Goal: Task Accomplishment & Management: Use online tool/utility

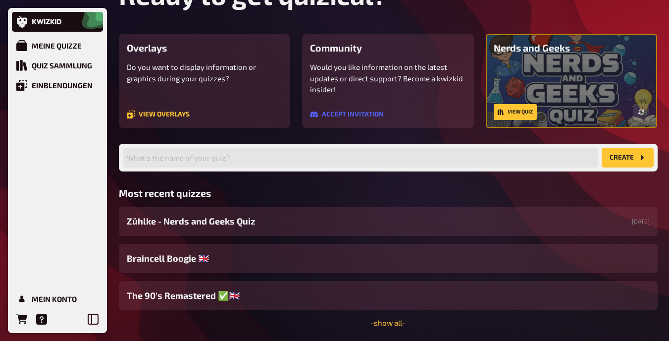
scroll to position [94, 0]
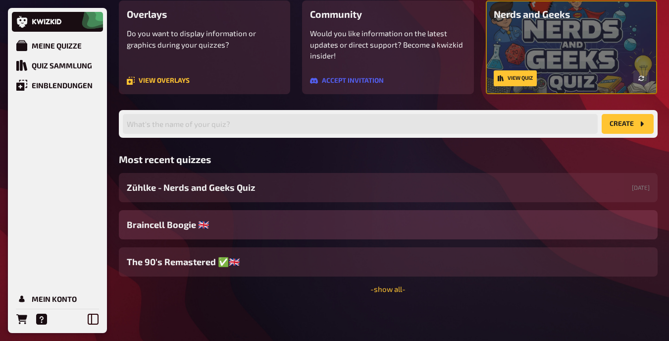
click at [235, 228] on div "Braincell Boogie 🇬🇧​" at bounding box center [388, 224] width 539 height 29
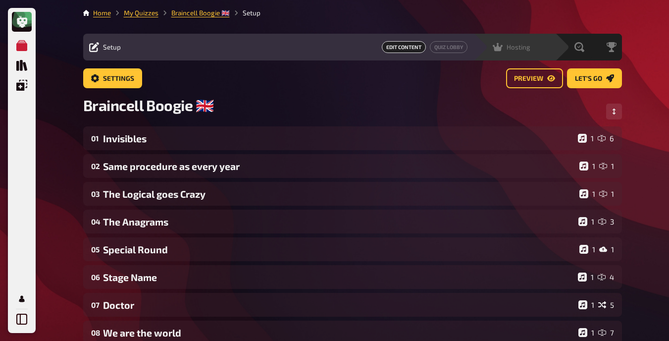
click at [426, 53] on div "Hosting undefined" at bounding box center [515, 47] width 82 height 27
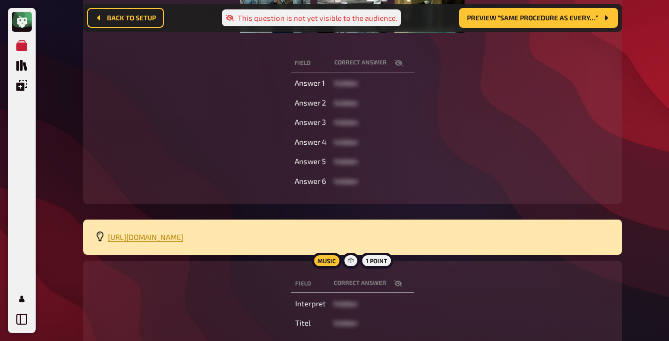
scroll to position [276, 0]
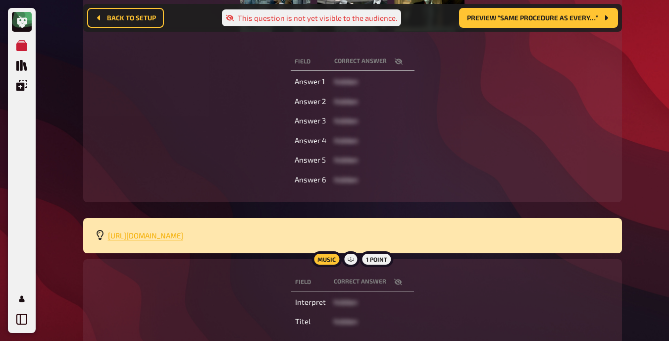
click at [130, 239] on span "https://open.spotify.com/playlist/6u0YxDKlCBVa7KijQyeE6Y?si=VBZDZbwsTfy_7KjkNaZ…" at bounding box center [145, 235] width 75 height 9
click at [137, 122] on div "Field correct answer Answer 1 hidden Answer 2 hidden Answer 3 hidden Answer 4 h…" at bounding box center [352, 121] width 515 height 140
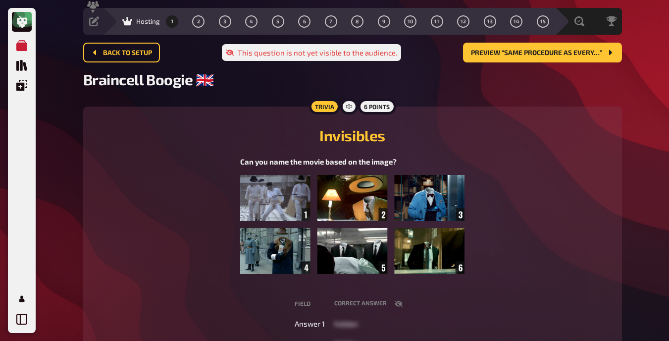
scroll to position [0, 0]
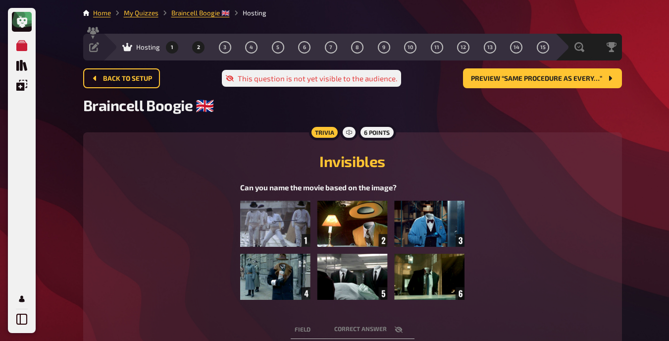
click at [194, 47] on button "2" at bounding box center [199, 47] width 16 height 16
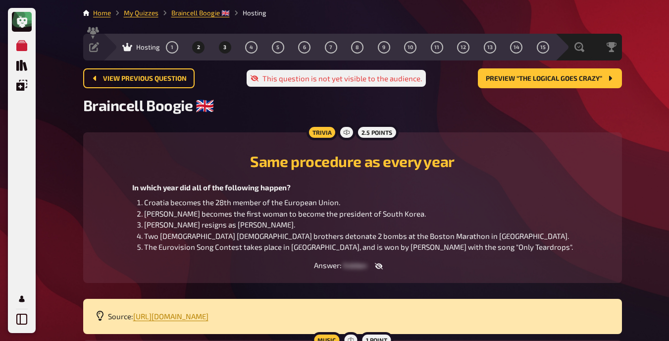
click at [222, 50] on button "3" at bounding box center [225, 47] width 16 height 16
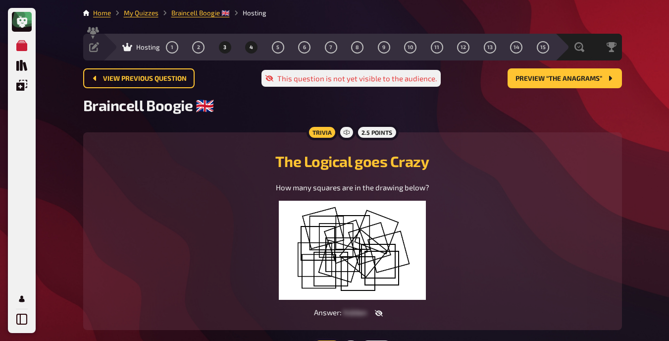
click at [250, 46] on span "4" at bounding box center [251, 47] width 3 height 5
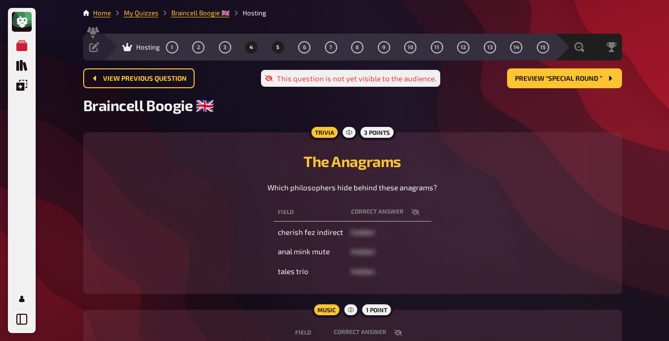
click at [275, 41] on button "5" at bounding box center [278, 47] width 16 height 16
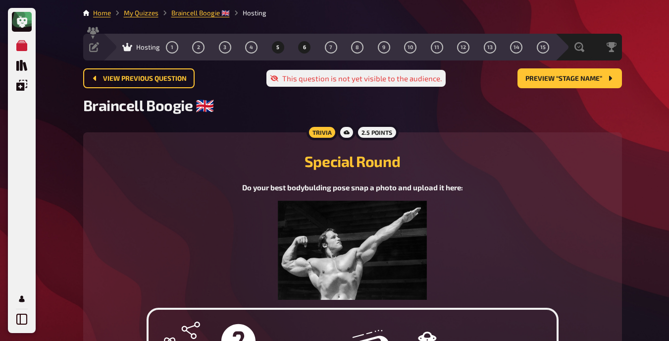
click at [302, 48] on button "6" at bounding box center [305, 47] width 16 height 16
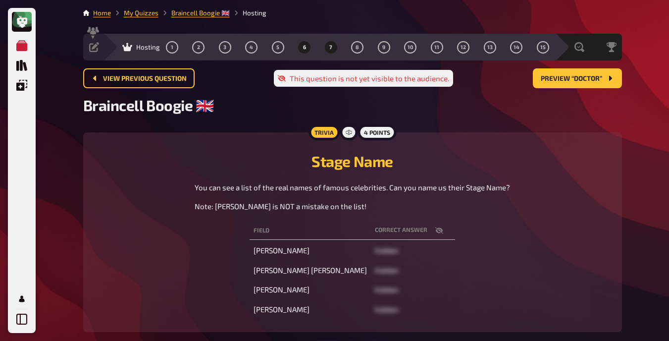
click at [331, 46] on span "7" at bounding box center [330, 47] width 3 height 5
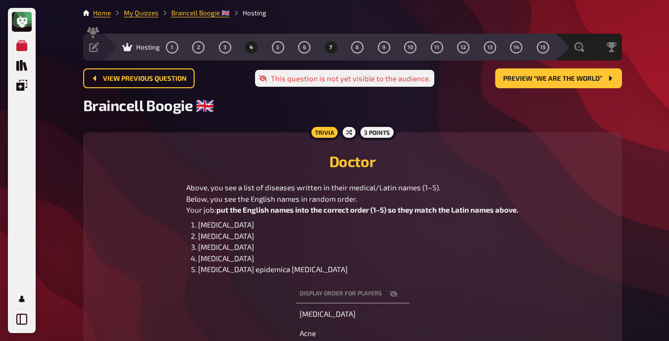
click at [251, 49] on span "4" at bounding box center [251, 47] width 3 height 5
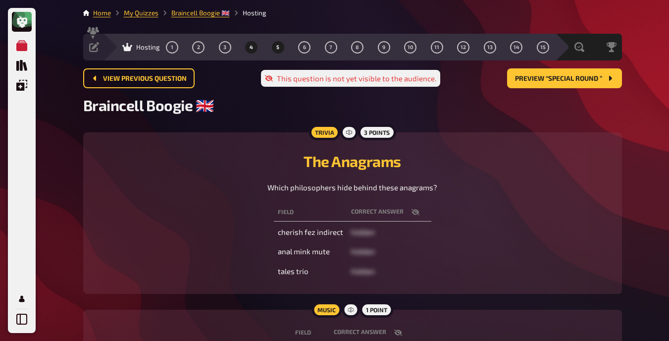
click at [280, 48] on button "5" at bounding box center [278, 47] width 16 height 16
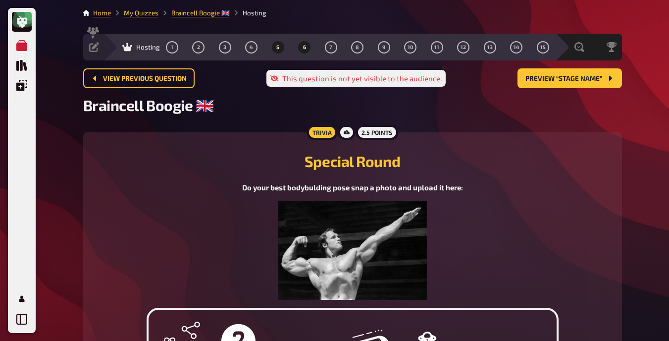
click at [301, 48] on button "6" at bounding box center [305, 47] width 16 height 16
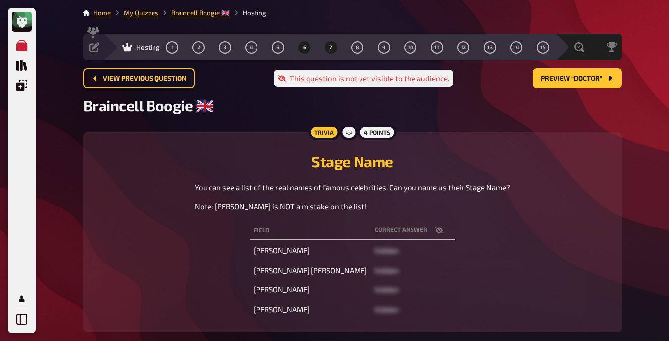
click at [330, 48] on span "7" at bounding box center [330, 47] width 3 height 5
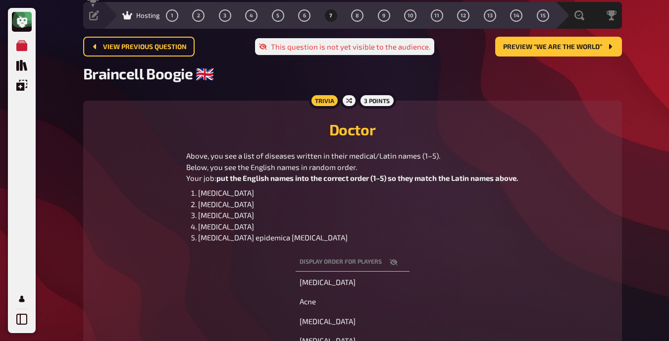
scroll to position [31, 0]
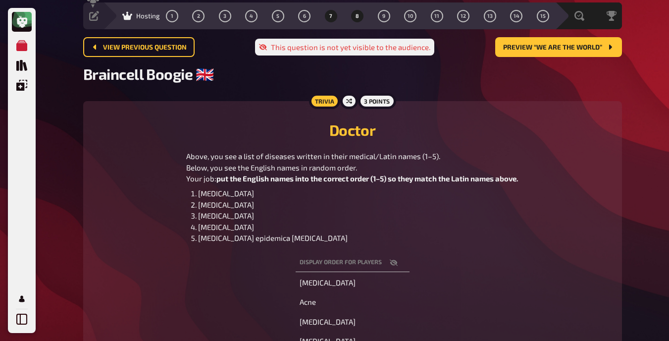
click at [354, 18] on button "8" at bounding box center [358, 16] width 16 height 16
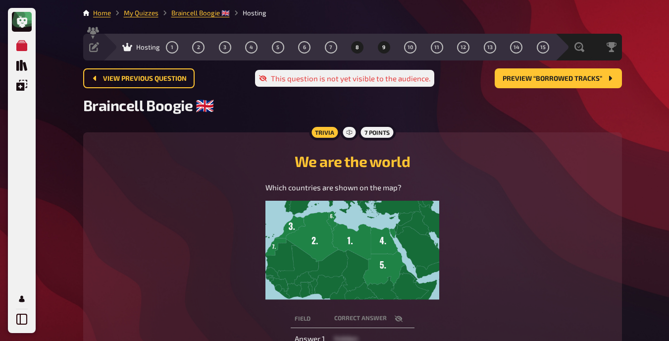
click at [379, 47] on button "9" at bounding box center [384, 47] width 16 height 16
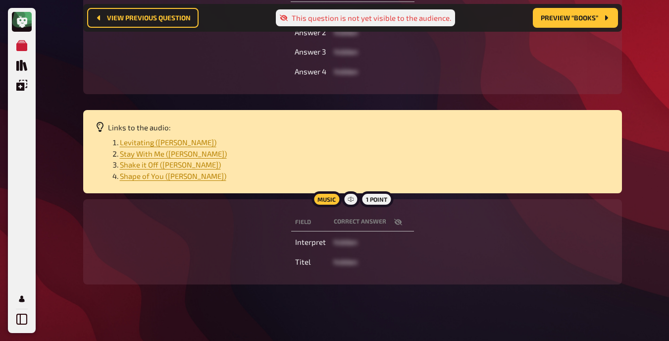
scroll to position [238, 0]
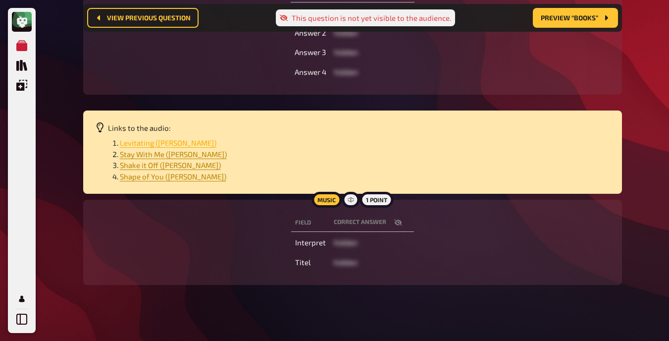
click at [152, 143] on span "Levitating (Dua Lipa)" at bounding box center [168, 142] width 97 height 9
click at [135, 155] on span "Stay With Me (Sam Smith)" at bounding box center [173, 154] width 107 height 9
click at [133, 164] on span "Shake it Off (Taylor Swift)" at bounding box center [170, 164] width 101 height 9
click at [144, 181] on span "Shape of You (Ed Sheeran)" at bounding box center [173, 176] width 106 height 9
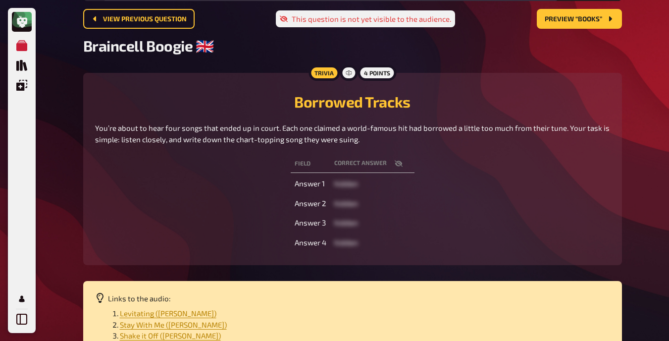
scroll to position [0, 0]
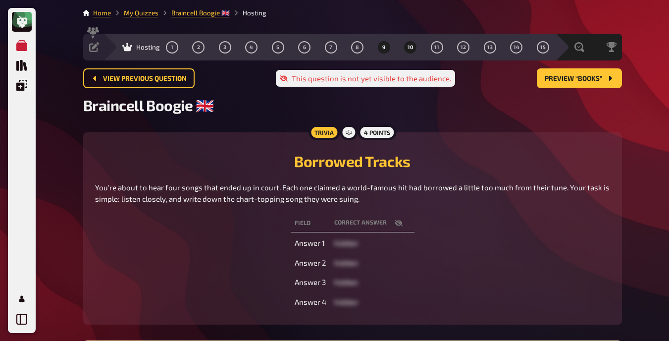
click at [407, 49] on button "10" at bounding box center [411, 47] width 16 height 16
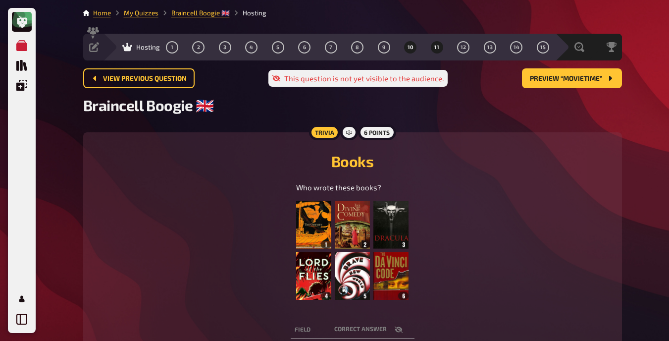
click at [426, 47] on span "11" at bounding box center [436, 47] width 5 height 5
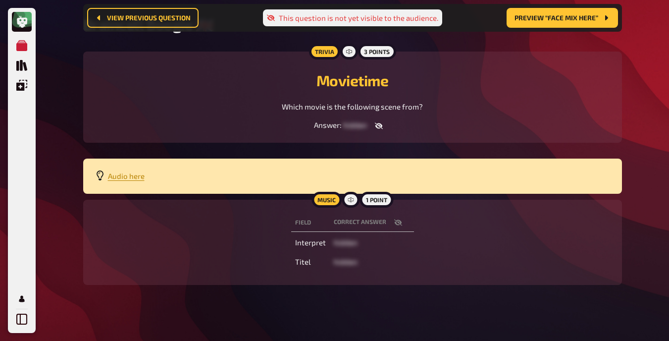
scroll to position [90, 0]
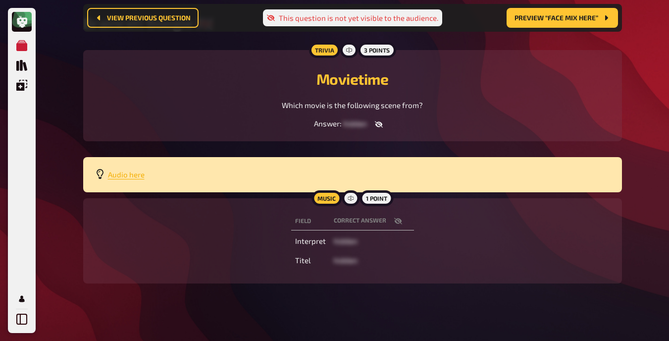
click at [134, 176] on span "Audio here" at bounding box center [126, 174] width 37 height 9
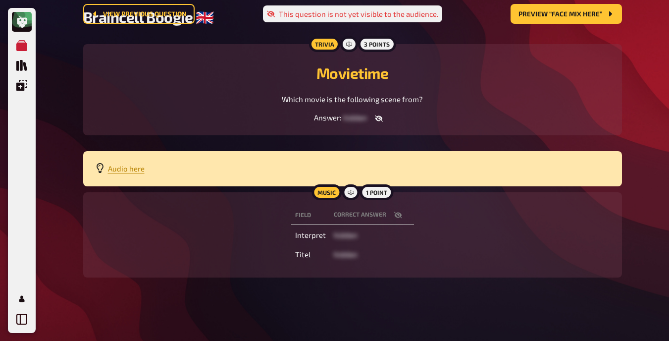
scroll to position [0, 0]
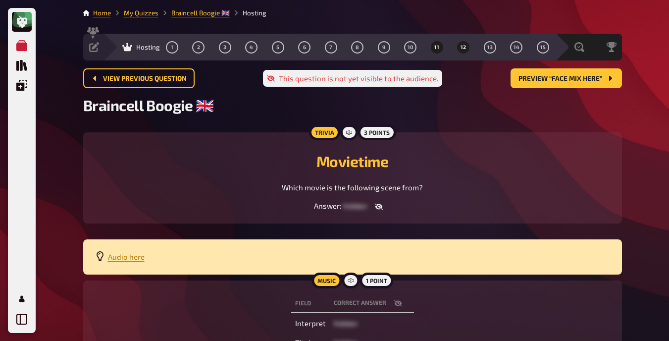
click at [426, 47] on span "12" at bounding box center [463, 47] width 5 height 5
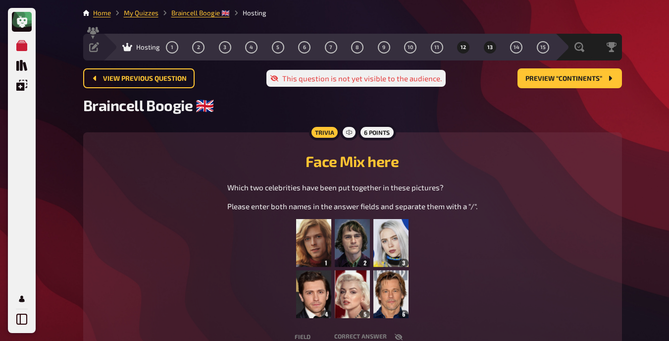
click at [426, 48] on button "13" at bounding box center [490, 47] width 16 height 16
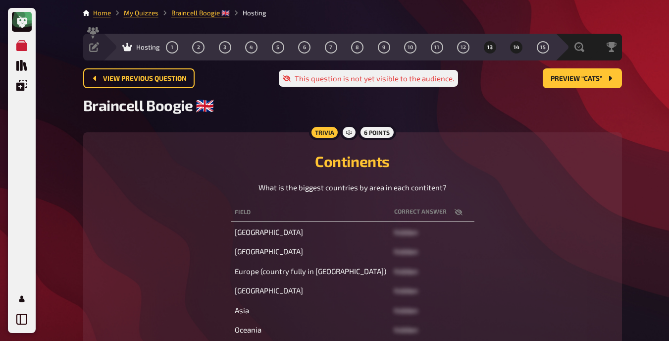
click at [426, 48] on span "14" at bounding box center [517, 47] width 6 height 5
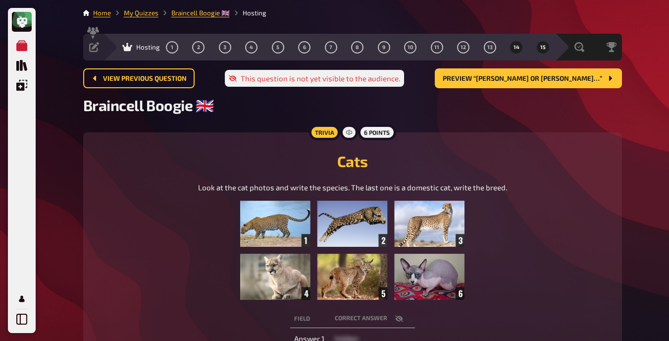
click at [426, 49] on button "15" at bounding box center [543, 47] width 16 height 16
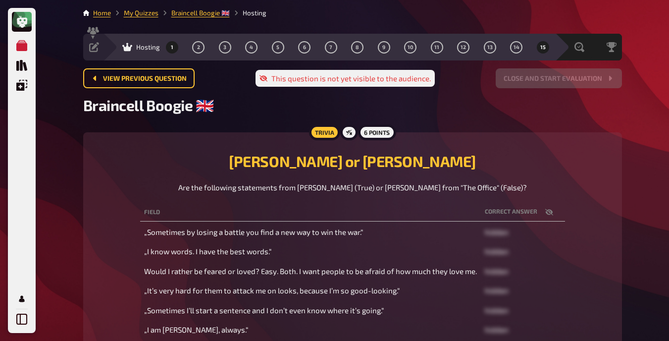
click at [169, 46] on button "1" at bounding box center [172, 47] width 16 height 16
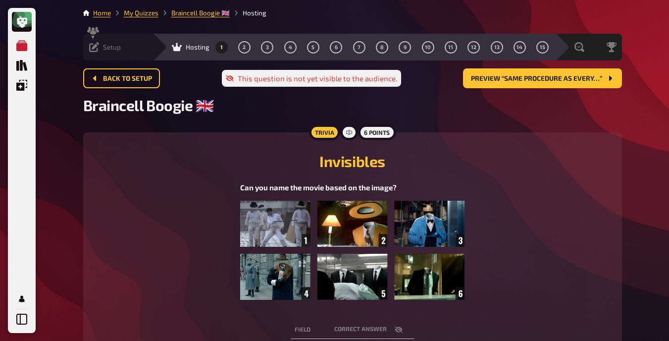
click at [99, 45] on icon at bounding box center [94, 47] width 10 height 10
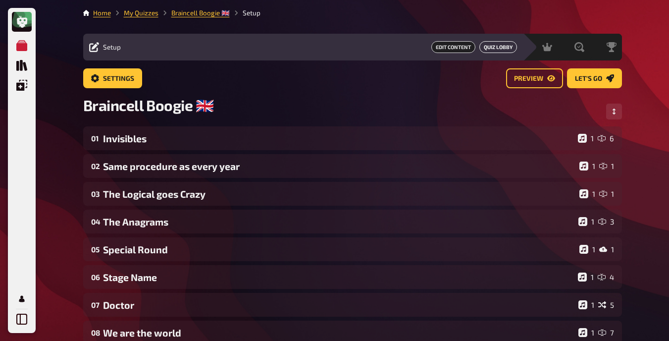
click at [426, 44] on link "Quiz Lobby" at bounding box center [498, 47] width 38 height 12
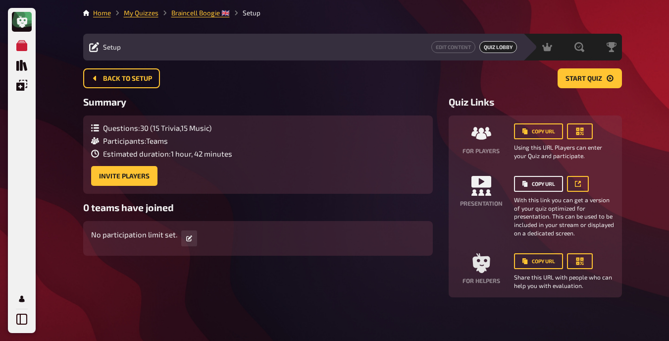
drag, startPoint x: 533, startPoint y: 185, endPoint x: 507, endPoint y: 209, distance: 35.5
click at [426, 209] on div "Presentation Copy URL With this link you can get a version of your quiz optimiz…" at bounding box center [536, 206] width 158 height 61
click at [426, 182] on icon at bounding box center [578, 184] width 6 height 6
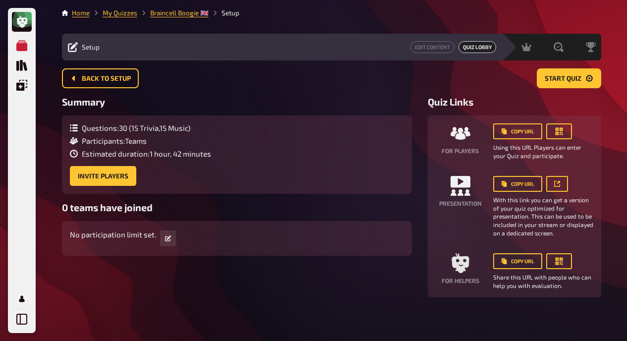
click at [263, 77] on div "Back to setup Start Quiz" at bounding box center [331, 78] width 539 height 20
click at [422, 45] on link "Edit Content" at bounding box center [432, 47] width 44 height 12
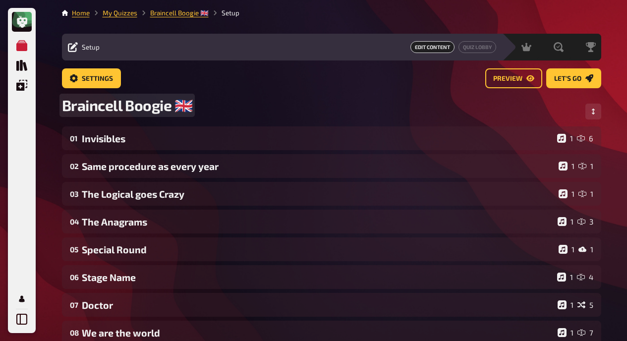
click at [187, 106] on span "Braincell Boogie 🇬🇧​" at bounding box center [127, 105] width 131 height 18
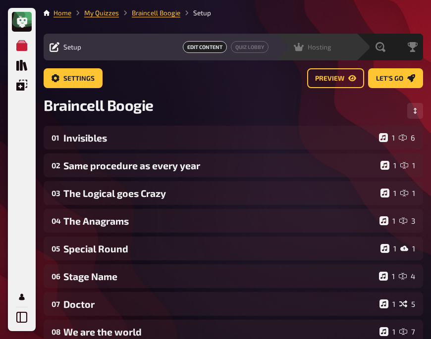
click at [304, 49] on div "Hosting" at bounding box center [313, 47] width 38 height 10
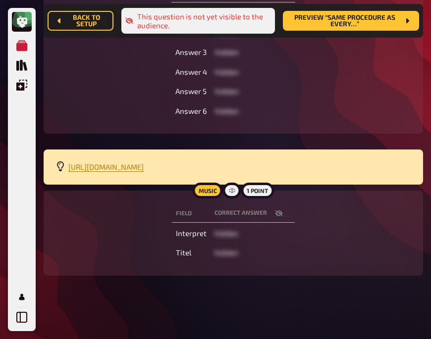
scroll to position [356, 0]
click at [275, 216] on icon "button" at bounding box center [279, 213] width 8 height 6
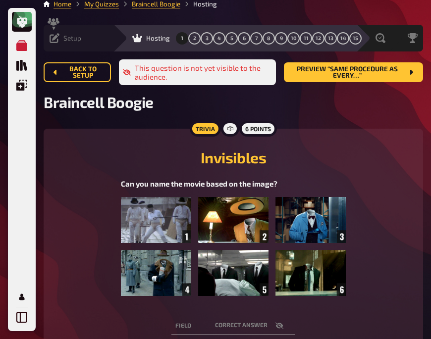
scroll to position [0, 0]
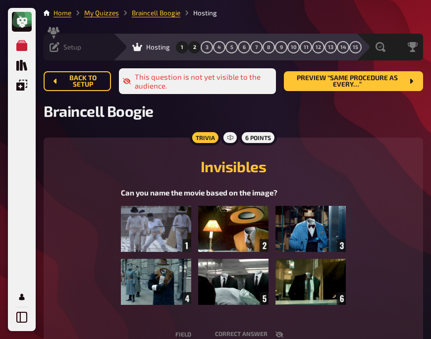
click at [193, 48] on span "2" at bounding box center [194, 47] width 3 height 5
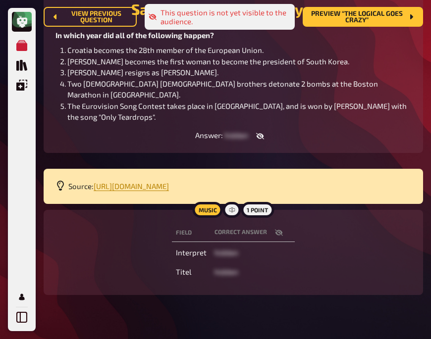
scroll to position [173, 0]
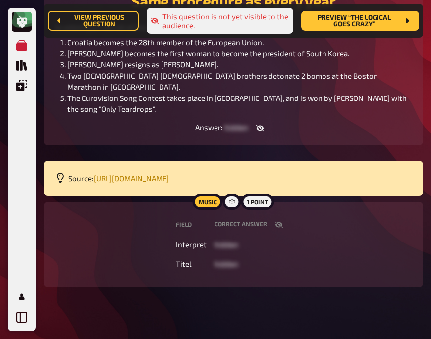
click at [276, 221] on icon "button" at bounding box center [279, 224] width 8 height 6
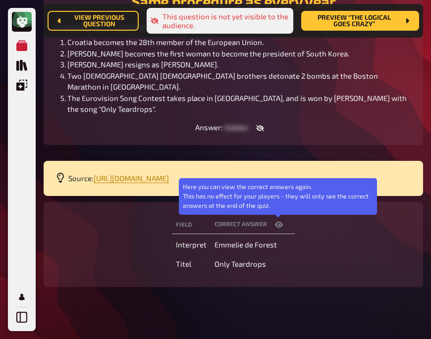
click at [276, 221] on icon "button" at bounding box center [279, 224] width 8 height 6
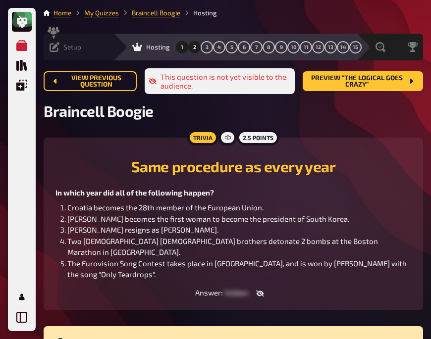
click at [174, 47] on button "1" at bounding box center [182, 47] width 16 height 16
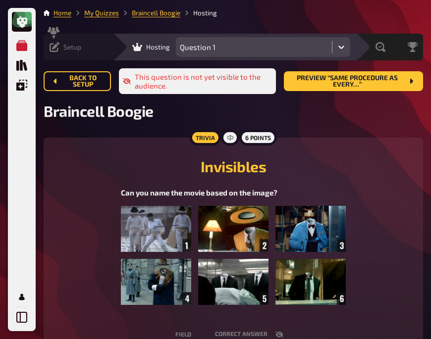
click at [51, 42] on div "Setup Edit Content Quiz Lobby" at bounding box center [78, 47] width 69 height 27
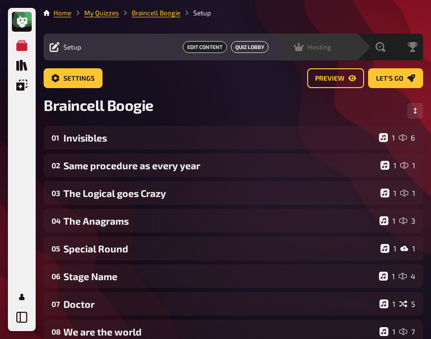
click at [268, 45] on link "Quiz Lobby" at bounding box center [250, 47] width 38 height 12
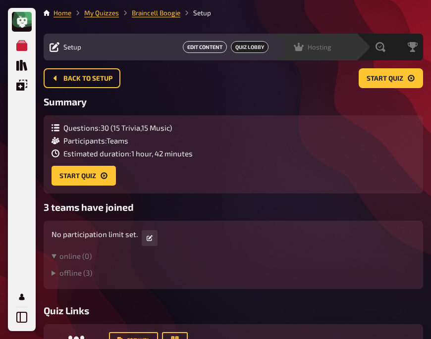
click at [227, 47] on link "Edit Content" at bounding box center [205, 47] width 44 height 12
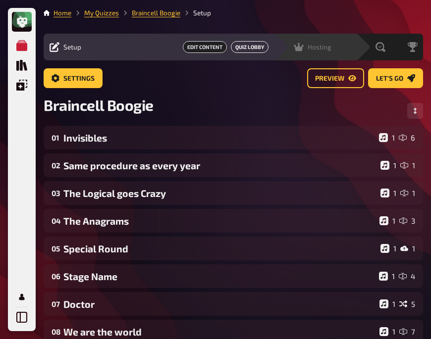
click at [268, 46] on link "Quiz Lobby" at bounding box center [250, 47] width 38 height 12
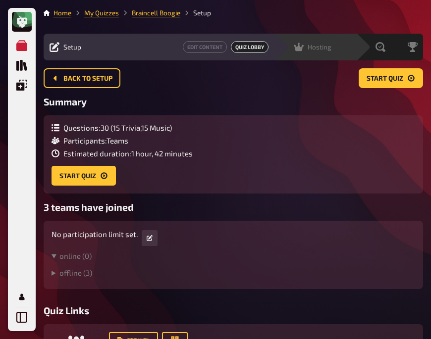
click at [61, 44] on div "Setup" at bounding box center [66, 47] width 32 height 10
click at [55, 44] on icon at bounding box center [55, 47] width 10 height 10
click at [66, 75] on span "Back to setup" at bounding box center [87, 78] width 49 height 7
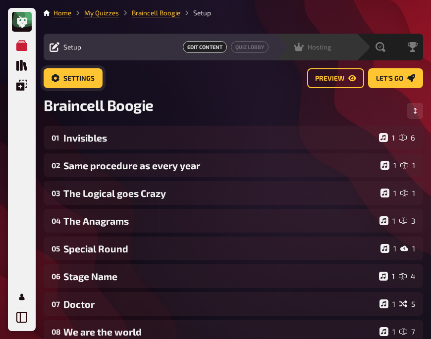
click at [66, 75] on span "Settings" at bounding box center [78, 78] width 31 height 7
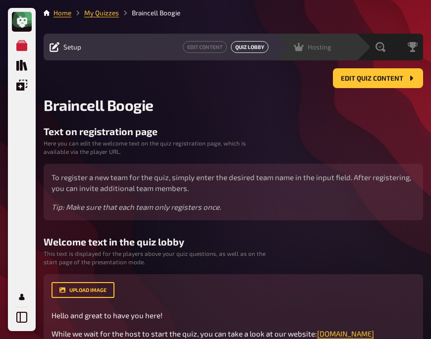
click at [268, 46] on link "Quiz Lobby" at bounding box center [250, 47] width 38 height 12
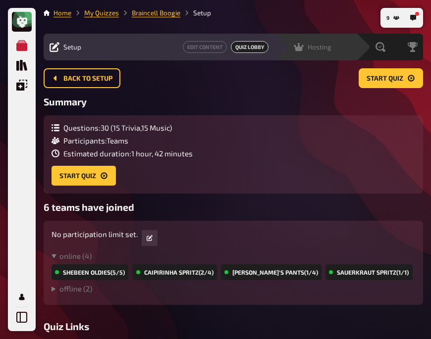
click at [153, 48] on div "Edit Content Quiz Lobby" at bounding box center [177, 47] width 181 height 12
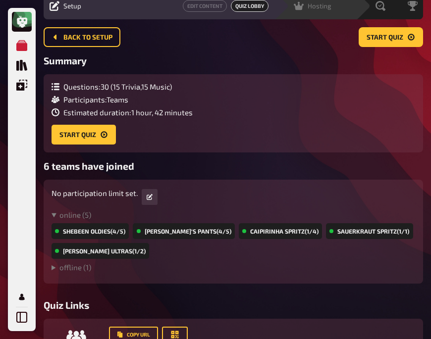
scroll to position [42, 0]
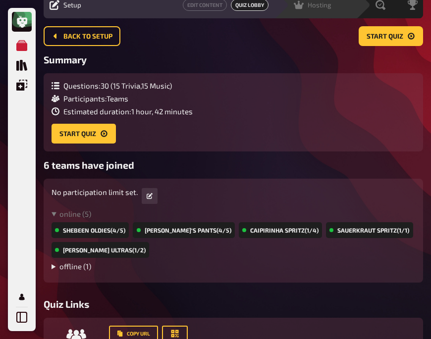
click at [74, 267] on summary "offline ( 1 )" at bounding box center [234, 266] width 364 height 9
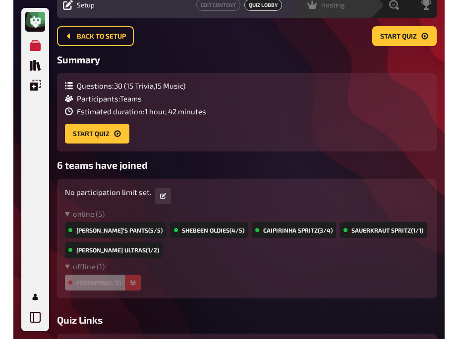
scroll to position [0, 0]
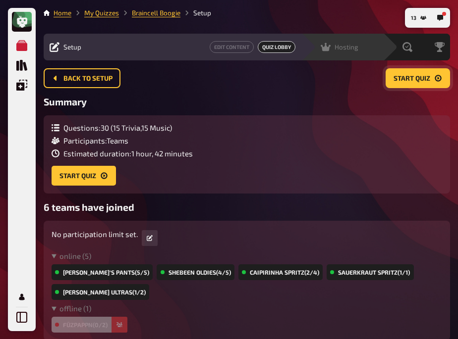
click at [408, 87] on button "Start Quiz" at bounding box center [417, 78] width 64 height 20
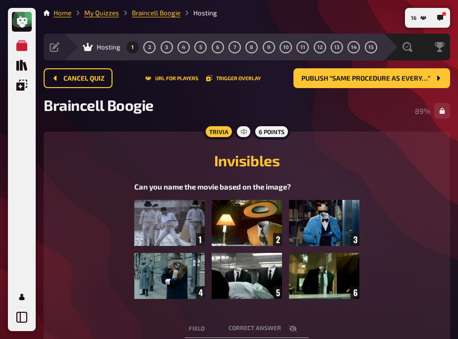
click at [117, 136] on div "Trivia 6 points Invisibles Can you name the movie based on the image? ﻿ Field c…" at bounding box center [247, 301] width 406 height 338
click at [153, 42] on button "2" at bounding box center [150, 47] width 16 height 16
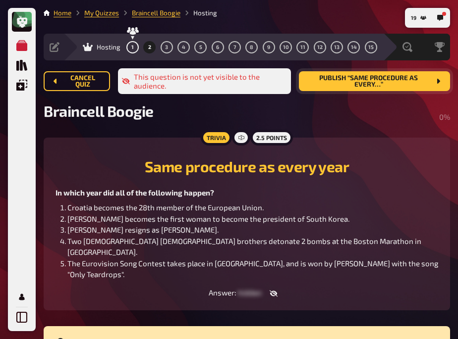
click at [349, 84] on span "Publish “Same procedure as every…”" at bounding box center [368, 81] width 123 height 13
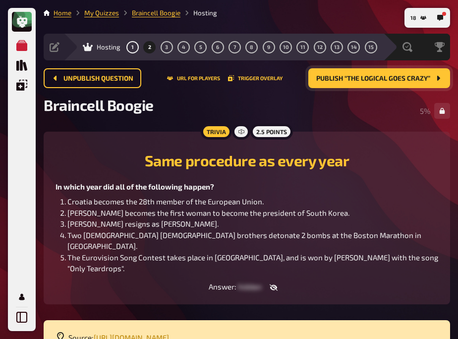
click at [101, 139] on div "Trivia 2.5 points Same procedure as every year In which year did all of the fol…" at bounding box center [247, 218] width 406 height 173
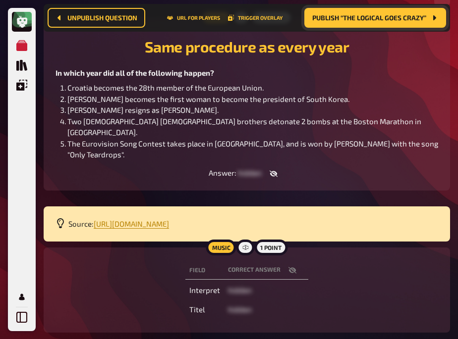
scroll to position [149, 0]
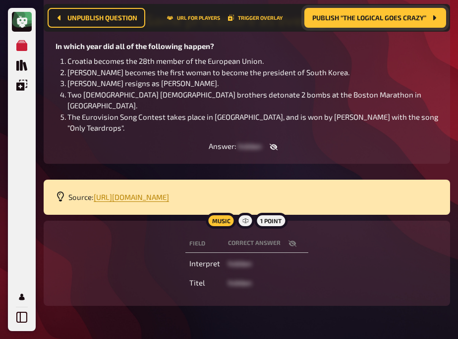
click at [290, 240] on icon "button" at bounding box center [292, 243] width 8 height 6
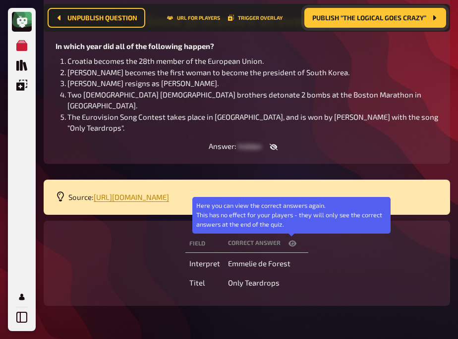
click at [290, 240] on icon "button" at bounding box center [292, 243] width 8 height 6
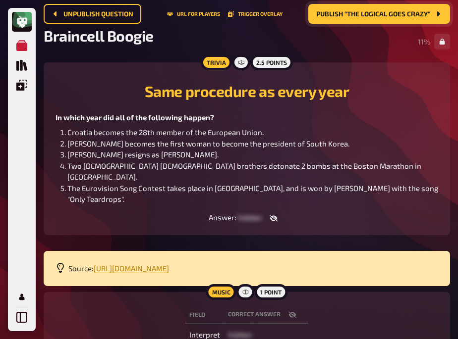
scroll to position [0, 0]
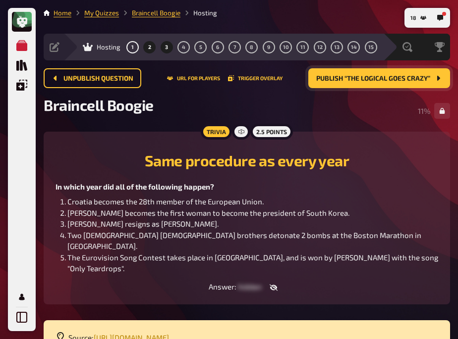
click at [163, 49] on button "3" at bounding box center [167, 47] width 16 height 16
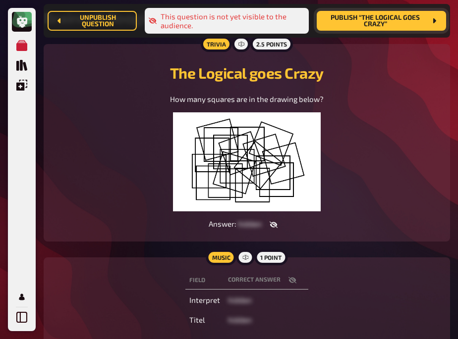
scroll to position [105, 0]
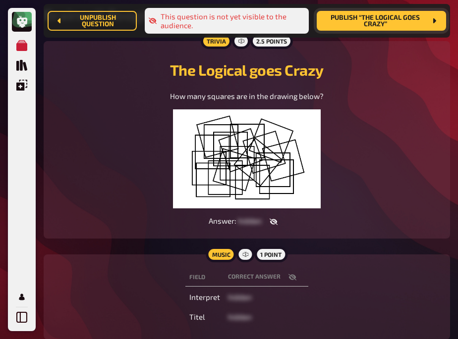
click at [292, 277] on icon "button" at bounding box center [292, 277] width 8 height 6
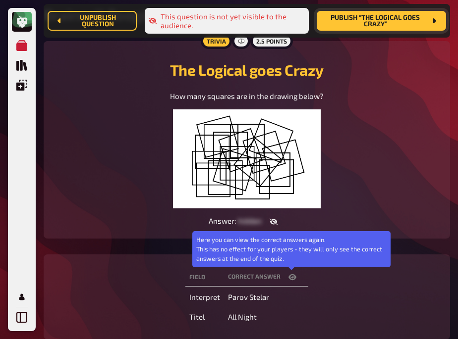
click at [292, 277] on icon "button" at bounding box center [292, 277] width 8 height 6
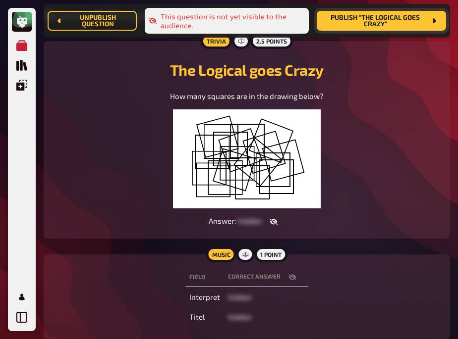
click at [95, 76] on h2 "The Logical goes Crazy" at bounding box center [246, 70] width 382 height 18
click at [96, 114] on div "How many squares are in the drawing below?" at bounding box center [246, 150] width 382 height 118
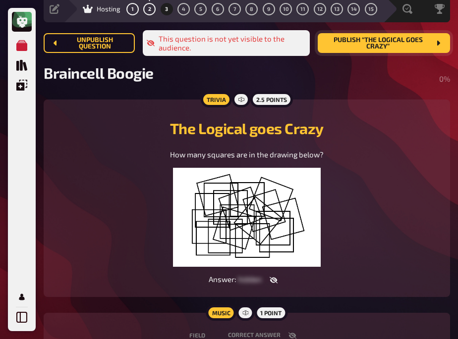
scroll to position [38, 0]
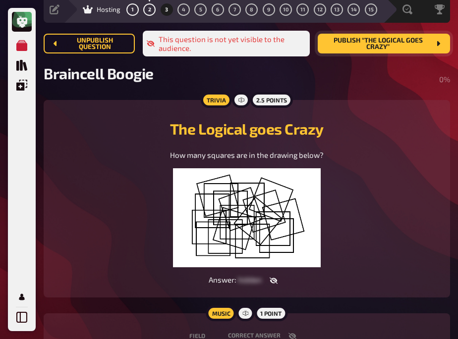
click at [366, 48] on span "Publish “The Logical goes Crazy”" at bounding box center [377, 43] width 105 height 13
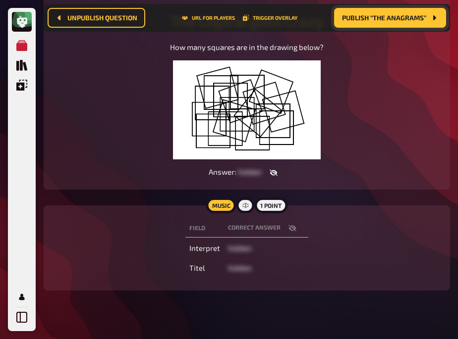
scroll to position [152, 0]
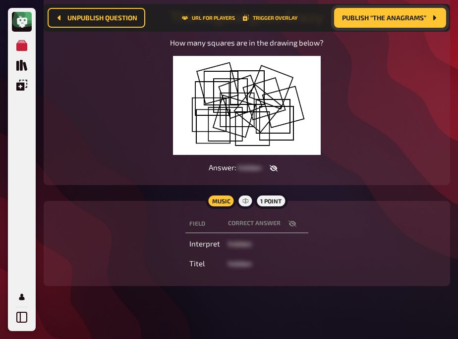
click at [122, 92] on div "How many squares are in the drawing below?" at bounding box center [246, 96] width 382 height 118
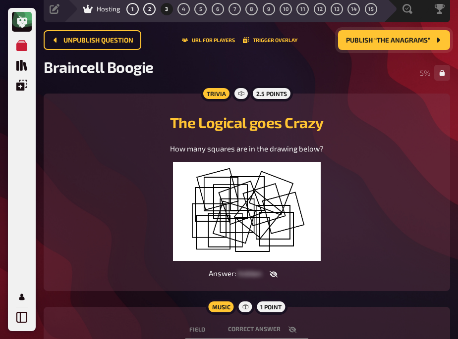
scroll to position [0, 0]
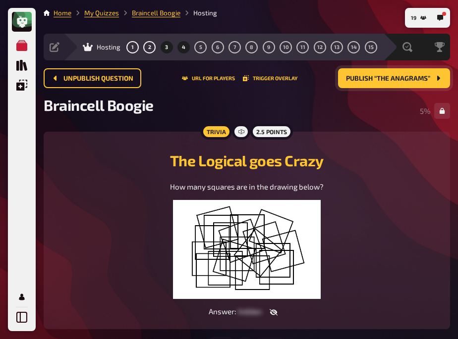
click at [180, 45] on button "4" at bounding box center [184, 47] width 16 height 16
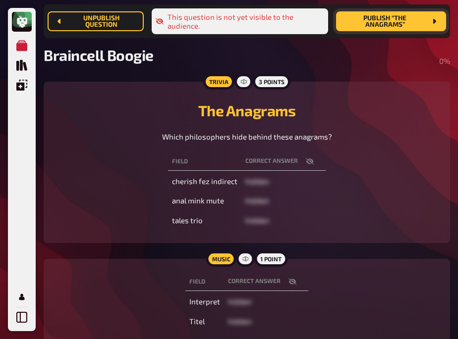
scroll to position [101, 0]
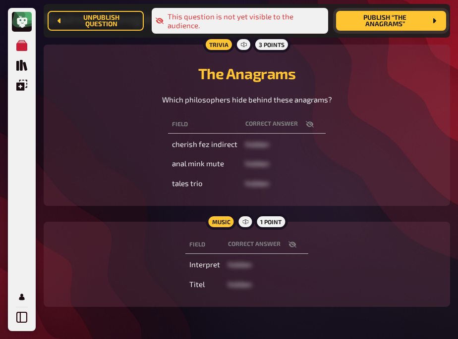
click at [309, 124] on icon "button" at bounding box center [310, 124] width 8 height 6
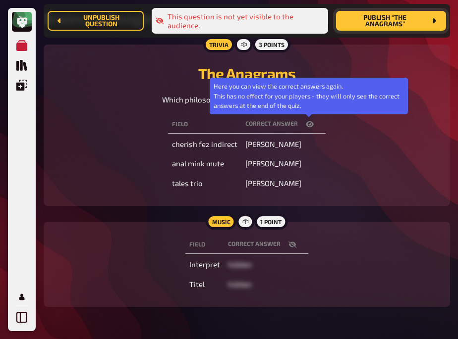
click at [309, 124] on icon "button" at bounding box center [310, 124] width 8 height 6
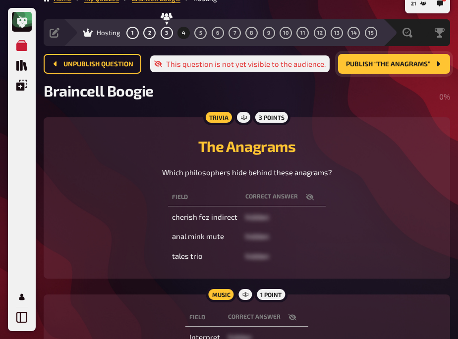
scroll to position [14, 0]
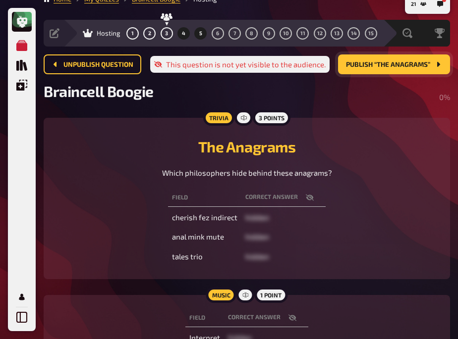
click at [200, 31] on span "5" at bounding box center [200, 33] width 3 height 5
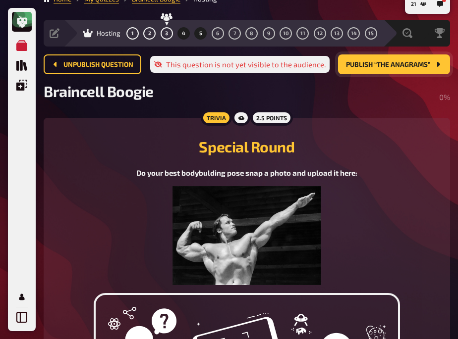
click at [183, 33] on span "4" at bounding box center [183, 33] width 3 height 5
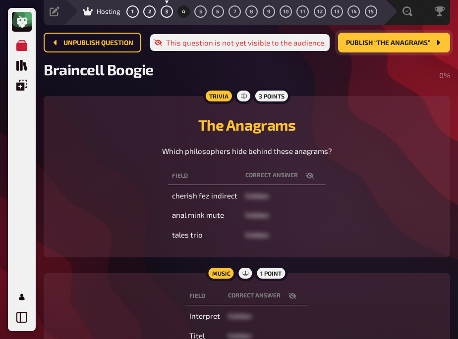
scroll to position [36, 0]
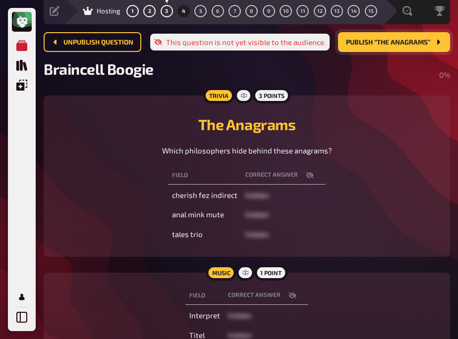
click at [102, 148] on div "Which philosophers hide behind these anagrams?" at bounding box center [246, 150] width 382 height 11
click at [380, 44] on span "Publish “The Anagrams”" at bounding box center [388, 42] width 84 height 7
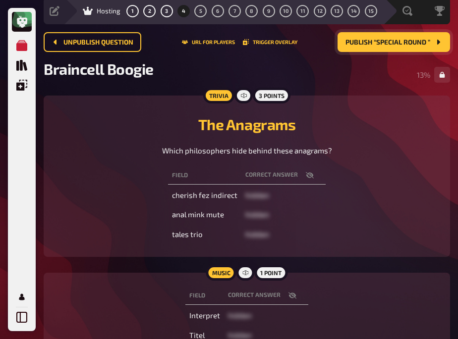
click at [97, 163] on div "The Anagrams Which philosophers hide behind these anagrams? Field correct answe…" at bounding box center [246, 176] width 382 height 138
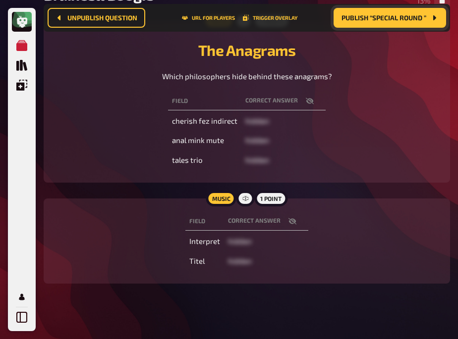
scroll to position [126, 0]
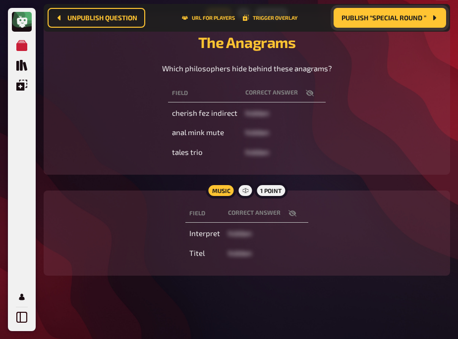
click at [288, 213] on icon "button" at bounding box center [292, 214] width 8 height 8
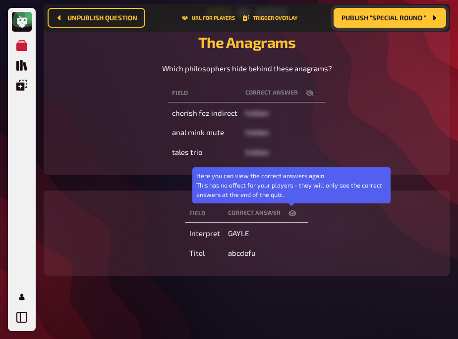
click at [288, 213] on icon "button" at bounding box center [292, 214] width 8 height 6
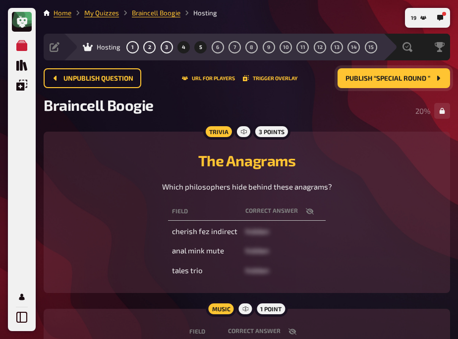
click at [197, 46] on button "5" at bounding box center [201, 47] width 16 height 16
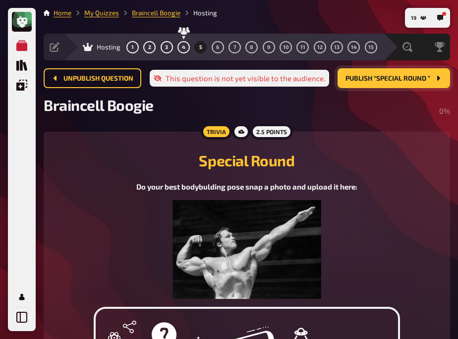
click at [127, 172] on div "Special Round Do your best bodybulding pose snap a photo and upload it here:" at bounding box center [246, 222] width 382 height 156
click at [386, 79] on span "Publish “Special Round ”" at bounding box center [387, 78] width 85 height 7
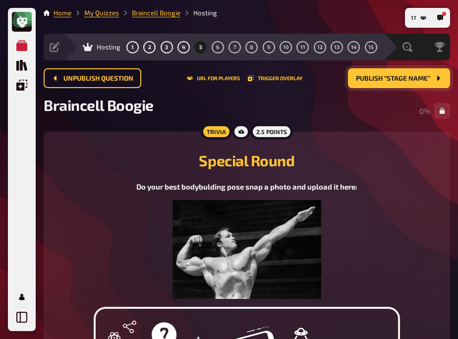
click at [93, 149] on div "Special Round Do your best bodybulding pose snap a photo and upload it here:" at bounding box center [246, 222] width 382 height 156
click at [159, 144] on div "Special Round Do your best bodybulding pose snap a photo and upload it here:" at bounding box center [246, 222] width 382 height 156
click at [426, 16] on icon "button" at bounding box center [440, 18] width 6 height 6
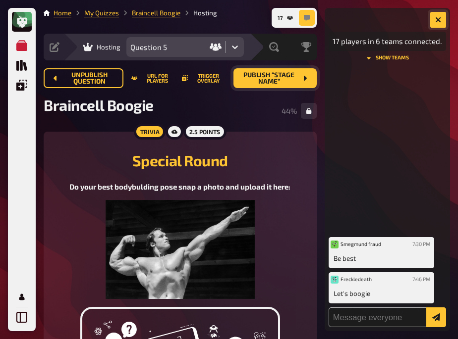
click at [426, 16] on button "button" at bounding box center [438, 20] width 16 height 16
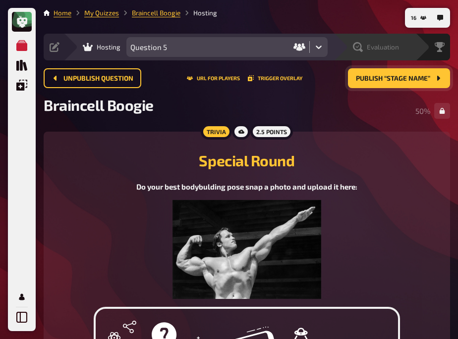
click at [360, 49] on icon at bounding box center [358, 47] width 10 height 10
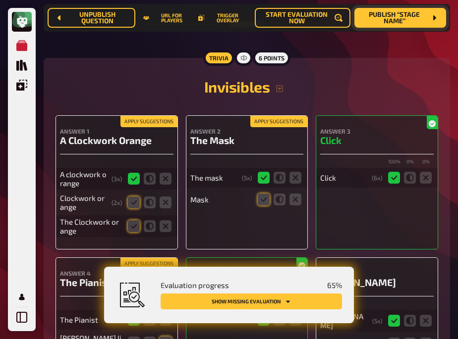
scroll to position [140, 0]
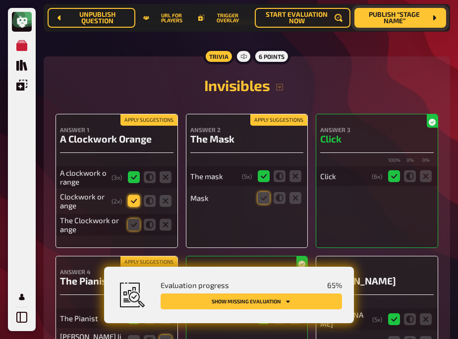
click at [132, 198] on icon at bounding box center [134, 201] width 12 height 12
click at [0, 0] on input "radio" at bounding box center [0, 0] width 0 height 0
click at [134, 225] on icon at bounding box center [134, 225] width 12 height 12
click at [0, 0] on input "radio" at bounding box center [0, 0] width 0 height 0
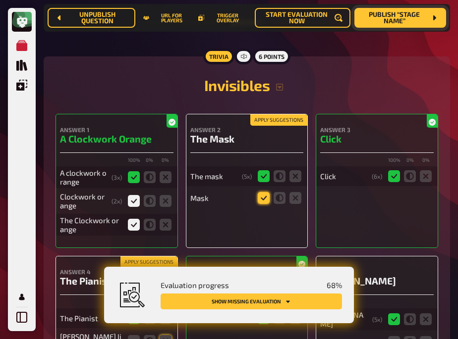
click at [264, 202] on icon at bounding box center [264, 198] width 12 height 12
click at [0, 0] on input "radio" at bounding box center [0, 0] width 0 height 0
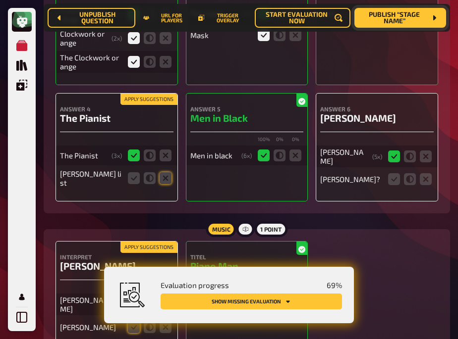
scroll to position [303, 0]
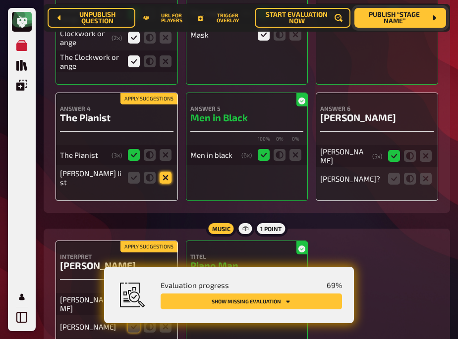
click at [162, 180] on icon at bounding box center [166, 178] width 12 height 12
click at [0, 0] on input "radio" at bounding box center [0, 0] width 0 height 0
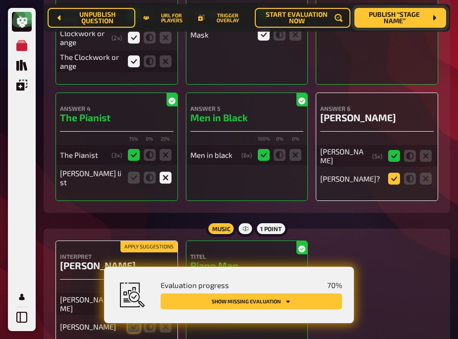
click at [392, 176] on icon at bounding box center [394, 179] width 12 height 12
click at [0, 0] on input "radio" at bounding box center [0, 0] width 0 height 0
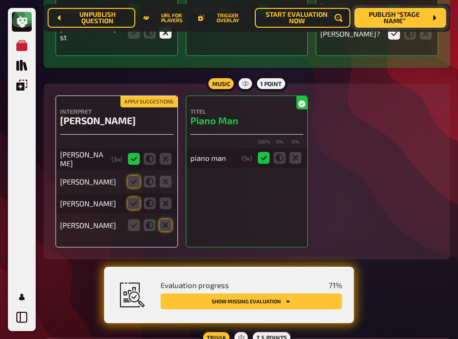
scroll to position [449, 0]
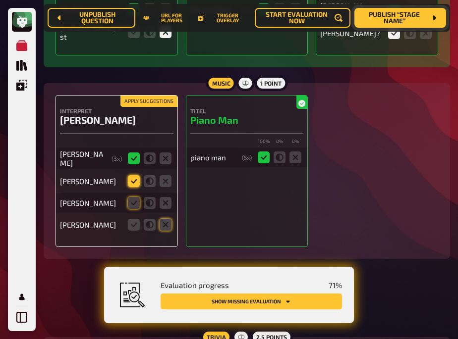
click at [132, 175] on icon at bounding box center [134, 181] width 12 height 12
click at [0, 0] on input "radio" at bounding box center [0, 0] width 0 height 0
click at [130, 197] on icon at bounding box center [134, 203] width 12 height 12
click at [0, 0] on input "radio" at bounding box center [0, 0] width 0 height 0
click at [169, 219] on icon at bounding box center [166, 225] width 12 height 12
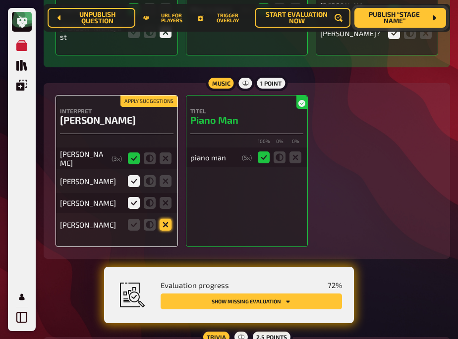
click at [0, 0] on input "radio" at bounding box center [0, 0] width 0 height 0
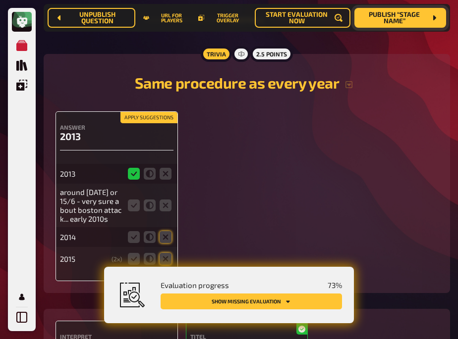
scroll to position [743, 0]
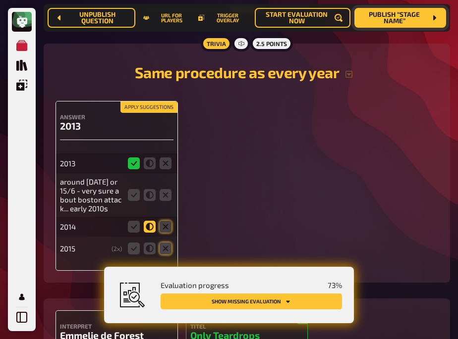
click at [149, 224] on icon at bounding box center [150, 227] width 12 height 12
click at [0, 0] on input "radio" at bounding box center [0, 0] width 0 height 0
click at [150, 190] on icon at bounding box center [150, 195] width 12 height 12
click at [0, 0] on input "radio" at bounding box center [0, 0] width 0 height 0
click at [162, 243] on icon at bounding box center [166, 249] width 12 height 12
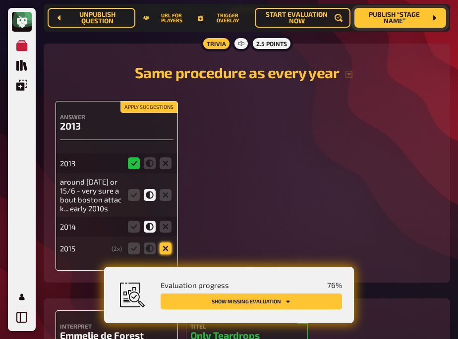
click at [0, 0] on input "radio" at bounding box center [0, 0] width 0 height 0
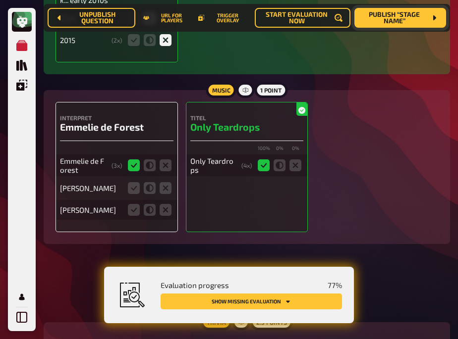
scroll to position [952, 0]
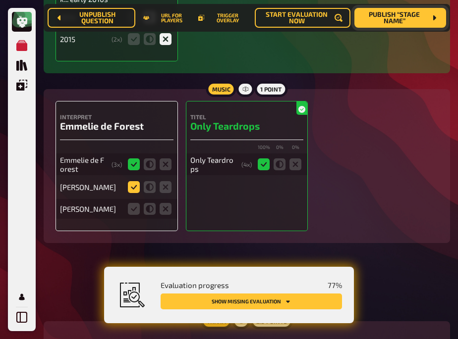
click at [133, 186] on icon at bounding box center [134, 187] width 12 height 12
click at [0, 0] on input "radio" at bounding box center [0, 0] width 0 height 0
click at [162, 209] on icon at bounding box center [166, 209] width 12 height 12
click at [0, 0] on input "radio" at bounding box center [0, 0] width 0 height 0
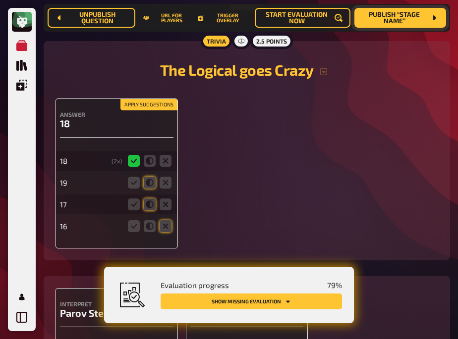
scroll to position [1234, 0]
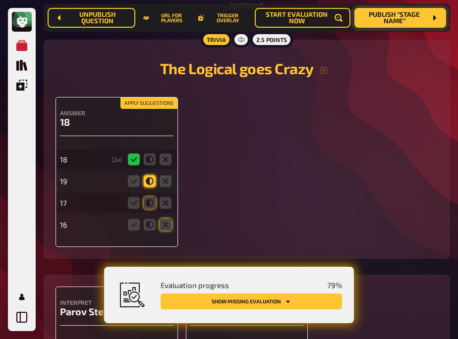
click at [148, 176] on icon at bounding box center [150, 181] width 12 height 12
click at [0, 0] on input "radio" at bounding box center [0, 0] width 0 height 0
click at [148, 200] on icon at bounding box center [150, 203] width 12 height 12
click at [0, 0] on input "radio" at bounding box center [0, 0] width 0 height 0
click at [164, 219] on icon at bounding box center [166, 225] width 12 height 12
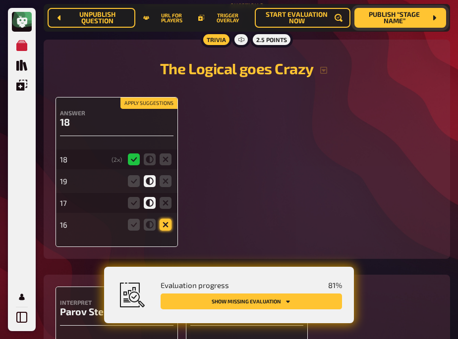
click at [0, 0] on input "radio" at bounding box center [0, 0] width 0 height 0
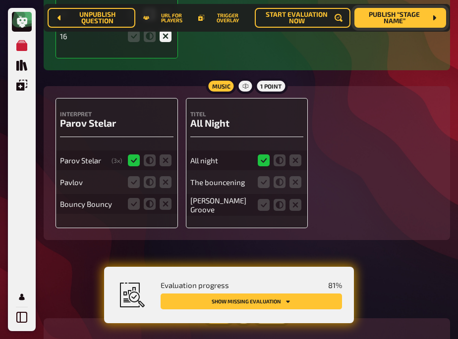
scroll to position [1423, 0]
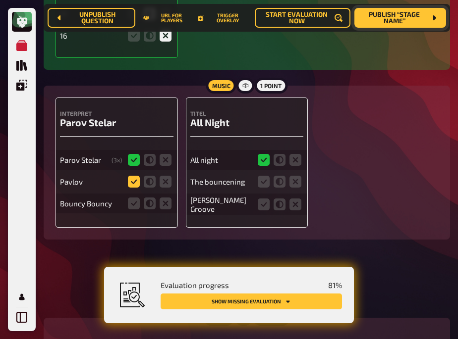
click at [130, 178] on icon at bounding box center [134, 182] width 12 height 12
click at [0, 0] on input "radio" at bounding box center [0, 0] width 0 height 0
click at [161, 198] on icon at bounding box center [166, 204] width 12 height 12
click at [0, 0] on input "radio" at bounding box center [0, 0] width 0 height 0
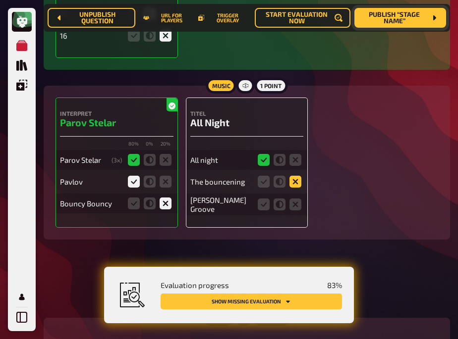
click at [294, 176] on icon at bounding box center [295, 182] width 12 height 12
click at [0, 0] on input "radio" at bounding box center [0, 0] width 0 height 0
click at [294, 199] on icon at bounding box center [295, 205] width 12 height 12
click at [0, 0] on input "radio" at bounding box center [0, 0] width 0 height 0
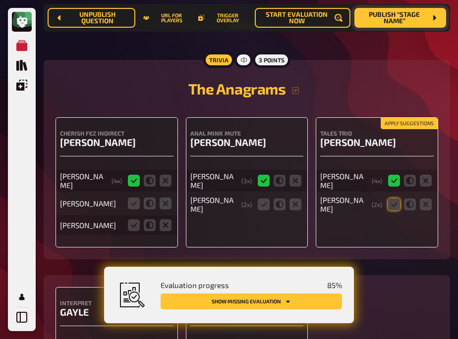
scroll to position [1683, 0]
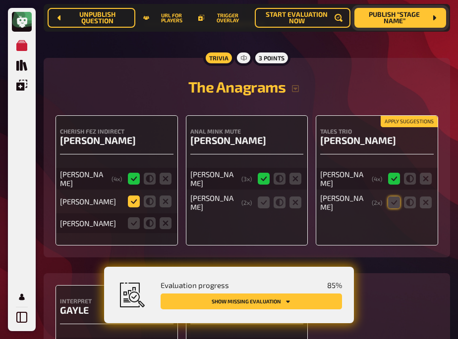
click at [134, 196] on icon at bounding box center [134, 202] width 12 height 12
click at [0, 0] on input "radio" at bounding box center [0, 0] width 0 height 0
click at [131, 217] on icon at bounding box center [134, 223] width 12 height 12
click at [0, 0] on input "radio" at bounding box center [0, 0] width 0 height 0
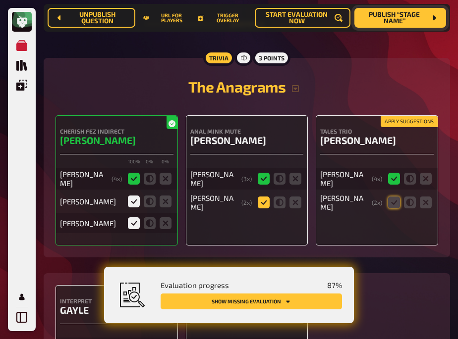
click at [261, 197] on icon at bounding box center [264, 203] width 12 height 12
click at [0, 0] on input "radio" at bounding box center [0, 0] width 0 height 0
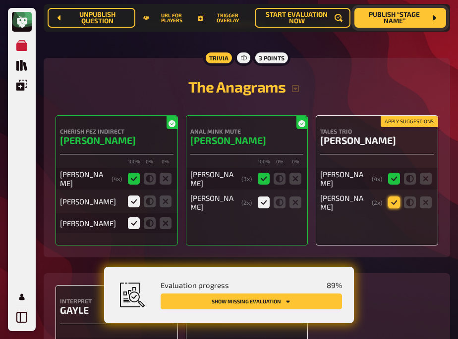
click at [395, 197] on icon at bounding box center [394, 203] width 12 height 12
click at [0, 0] on input "radio" at bounding box center [0, 0] width 0 height 0
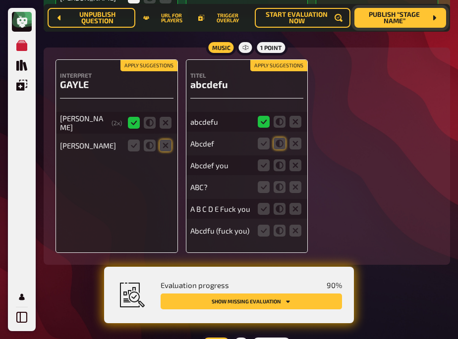
scroll to position [1910, 0]
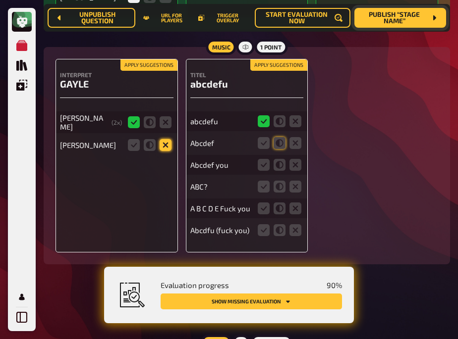
click at [166, 139] on icon at bounding box center [166, 145] width 12 height 12
click at [0, 0] on input "radio" at bounding box center [0, 0] width 0 height 0
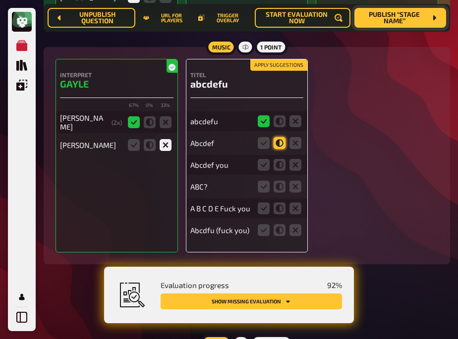
click at [279, 140] on icon at bounding box center [279, 143] width 12 height 12
click at [0, 0] on input "radio" at bounding box center [0, 0] width 0 height 0
click at [266, 163] on icon at bounding box center [264, 165] width 12 height 12
click at [0, 0] on input "radio" at bounding box center [0, 0] width 0 height 0
click at [296, 183] on icon at bounding box center [295, 187] width 12 height 12
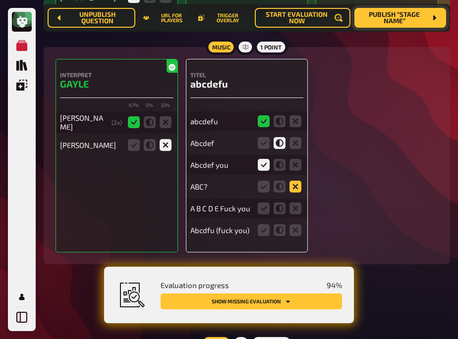
click at [0, 0] on input "radio" at bounding box center [0, 0] width 0 height 0
click at [261, 203] on icon at bounding box center [264, 209] width 12 height 12
click at [0, 0] on input "radio" at bounding box center [0, 0] width 0 height 0
click at [264, 226] on icon at bounding box center [264, 230] width 12 height 12
click at [0, 0] on input "radio" at bounding box center [0, 0] width 0 height 0
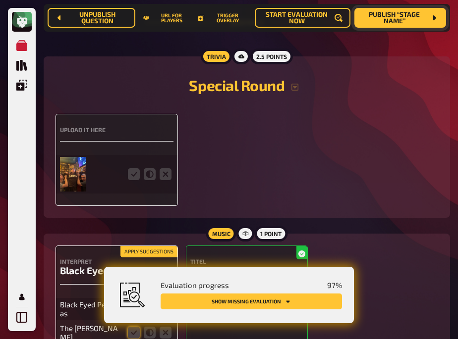
scroll to position [2196, 0]
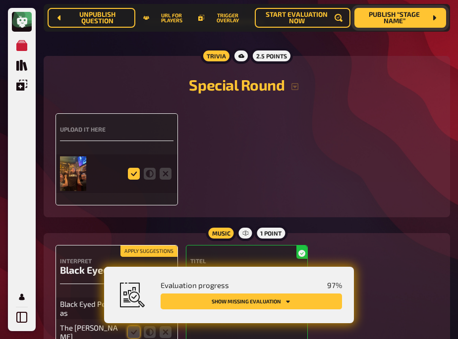
click at [133, 171] on icon at bounding box center [134, 174] width 12 height 12
click at [0, 0] on input "radio" at bounding box center [0, 0] width 0 height 0
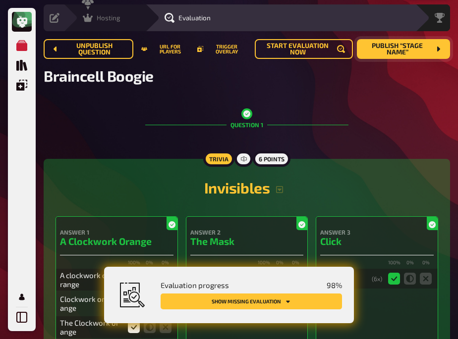
scroll to position [0, 0]
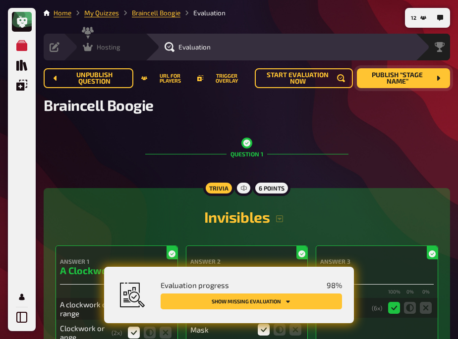
click at [91, 44] on icon at bounding box center [88, 47] width 10 height 10
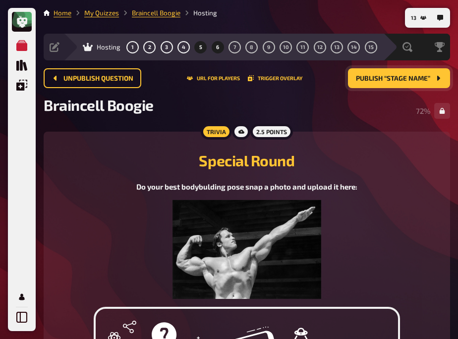
click at [219, 42] on button "6" at bounding box center [218, 47] width 16 height 16
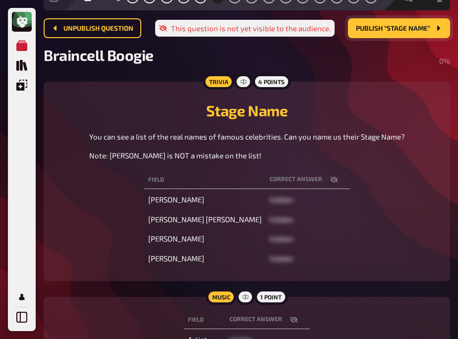
scroll to position [51, 0]
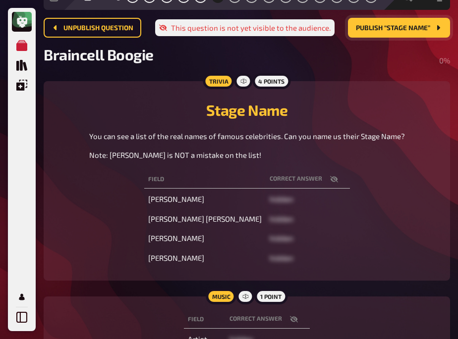
click at [329, 179] on icon "button" at bounding box center [333, 179] width 8 height 6
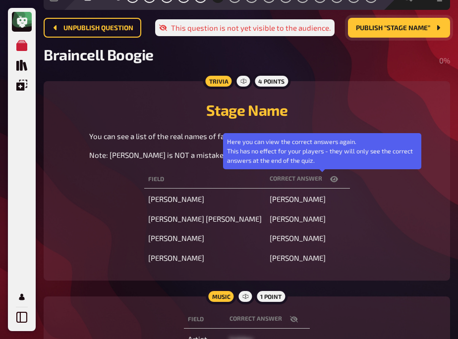
click at [330, 179] on icon "button" at bounding box center [334, 179] width 8 height 6
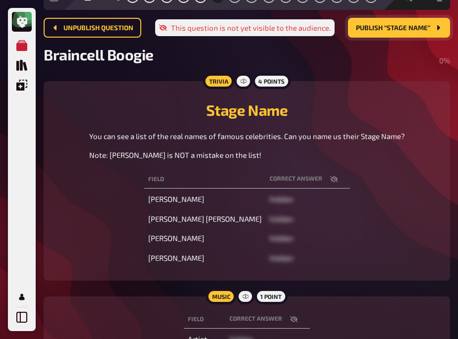
click at [329, 180] on icon "button" at bounding box center [333, 179] width 8 height 6
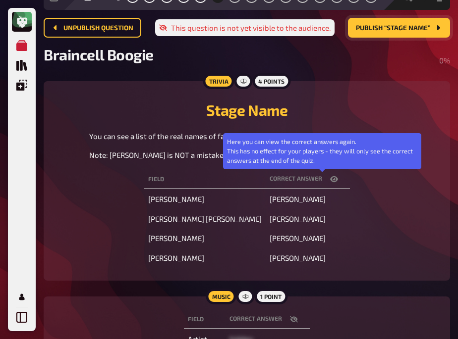
click at [330, 180] on icon "button" at bounding box center [334, 179] width 8 height 6
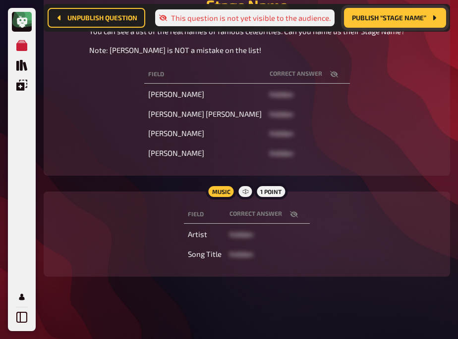
scroll to position [164, 0]
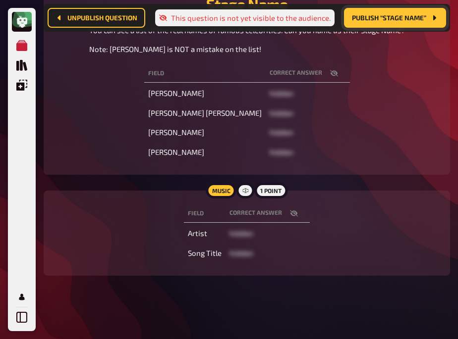
click at [79, 118] on div "Field correct answer Katheryn Elizabeth Hudson hidden John Roger Stephens hidde…" at bounding box center [246, 112] width 382 height 101
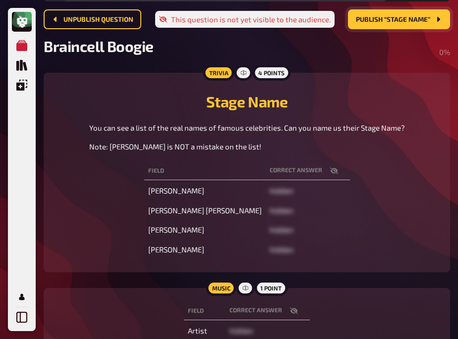
scroll to position [0, 0]
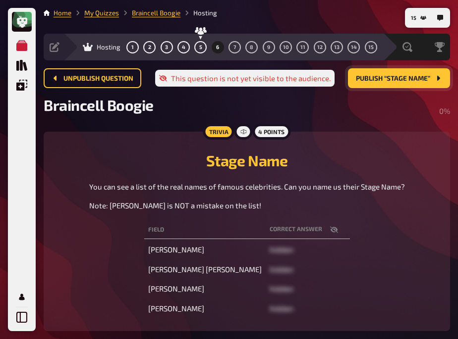
click at [383, 80] on span "Publish “Stage Name”" at bounding box center [393, 78] width 74 height 7
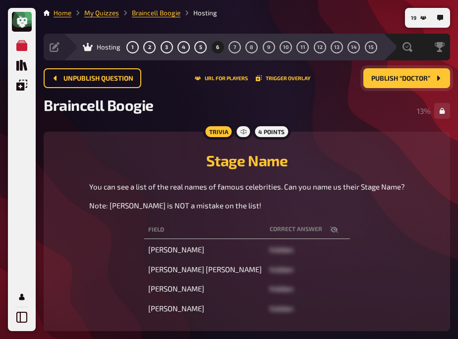
click at [71, 151] on div "Stage Name You can see a list of the real names of famous celebrities. Can you …" at bounding box center [246, 177] width 382 height 67
click at [230, 52] on button "7" at bounding box center [235, 47] width 16 height 16
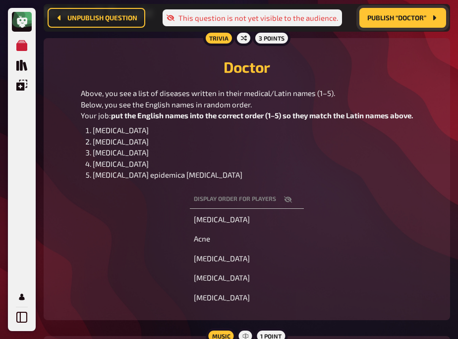
scroll to position [101, 0]
click at [285, 195] on button "button" at bounding box center [288, 200] width 24 height 10
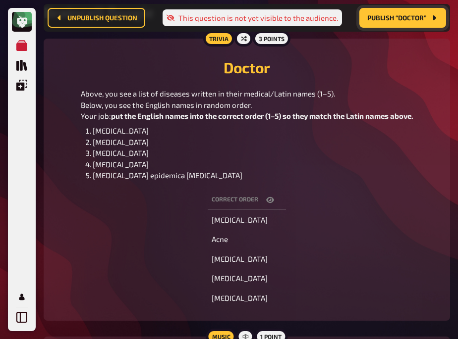
click at [271, 200] on icon "button" at bounding box center [270, 200] width 8 height 6
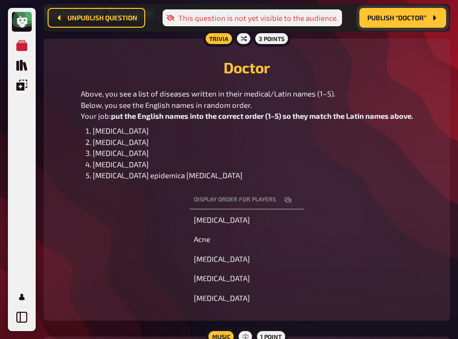
click at [271, 200] on th "Display order for players" at bounding box center [247, 200] width 114 height 18
click at [286, 200] on icon "button" at bounding box center [288, 200] width 8 height 6
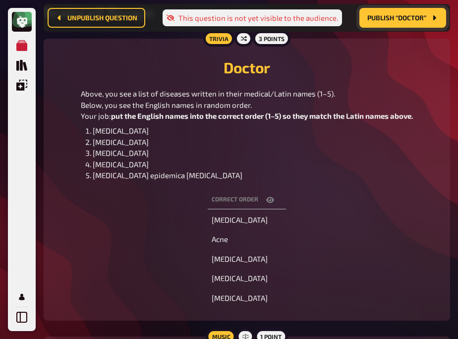
click at [286, 200] on div "Correct order Flu Acne Scarlatina Chickenpox Mumps" at bounding box center [246, 249] width 382 height 120
click at [267, 195] on button "button" at bounding box center [270, 200] width 24 height 10
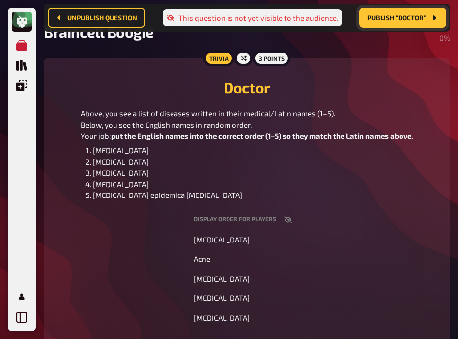
scroll to position [80, 0]
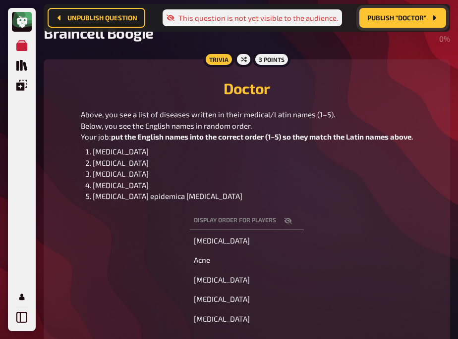
click at [286, 222] on icon "button" at bounding box center [288, 220] width 8 height 6
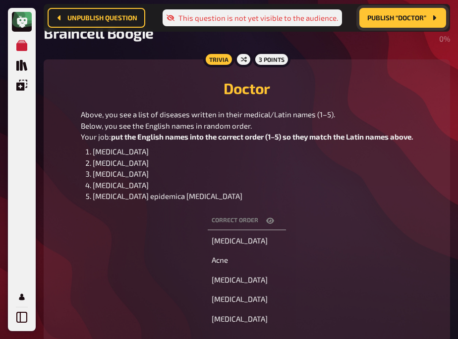
click at [269, 220] on icon "button" at bounding box center [270, 221] width 8 height 8
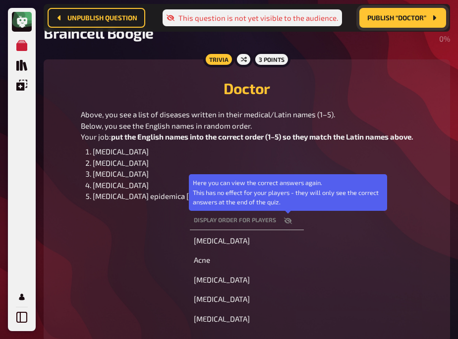
click at [289, 223] on icon "button" at bounding box center [288, 221] width 8 height 8
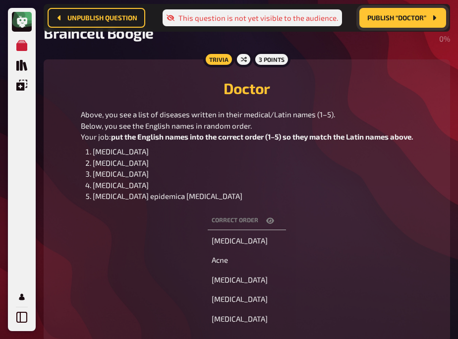
click at [273, 219] on icon "button" at bounding box center [270, 221] width 8 height 8
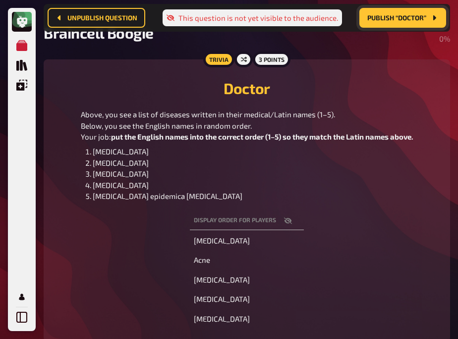
click at [287, 221] on icon "button" at bounding box center [288, 221] width 8 height 8
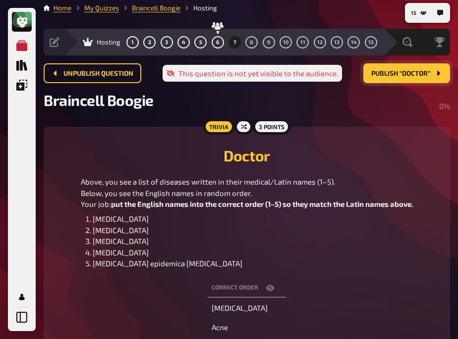
scroll to position [0, 0]
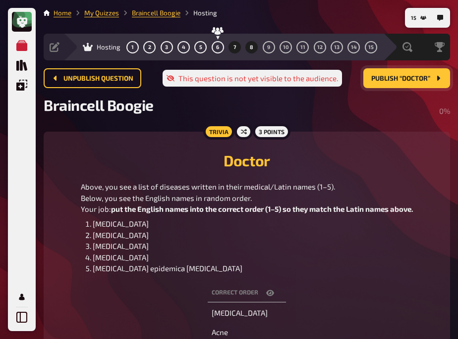
click at [251, 45] on span "8" at bounding box center [251, 47] width 3 height 5
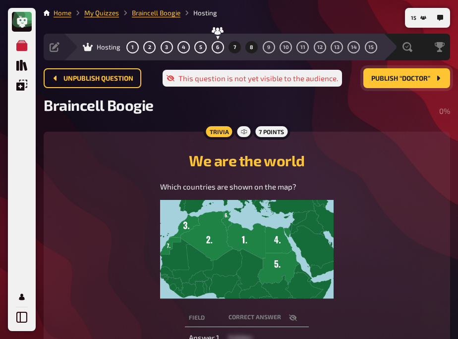
click at [233, 41] on button "7" at bounding box center [235, 47] width 16 height 16
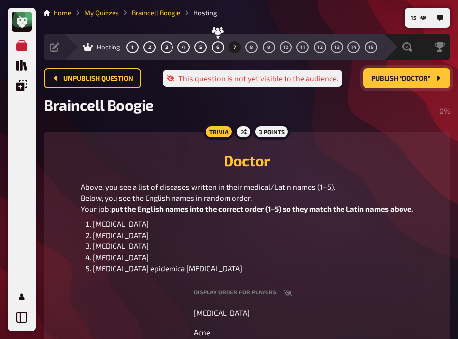
click at [132, 160] on h2 "Doctor" at bounding box center [246, 161] width 382 height 18
click at [140, 145] on div "Doctor Above, you see a list of diseases written in their medical/Latin names (…" at bounding box center [246, 209] width 382 height 131
click at [401, 76] on span "Publish “Doctor”" at bounding box center [400, 78] width 59 height 7
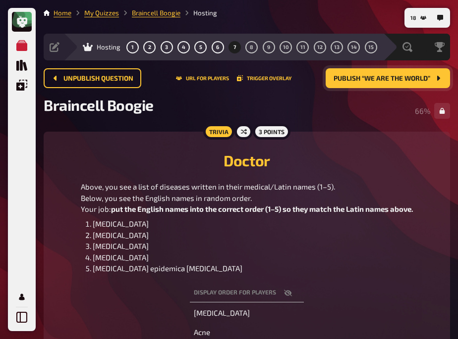
click at [93, 152] on h2 "Doctor" at bounding box center [246, 161] width 382 height 18
click at [252, 50] on button "8" at bounding box center [252, 47] width 16 height 16
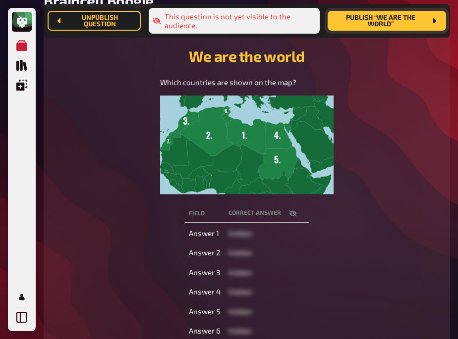
scroll to position [119, 0]
click at [297, 211] on button "button" at bounding box center [293, 213] width 24 height 10
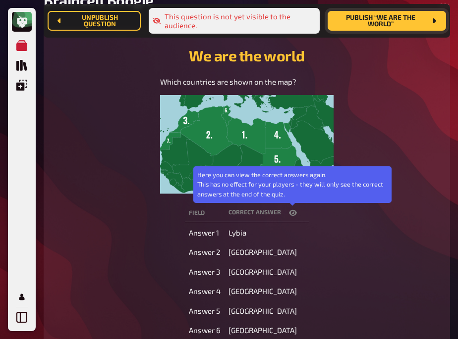
click at [289, 210] on icon "button" at bounding box center [293, 213] width 8 height 8
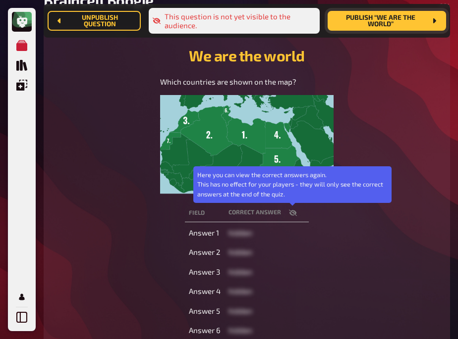
click at [289, 210] on icon "button" at bounding box center [293, 213] width 8 height 8
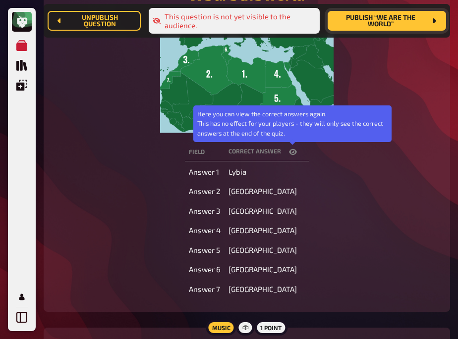
scroll to position [180, 0]
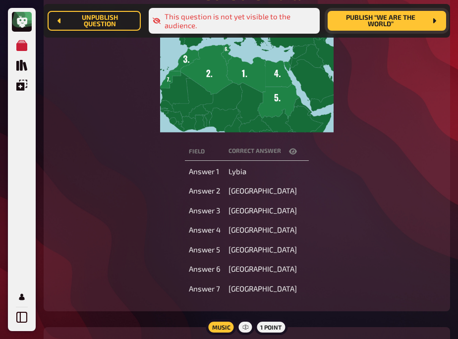
click at [289, 155] on icon "button" at bounding box center [293, 152] width 8 height 8
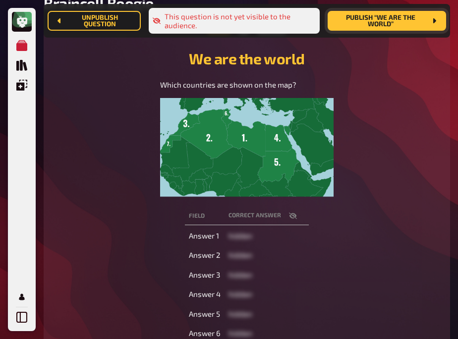
scroll to position [113, 0]
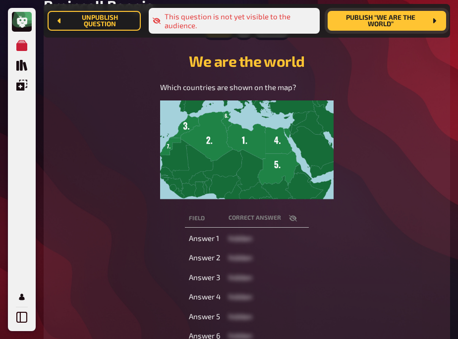
click at [86, 88] on div "Which countries are shown on the map?" at bounding box center [246, 140] width 382 height 117
click at [377, 25] on span "Publish “We are the world”" at bounding box center [380, 20] width 91 height 13
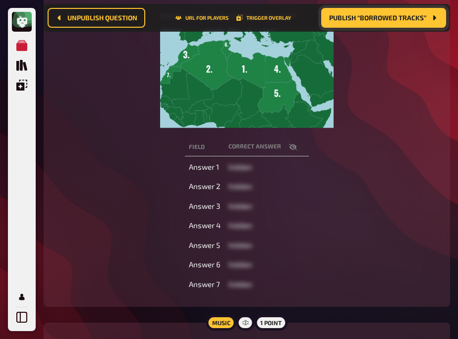
scroll to position [176, 0]
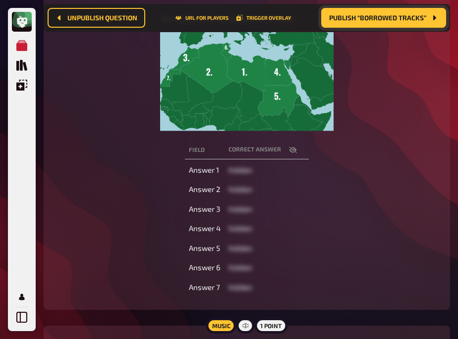
click at [78, 85] on div "Which countries are shown on the map?" at bounding box center [246, 71] width 382 height 117
click at [110, 99] on div "Which countries are shown on the map?" at bounding box center [246, 71] width 382 height 117
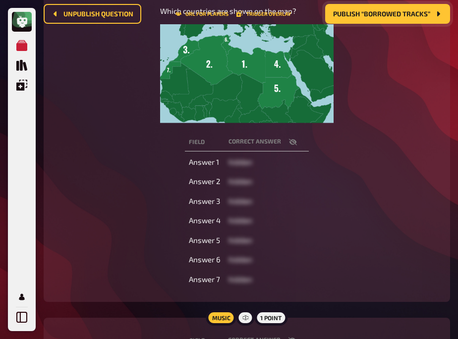
scroll to position [0, 0]
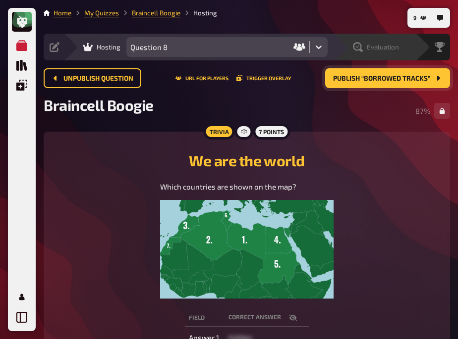
click at [376, 48] on span "Evaluation" at bounding box center [383, 47] width 32 height 8
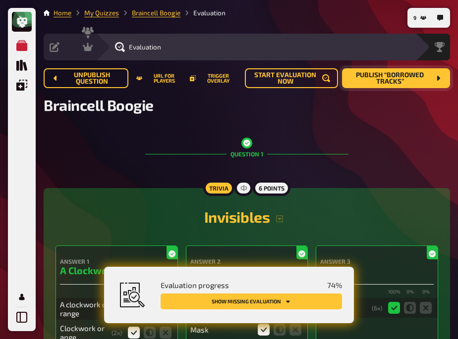
click at [248, 303] on button "Show missing evaluation" at bounding box center [250, 302] width 181 height 16
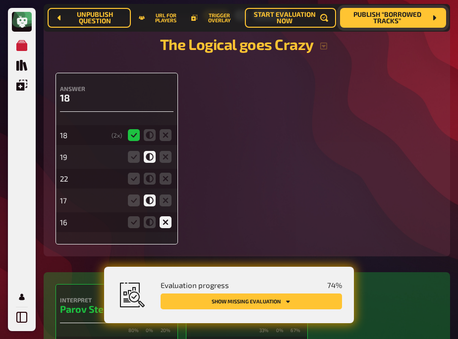
scroll to position [1259, 0]
click at [162, 176] on icon at bounding box center [166, 178] width 12 height 12
click at [0, 0] on input "radio" at bounding box center [0, 0] width 0 height 0
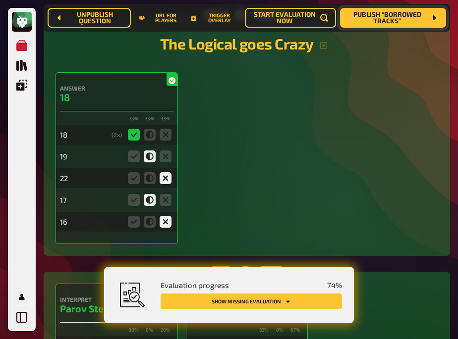
click at [254, 301] on button "Show missing evaluation" at bounding box center [250, 302] width 181 height 16
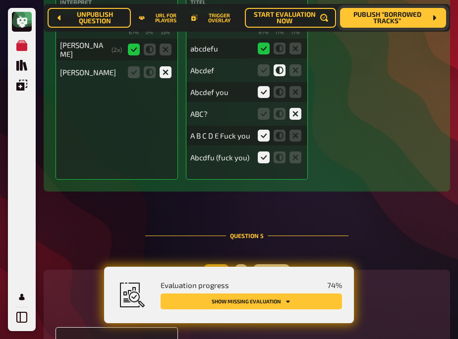
scroll to position [2204, 0]
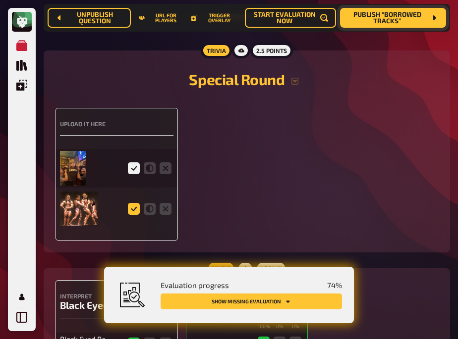
click at [128, 203] on icon at bounding box center [134, 209] width 12 height 12
click at [0, 0] on input "radio" at bounding box center [0, 0] width 0 height 0
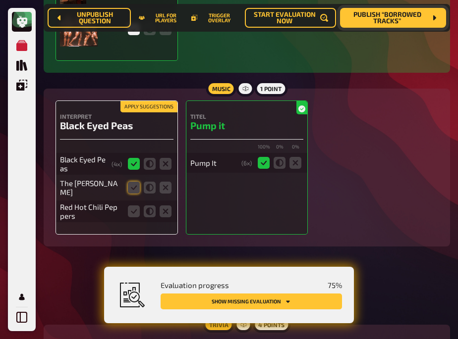
scroll to position [2384, 0]
click at [136, 185] on icon at bounding box center [134, 187] width 12 height 12
click at [0, 0] on input "radio" at bounding box center [0, 0] width 0 height 0
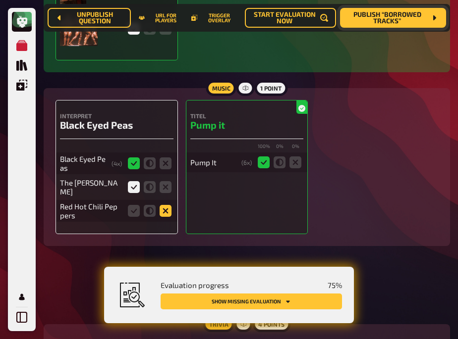
click at [171, 210] on icon at bounding box center [166, 211] width 12 height 12
click at [0, 0] on input "radio" at bounding box center [0, 0] width 0 height 0
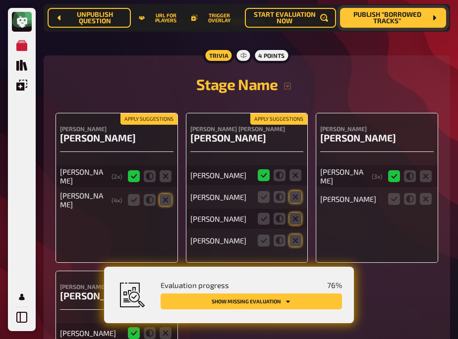
scroll to position [2654, 0]
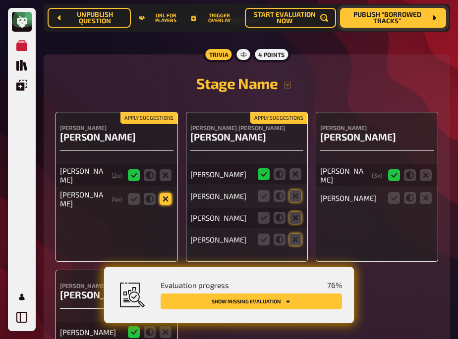
click at [162, 193] on icon at bounding box center [166, 199] width 12 height 12
click at [0, 0] on input "radio" at bounding box center [0, 0] width 0 height 0
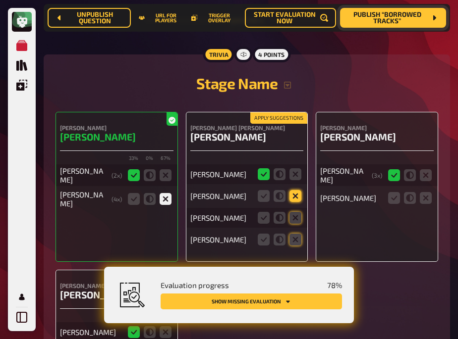
click at [297, 196] on icon at bounding box center [295, 196] width 12 height 12
click at [0, 0] on input "radio" at bounding box center [0, 0] width 0 height 0
click at [297, 212] on icon at bounding box center [295, 218] width 12 height 12
click at [0, 0] on input "radio" at bounding box center [0, 0] width 0 height 0
click at [298, 239] on icon at bounding box center [295, 240] width 12 height 12
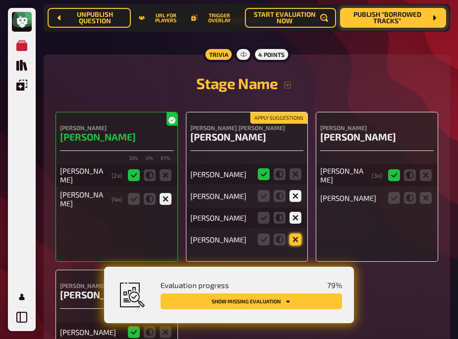
click at [0, 0] on input "radio" at bounding box center [0, 0] width 0 height 0
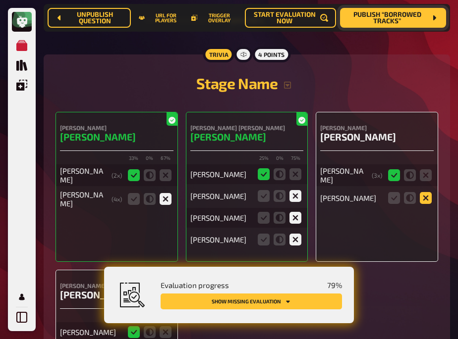
click at [421, 194] on icon at bounding box center [426, 198] width 12 height 12
click at [0, 0] on input "radio" at bounding box center [0, 0] width 0 height 0
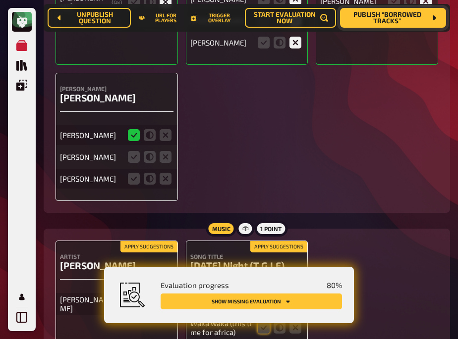
scroll to position [2852, 0]
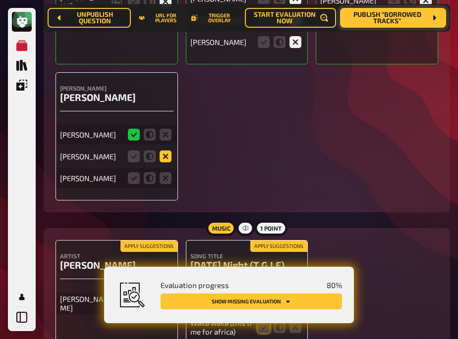
click at [163, 151] on icon at bounding box center [166, 157] width 12 height 12
click at [0, 0] on input "radio" at bounding box center [0, 0] width 0 height 0
click at [163, 175] on icon at bounding box center [166, 178] width 12 height 12
click at [0, 0] on input "radio" at bounding box center [0, 0] width 0 height 0
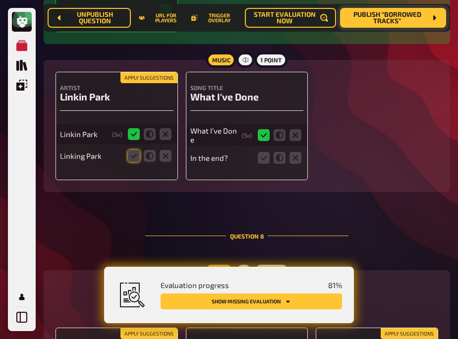
scroll to position [3566, 0]
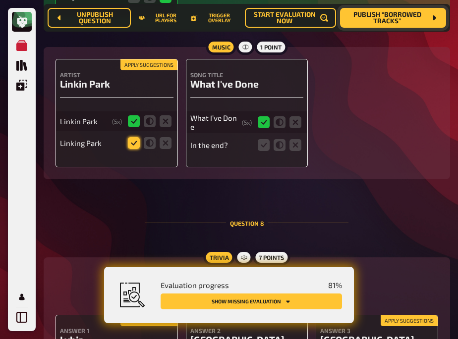
click at [136, 147] on icon at bounding box center [134, 143] width 12 height 12
click at [0, 0] on input "radio" at bounding box center [0, 0] width 0 height 0
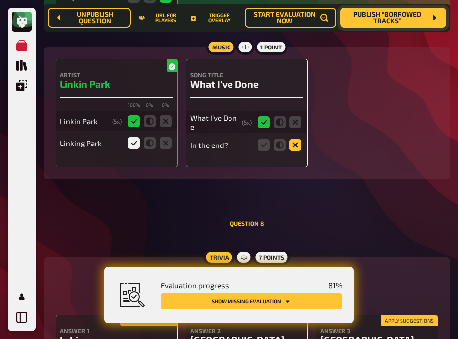
click at [294, 149] on icon at bounding box center [295, 145] width 12 height 12
click at [0, 0] on input "radio" at bounding box center [0, 0] width 0 height 0
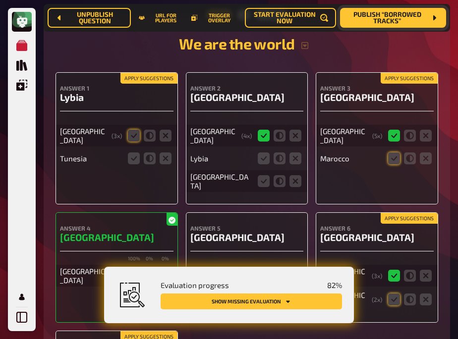
scroll to position [3808, 0]
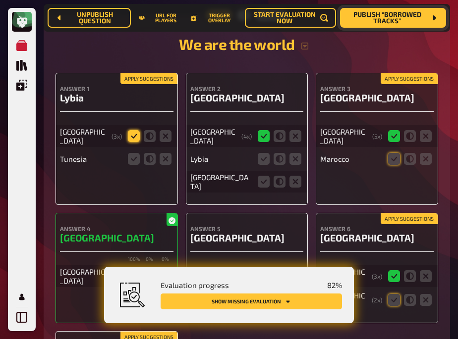
click at [134, 135] on icon at bounding box center [134, 136] width 12 height 12
click at [0, 0] on input "radio" at bounding box center [0, 0] width 0 height 0
click at [165, 157] on icon at bounding box center [166, 159] width 12 height 12
click at [0, 0] on input "radio" at bounding box center [0, 0] width 0 height 0
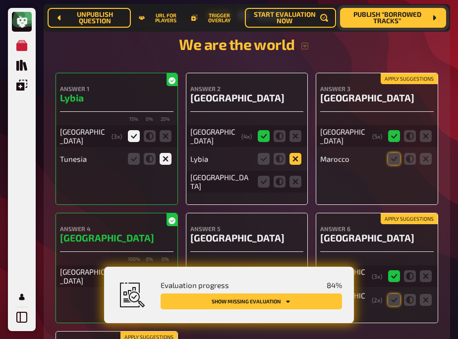
click at [295, 161] on icon at bounding box center [295, 159] width 12 height 12
click at [0, 0] on input "radio" at bounding box center [0, 0] width 0 height 0
click at [295, 181] on icon at bounding box center [295, 182] width 12 height 12
click at [0, 0] on input "radio" at bounding box center [0, 0] width 0 height 0
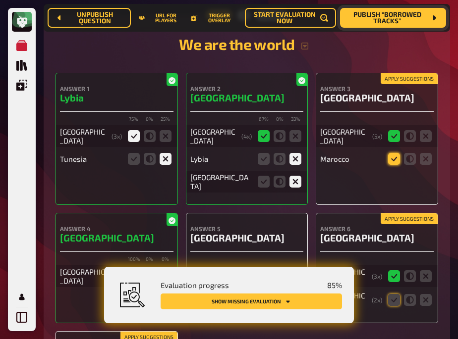
click at [390, 162] on icon at bounding box center [394, 159] width 12 height 12
click at [0, 0] on input "radio" at bounding box center [0, 0] width 0 height 0
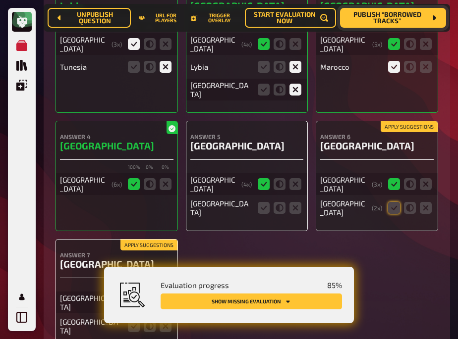
scroll to position [3901, 0]
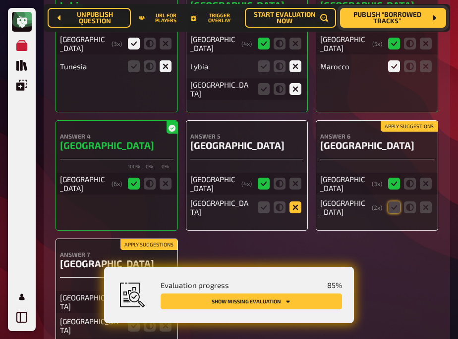
click at [293, 204] on icon at bounding box center [295, 208] width 12 height 12
click at [0, 0] on input "radio" at bounding box center [0, 0] width 0 height 0
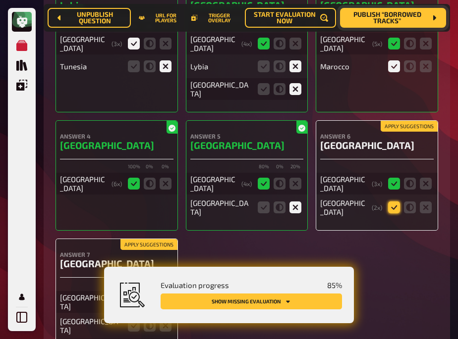
click at [391, 206] on icon at bounding box center [394, 208] width 12 height 12
click at [0, 0] on input "radio" at bounding box center [0, 0] width 0 height 0
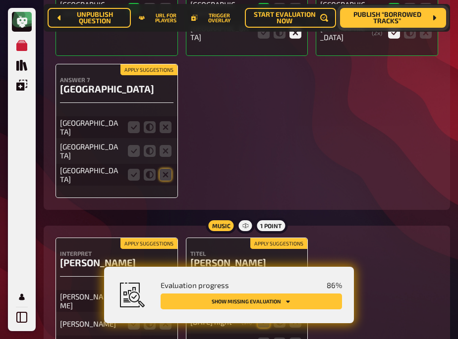
scroll to position [4076, 0]
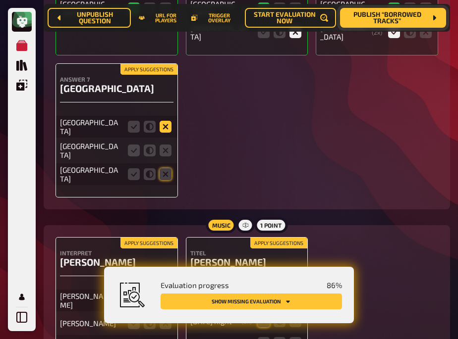
click at [163, 121] on icon at bounding box center [166, 127] width 12 height 12
click at [0, 0] on input "radio" at bounding box center [0, 0] width 0 height 0
click at [164, 145] on icon at bounding box center [166, 151] width 12 height 12
click at [0, 0] on input "radio" at bounding box center [0, 0] width 0 height 0
click at [165, 168] on icon at bounding box center [166, 174] width 12 height 12
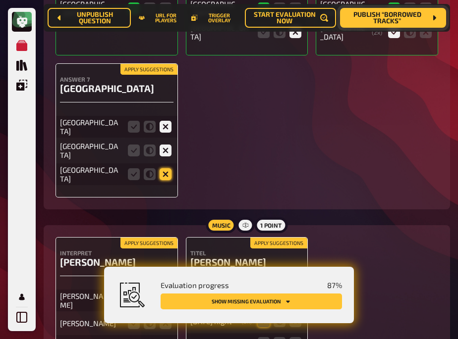
click at [0, 0] on input "radio" at bounding box center [0, 0] width 0 height 0
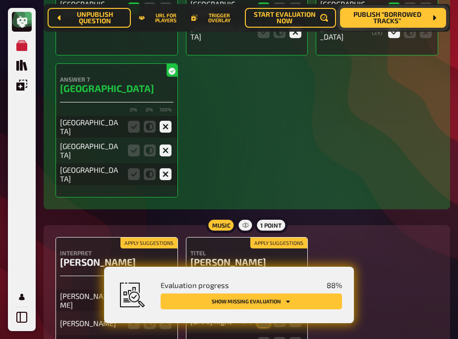
scroll to position [4169, 0]
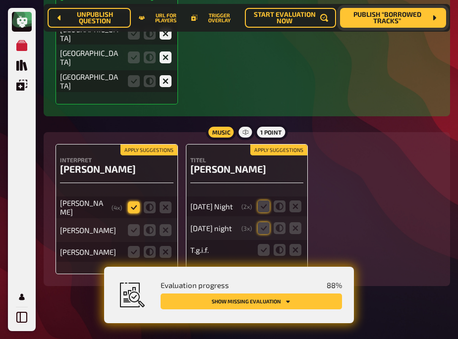
click at [129, 202] on icon at bounding box center [134, 208] width 12 height 12
click at [0, 0] on input "radio" at bounding box center [0, 0] width 0 height 0
click at [135, 246] on icon at bounding box center [134, 252] width 12 height 12
click at [0, 0] on input "radio" at bounding box center [0, 0] width 0 height 0
click at [169, 224] on icon at bounding box center [166, 230] width 12 height 12
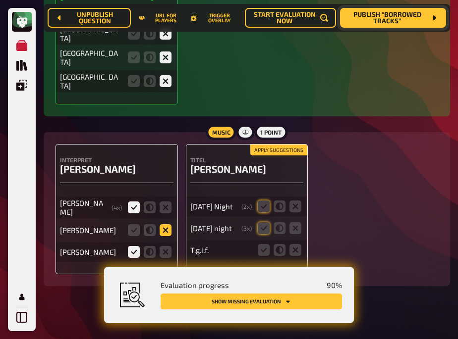
click at [0, 0] on input "radio" at bounding box center [0, 0] width 0 height 0
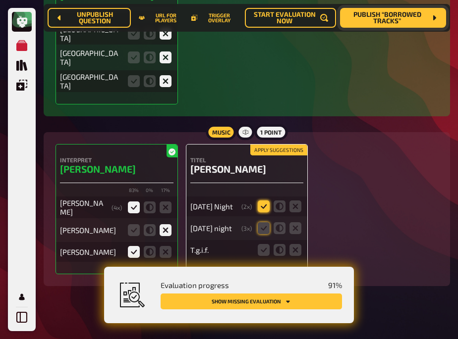
click at [262, 201] on icon at bounding box center [264, 207] width 12 height 12
click at [0, 0] on input "radio" at bounding box center [0, 0] width 0 height 0
click at [263, 222] on icon at bounding box center [264, 228] width 12 height 12
click at [0, 0] on input "radio" at bounding box center [0, 0] width 0 height 0
click at [263, 244] on icon at bounding box center [264, 250] width 12 height 12
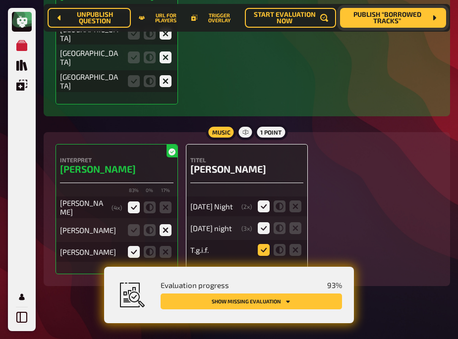
click at [0, 0] on input "radio" at bounding box center [0, 0] width 0 height 0
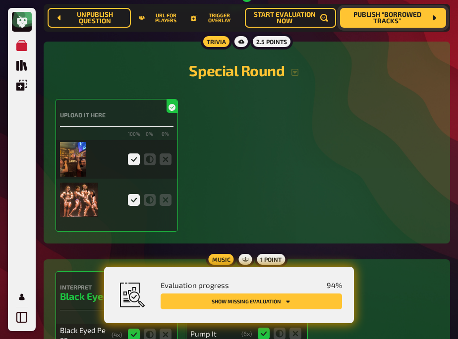
scroll to position [2213, 0]
click at [231, 298] on button "Show missing evaluation" at bounding box center [250, 302] width 181 height 16
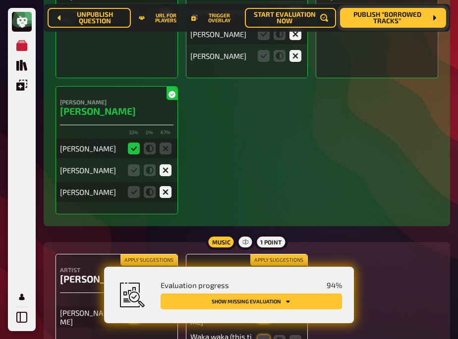
scroll to position [3030, 0]
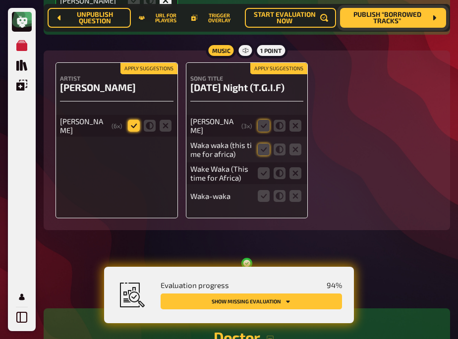
click at [132, 120] on icon at bounding box center [134, 126] width 12 height 12
click at [0, 0] on input "radio" at bounding box center [0, 0] width 0 height 0
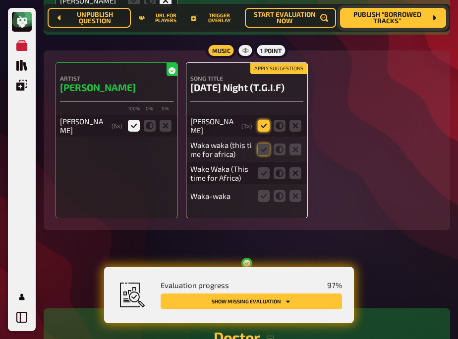
click at [261, 128] on icon at bounding box center [264, 126] width 12 height 12
click at [0, 0] on input "radio" at bounding box center [0, 0] width 0 height 0
click at [259, 150] on icon at bounding box center [264, 150] width 12 height 12
click at [0, 0] on input "radio" at bounding box center [0, 0] width 0 height 0
click at [258, 178] on icon at bounding box center [264, 173] width 12 height 12
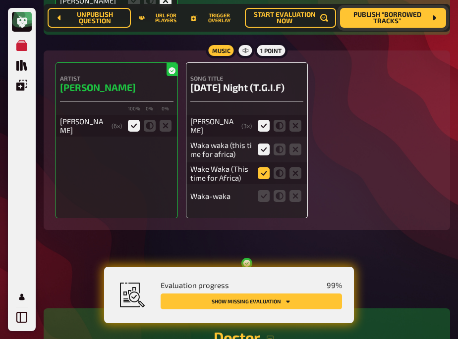
click at [0, 0] on input "radio" at bounding box center [0, 0] width 0 height 0
click at [258, 199] on icon at bounding box center [264, 196] width 12 height 12
click at [0, 0] on input "radio" at bounding box center [0, 0] width 0 height 0
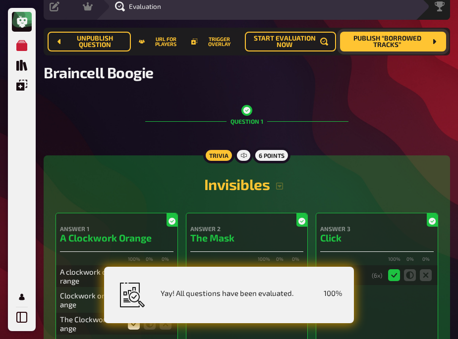
scroll to position [0, 0]
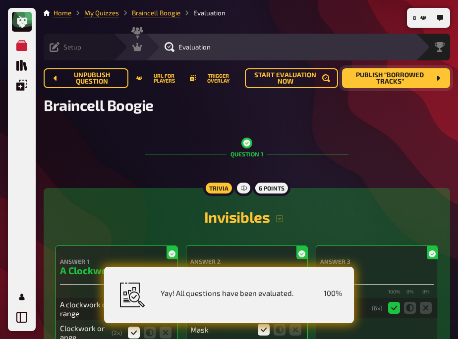
click at [56, 48] on icon at bounding box center [55, 47] width 10 height 10
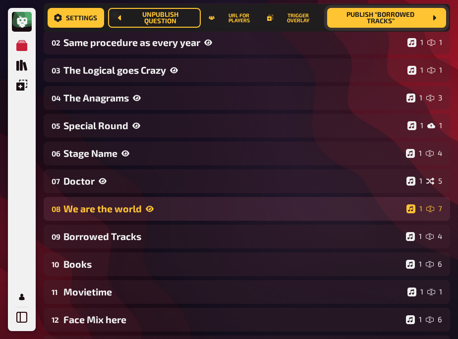
scroll to position [176, 0]
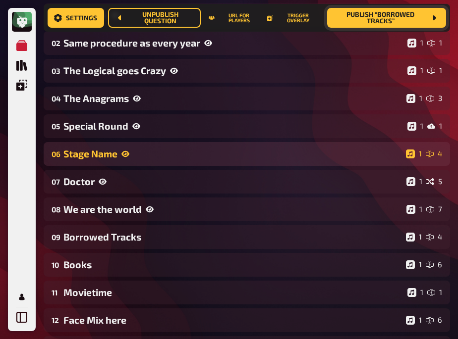
click at [157, 151] on div "Stage Name" at bounding box center [232, 153] width 338 height 11
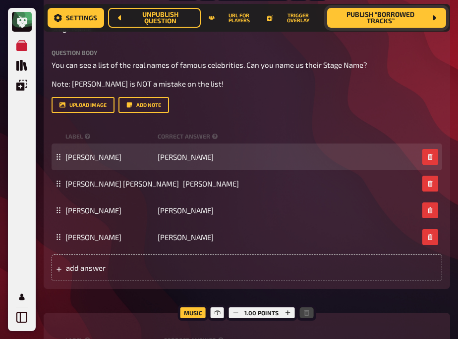
scroll to position [358, 0]
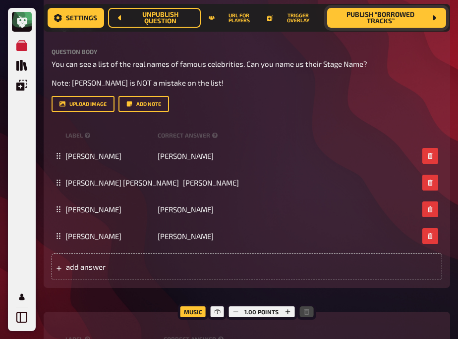
click at [41, 195] on div "7 Home My Quizzes Braincell Boogie Setup Setup Edit Content Quiz Lobby Hosting …" at bounding box center [247, 223] width 422 height 1162
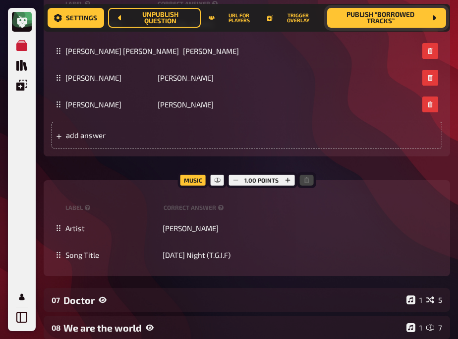
scroll to position [492, 0]
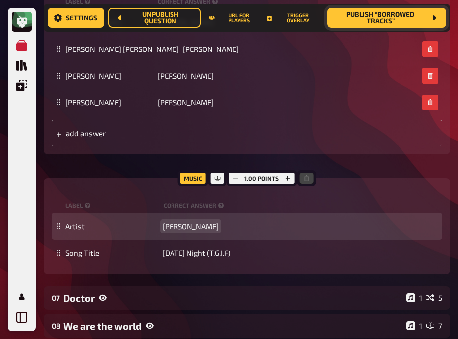
click at [181, 229] on span "Katy Perry" at bounding box center [190, 226] width 56 height 9
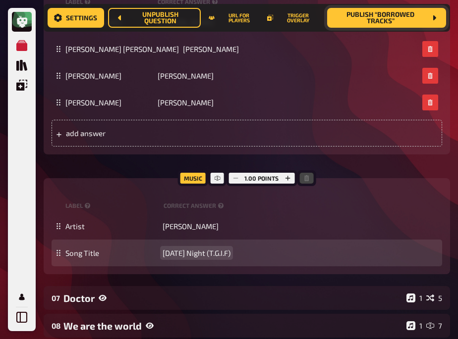
click at [203, 249] on span "Last Friday Night (T.G.I.F)" at bounding box center [196, 253] width 68 height 9
drag, startPoint x: 203, startPoint y: 249, endPoint x: 171, endPoint y: 253, distance: 32.0
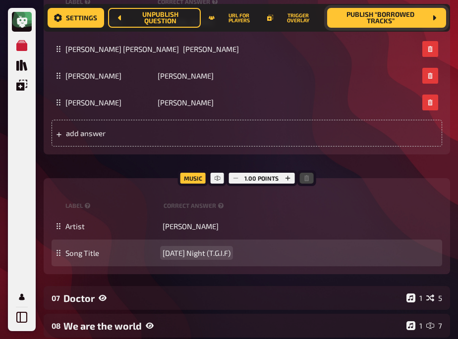
click at [171, 253] on span "Last Friday Night (T.G.I.F)" at bounding box center [196, 253] width 68 height 9
click at [123, 264] on div "Song Title Waka Waka" at bounding box center [247, 253] width 390 height 27
click at [211, 257] on div "Song Title Waka Waka" at bounding box center [251, 253] width 373 height 9
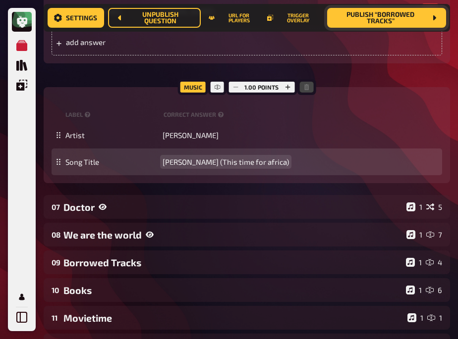
scroll to position [639, 0]
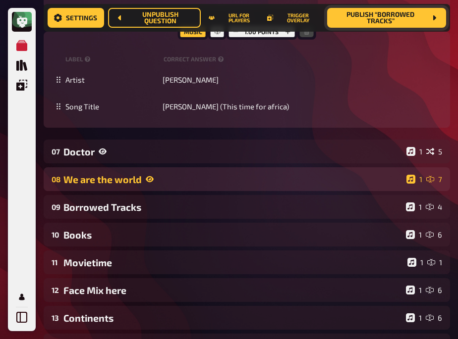
click at [170, 178] on div "We are the world" at bounding box center [232, 179] width 339 height 11
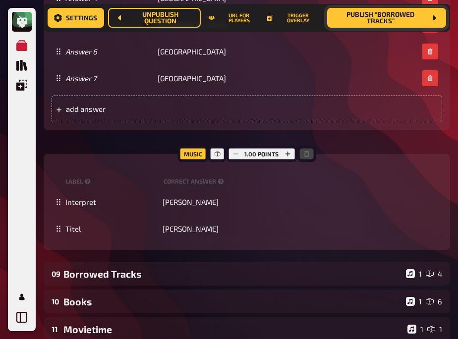
scroll to position [1299, 0]
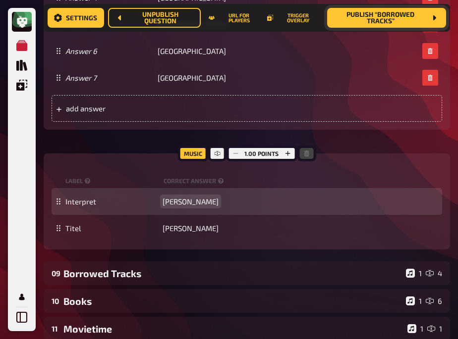
click at [174, 201] on span "Shakira" at bounding box center [190, 201] width 56 height 9
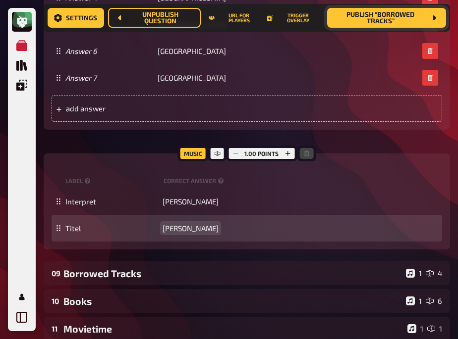
click at [176, 229] on span "Waka Waka" at bounding box center [190, 228] width 56 height 9
paste span
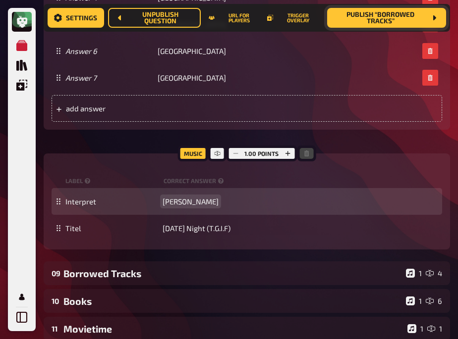
click at [174, 201] on span "Shakira" at bounding box center [190, 201] width 56 height 9
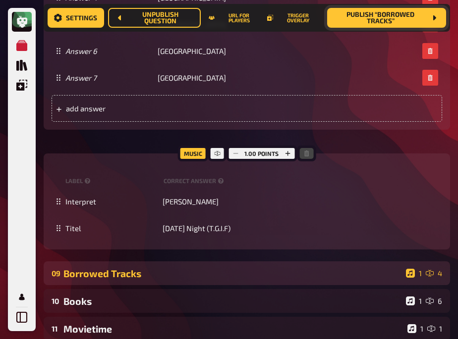
click at [155, 271] on div "Borrowed Tracks" at bounding box center [232, 273] width 338 height 11
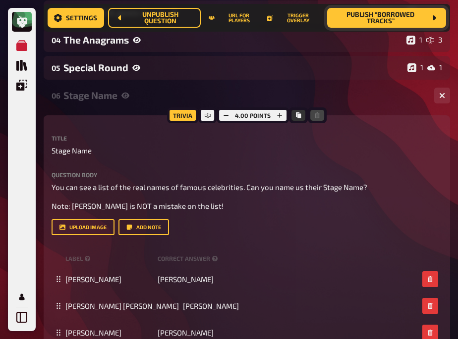
scroll to position [0, 0]
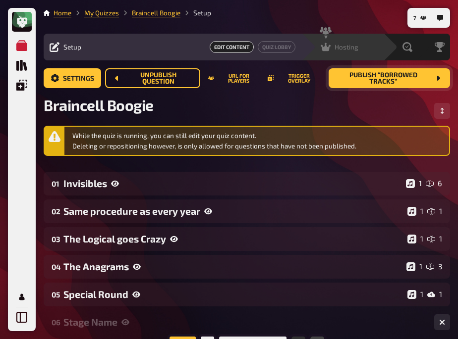
click at [336, 48] on span "Hosting" at bounding box center [346, 47] width 24 height 8
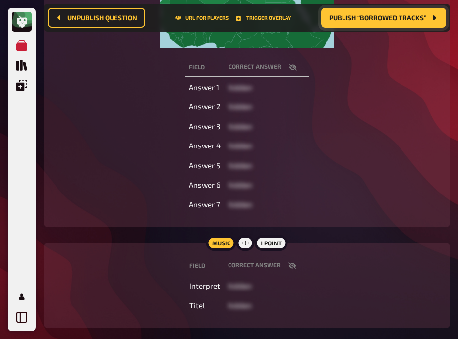
scroll to position [311, 0]
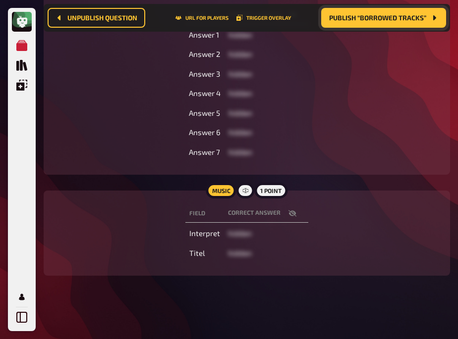
click at [292, 212] on icon "button" at bounding box center [292, 214] width 8 height 6
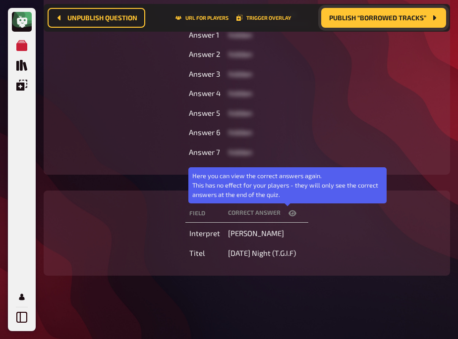
scroll to position [0, 0]
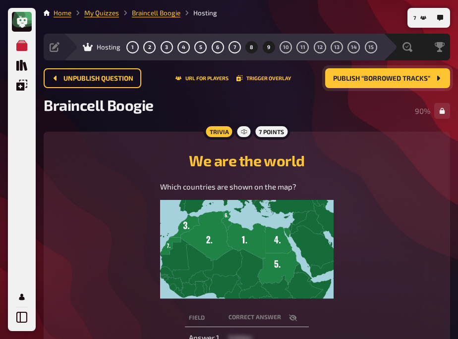
click at [271, 45] on button "9" at bounding box center [269, 47] width 16 height 16
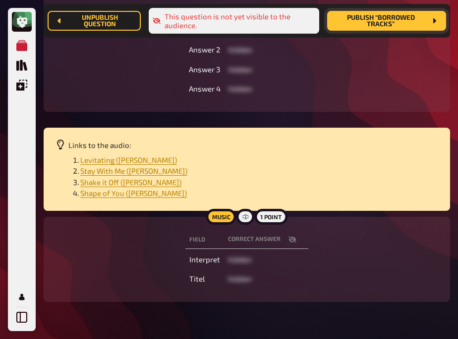
scroll to position [246, 0]
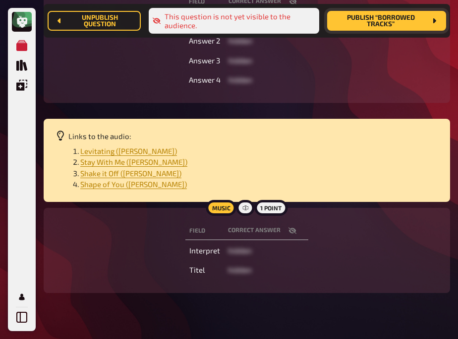
click at [290, 232] on icon "button" at bounding box center [292, 231] width 8 height 8
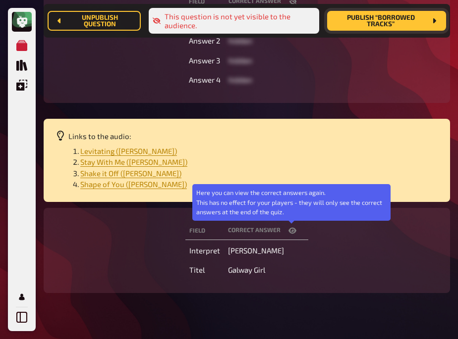
click at [290, 232] on icon "button" at bounding box center [292, 231] width 8 height 8
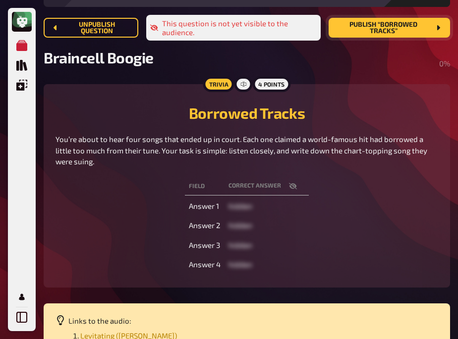
scroll to position [0, 0]
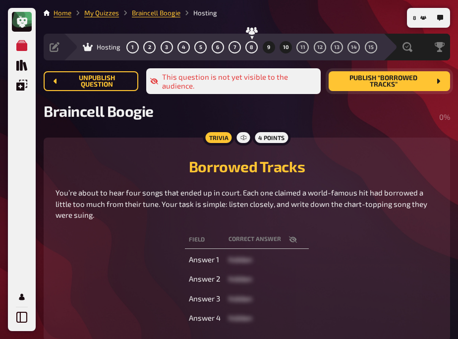
click at [283, 48] on span "10" at bounding box center [286, 47] width 6 height 5
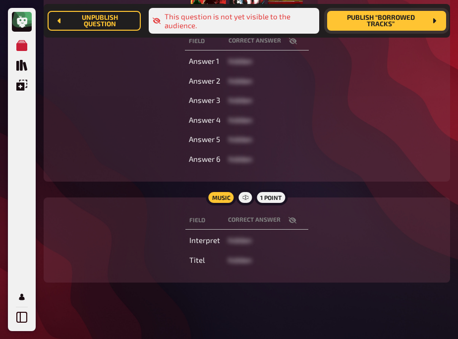
scroll to position [304, 0]
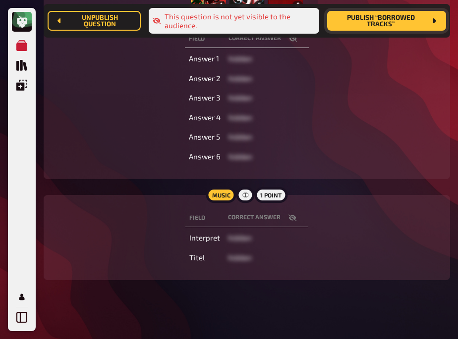
click at [292, 219] on icon "button" at bounding box center [292, 218] width 8 height 8
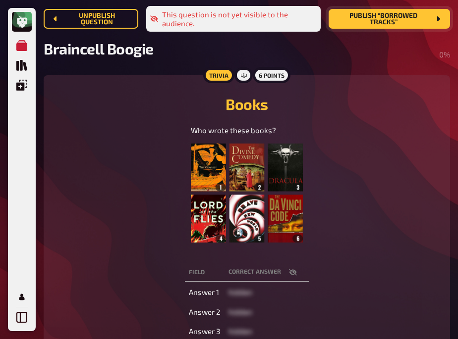
scroll to position [0, 0]
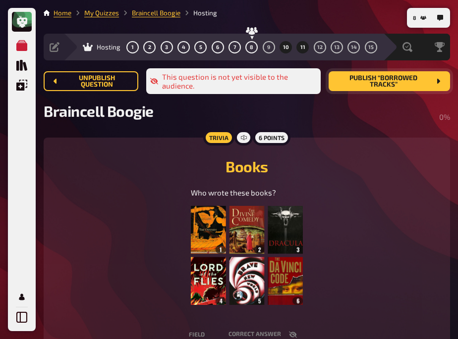
click at [301, 49] on span "11" at bounding box center [302, 47] width 5 height 5
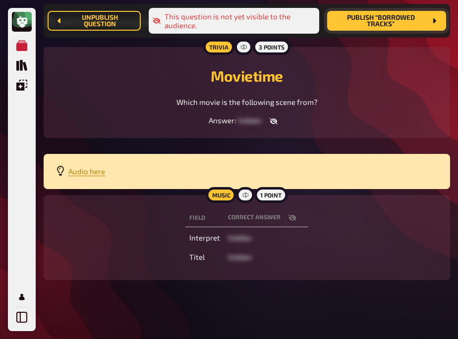
scroll to position [103, 0]
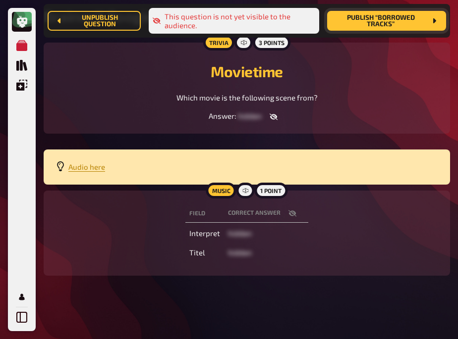
click at [294, 215] on icon "button" at bounding box center [292, 213] width 8 height 6
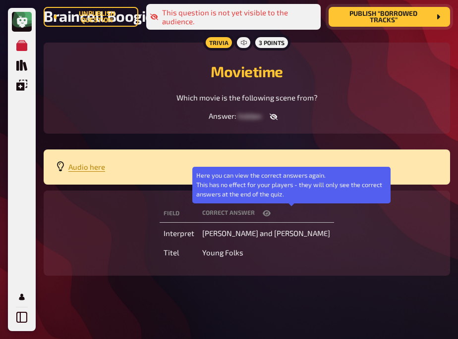
scroll to position [0, 0]
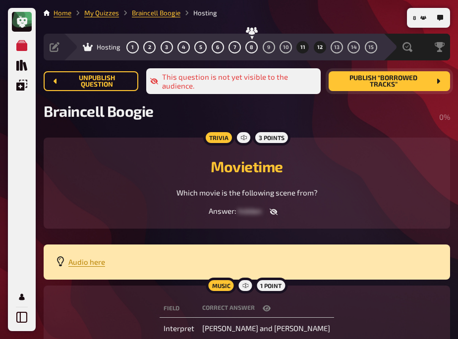
click at [318, 49] on span "12" at bounding box center [319, 47] width 5 height 5
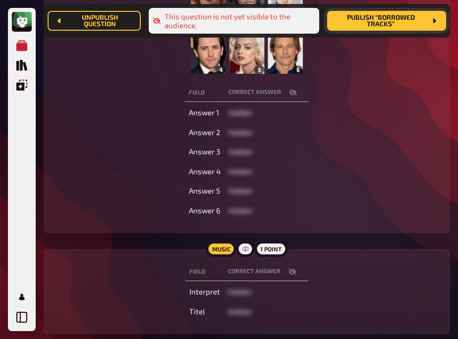
scroll to position [259, 0]
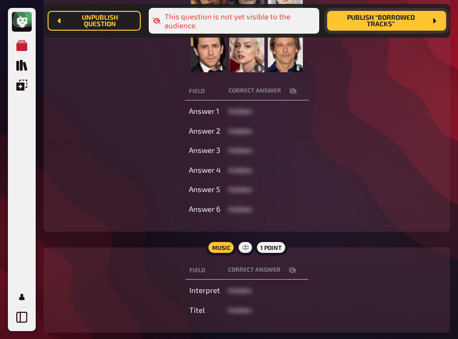
click at [291, 266] on button "button" at bounding box center [292, 271] width 24 height 10
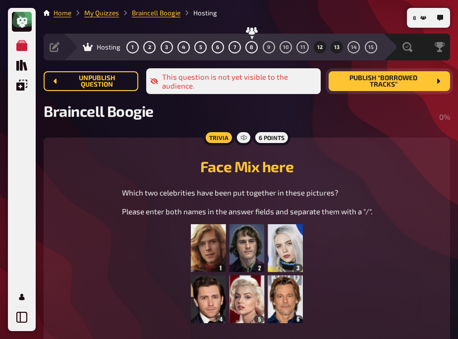
click at [332, 46] on button "13" at bounding box center [337, 47] width 16 height 16
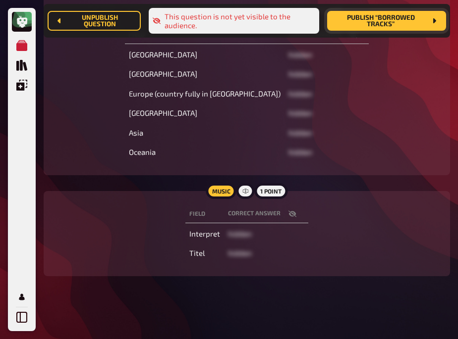
scroll to position [191, 0]
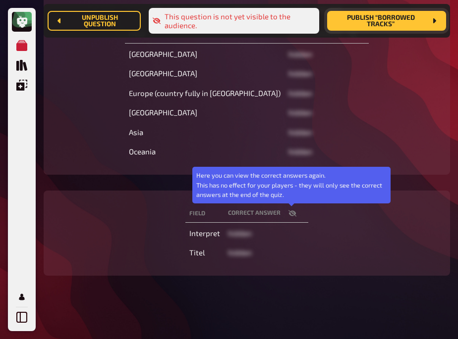
click at [291, 215] on icon "button" at bounding box center [292, 214] width 8 height 8
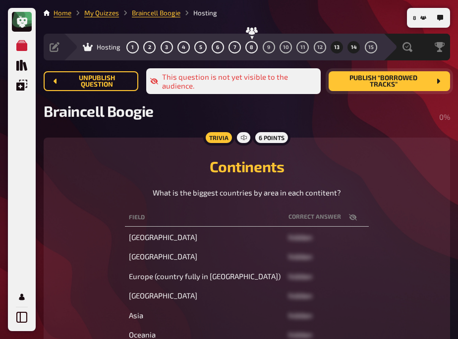
click at [355, 49] on span "14" at bounding box center [354, 47] width 6 height 5
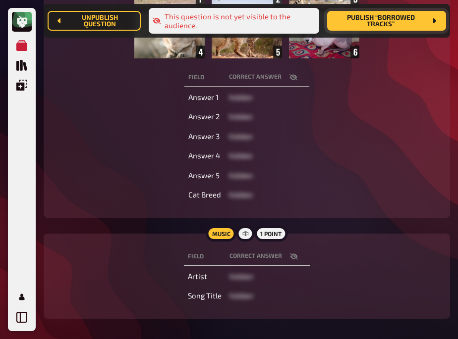
scroll to position [255, 0]
click at [297, 255] on button "button" at bounding box center [294, 256] width 24 height 10
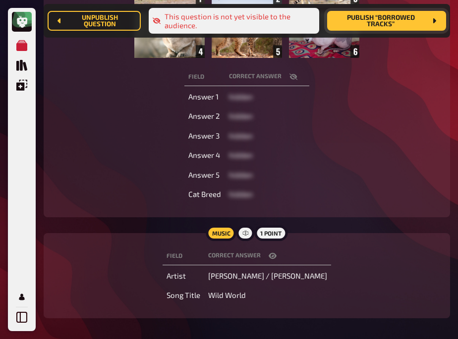
click at [284, 255] on button "button" at bounding box center [273, 256] width 24 height 10
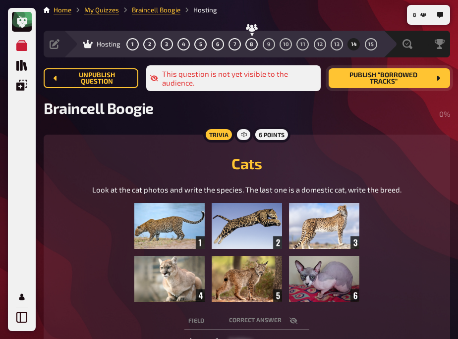
scroll to position [0, 0]
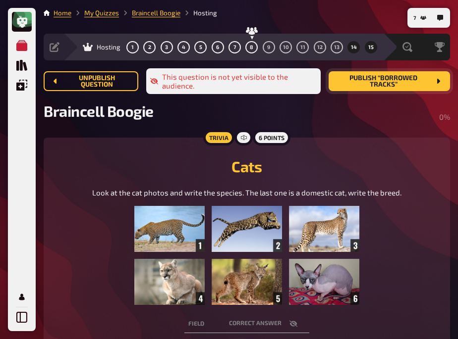
click at [370, 51] on button "15" at bounding box center [371, 47] width 16 height 16
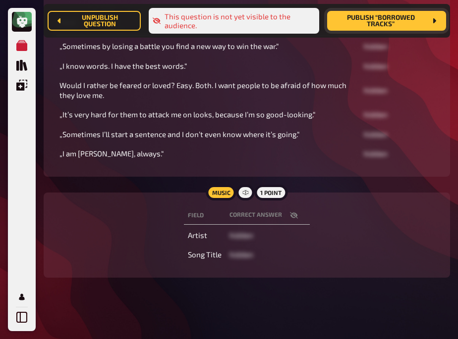
scroll to position [209, 0]
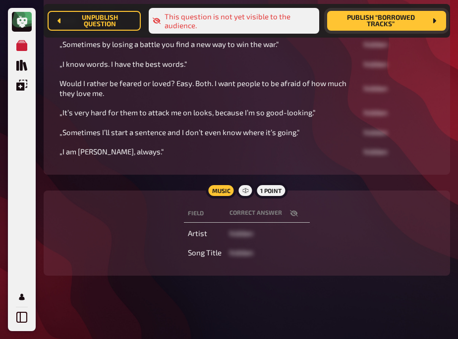
click at [291, 215] on icon "button" at bounding box center [294, 213] width 8 height 6
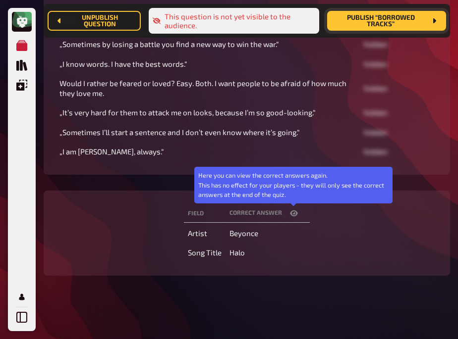
click at [291, 215] on icon "button" at bounding box center [294, 214] width 8 height 6
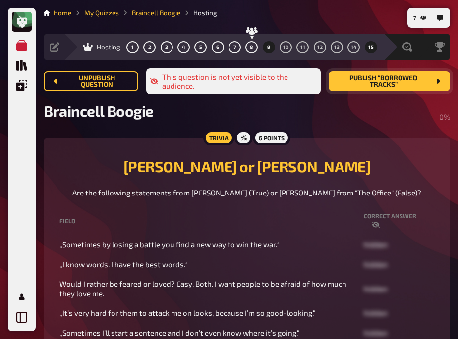
click at [266, 47] on button "9" at bounding box center [269, 47] width 16 height 16
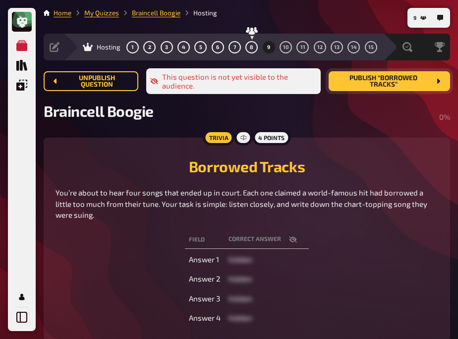
click at [289, 238] on icon "button" at bounding box center [293, 240] width 8 height 8
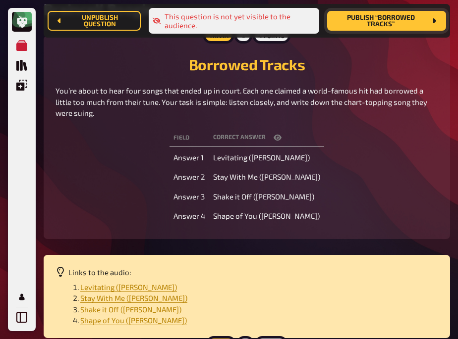
scroll to position [113, 0]
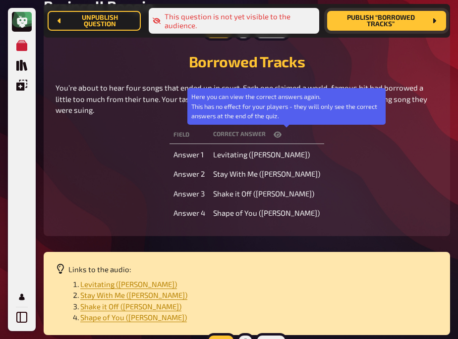
click at [281, 134] on icon "button" at bounding box center [277, 135] width 8 height 6
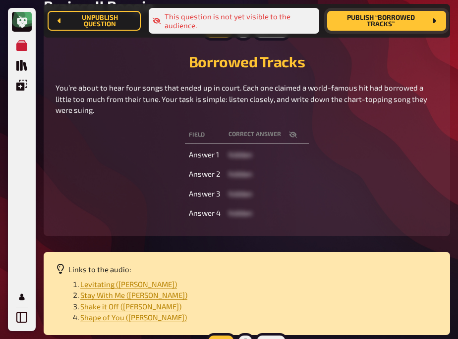
scroll to position [0, 0]
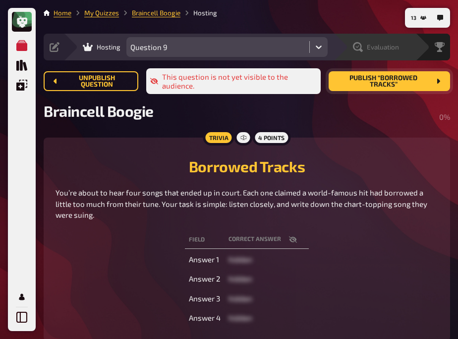
click at [364, 49] on div "Evaluation" at bounding box center [376, 47] width 46 height 10
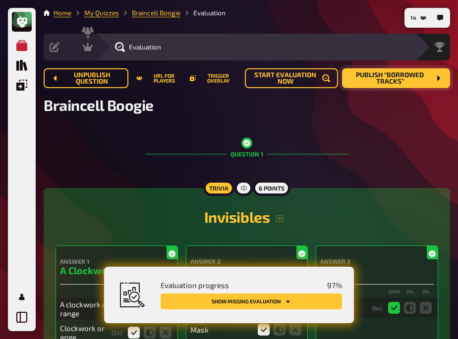
click at [252, 297] on button "Show missing evaluation" at bounding box center [250, 302] width 181 height 16
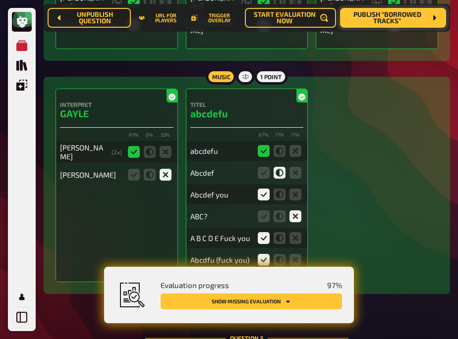
scroll to position [2196, 0]
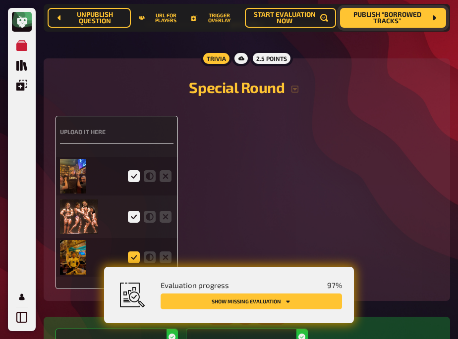
click at [134, 252] on icon at bounding box center [134, 258] width 12 height 12
click at [0, 0] on input "radio" at bounding box center [0, 0] width 0 height 0
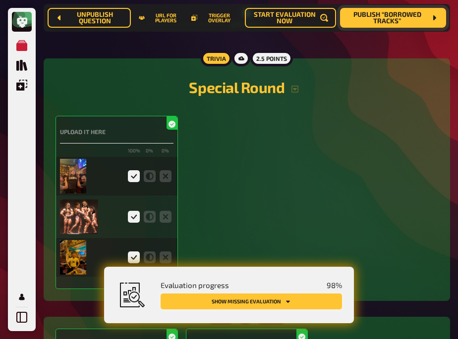
click at [252, 301] on button "Show missing evaluation" at bounding box center [250, 302] width 181 height 16
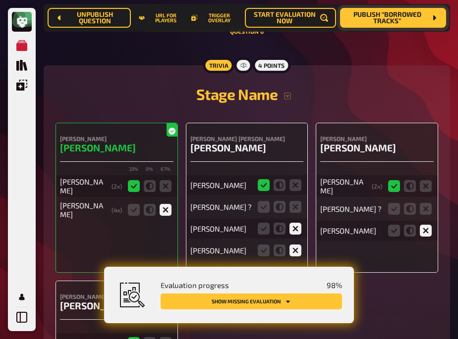
scroll to position [2699, 0]
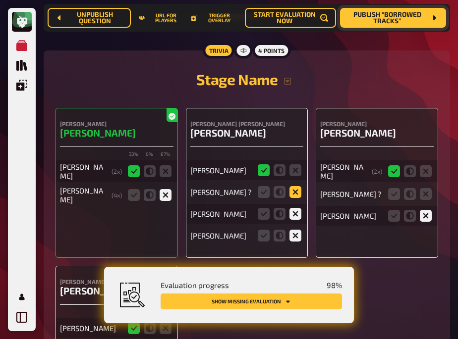
click at [295, 188] on icon at bounding box center [295, 192] width 12 height 12
click at [0, 0] on input "radio" at bounding box center [0, 0] width 0 height 0
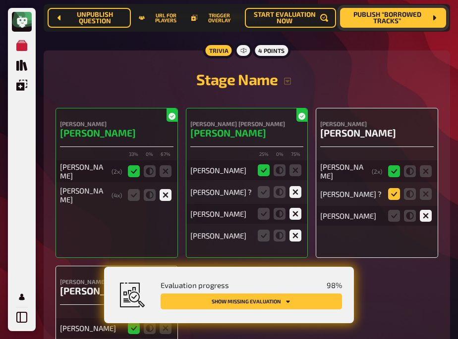
click at [394, 188] on icon at bounding box center [394, 194] width 12 height 12
click at [0, 0] on input "radio" at bounding box center [0, 0] width 0 height 0
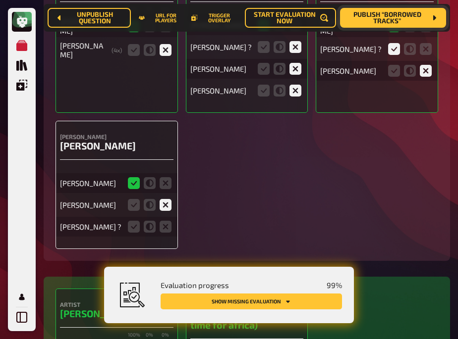
scroll to position [2844, 0]
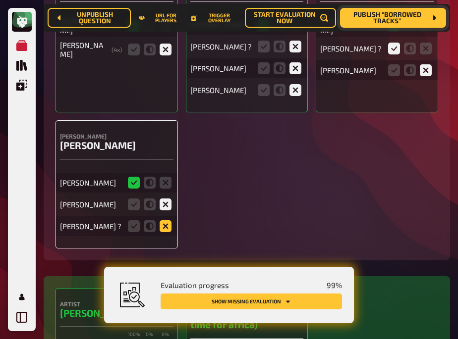
click at [165, 220] on icon at bounding box center [166, 226] width 12 height 12
click at [0, 0] on input "radio" at bounding box center [0, 0] width 0 height 0
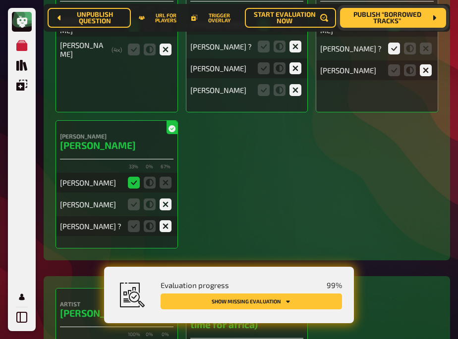
click at [233, 296] on button "Show missing evaluation" at bounding box center [250, 302] width 181 height 16
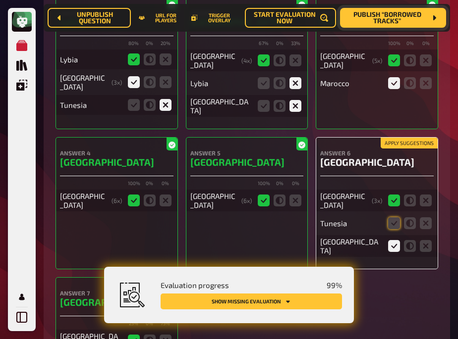
scroll to position [3937, 0]
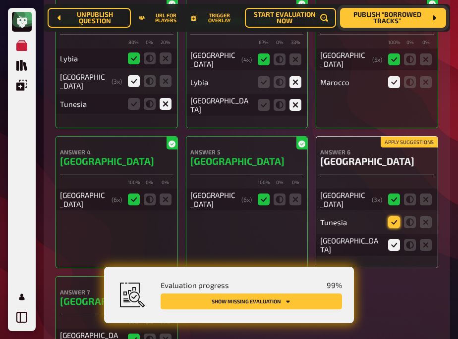
click at [391, 216] on icon at bounding box center [394, 222] width 12 height 12
click at [0, 0] on input "radio" at bounding box center [0, 0] width 0 height 0
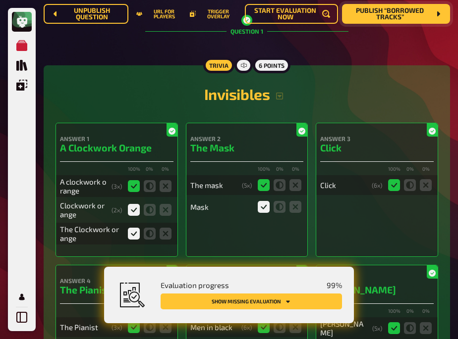
scroll to position [0, 0]
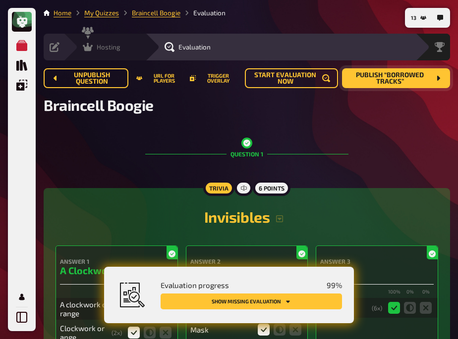
click at [88, 42] on icon at bounding box center [88, 47] width 10 height 10
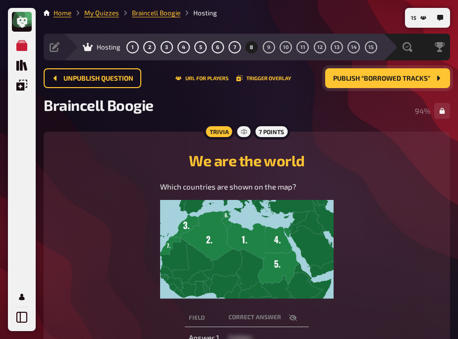
click at [127, 160] on h2 "We are the world" at bounding box center [246, 161] width 382 height 18
click at [369, 79] on span "Publish “Borrowed Tracks”" at bounding box center [381, 78] width 97 height 7
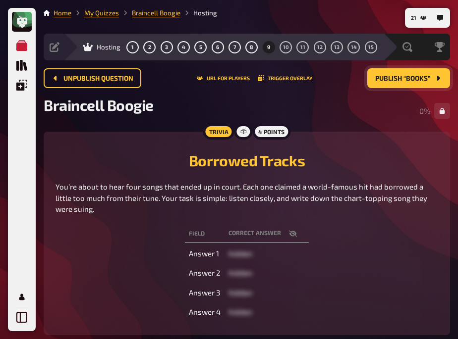
click at [289, 234] on icon "button" at bounding box center [293, 233] width 8 height 6
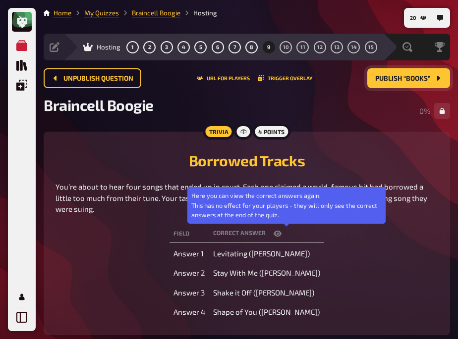
click at [281, 230] on icon "button" at bounding box center [277, 234] width 8 height 8
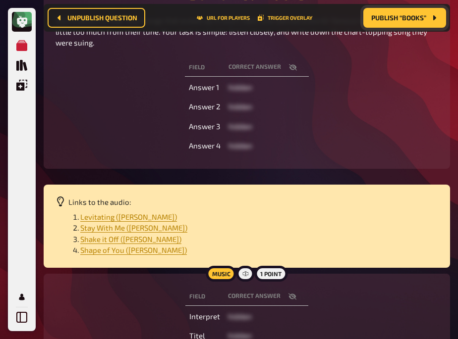
scroll to position [168, 0]
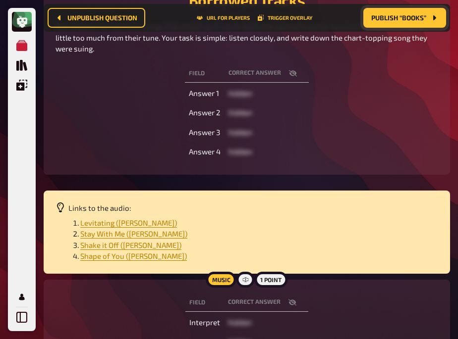
click at [93, 130] on div "Field correct answer Answer 1 hidden Answer 2 hidden Answer 3 hidden Answer 4 h…" at bounding box center [246, 112] width 382 height 101
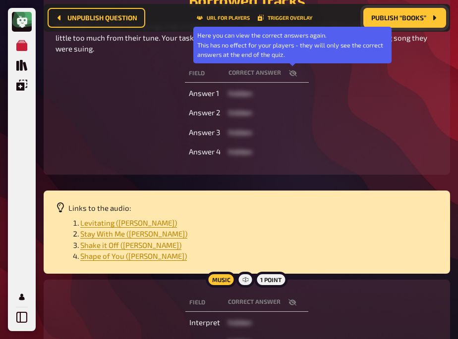
click at [293, 75] on icon "button" at bounding box center [293, 73] width 8 height 8
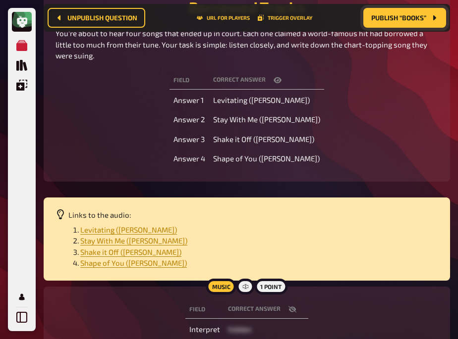
scroll to position [161, 0]
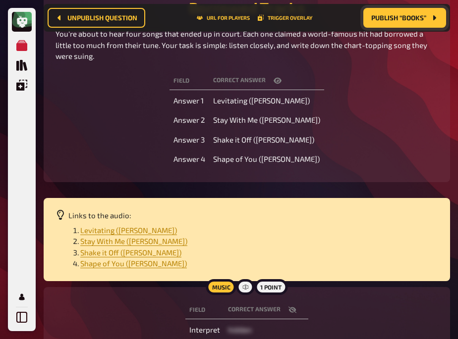
click at [76, 123] on div "Field correct answer Answer 1 Levitating (Dua Lipa) Answer 2 Stay With Me (Sam …" at bounding box center [246, 120] width 382 height 101
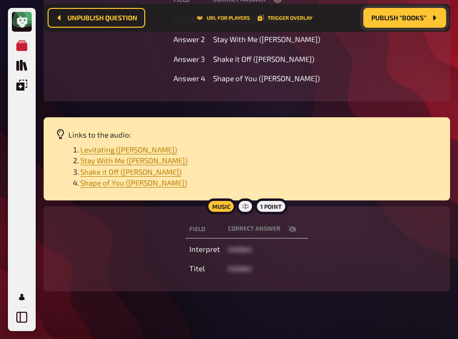
scroll to position [247, 0]
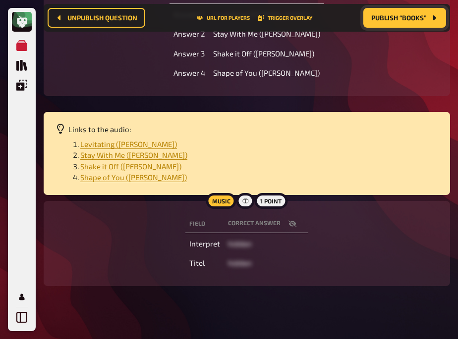
click at [289, 221] on icon "button" at bounding box center [292, 223] width 8 height 6
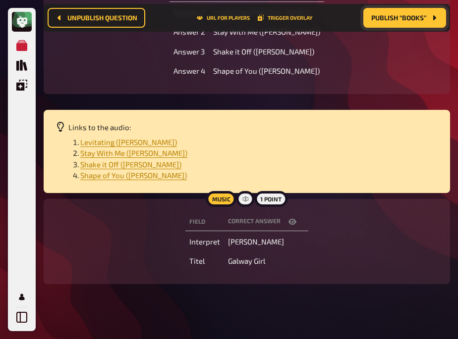
scroll to position [258, 0]
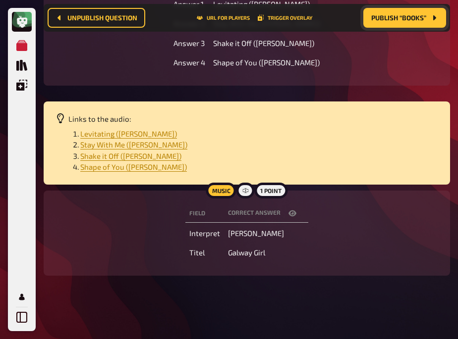
click at [202, 114] on p "Links to the audio:" at bounding box center [253, 118] width 370 height 11
click at [100, 228] on div "Field correct answer Interpret Ed Sheeran Titel Galway Girl" at bounding box center [246, 233] width 382 height 61
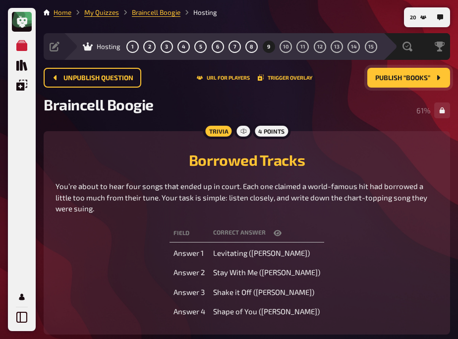
scroll to position [0, 0]
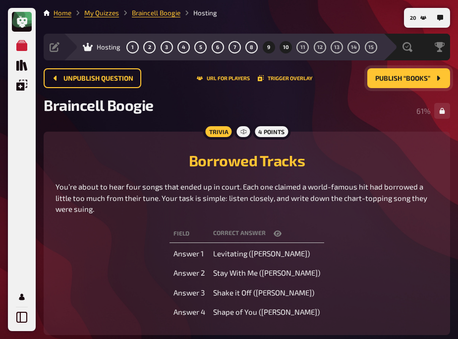
click at [286, 43] on button "10" at bounding box center [286, 47] width 16 height 16
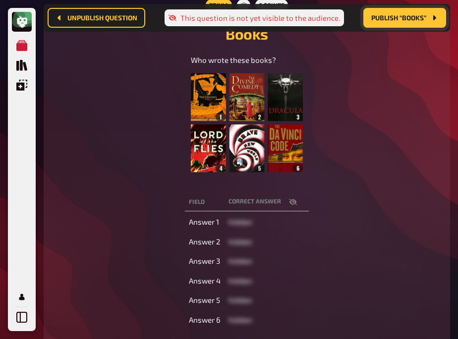
scroll to position [146, 0]
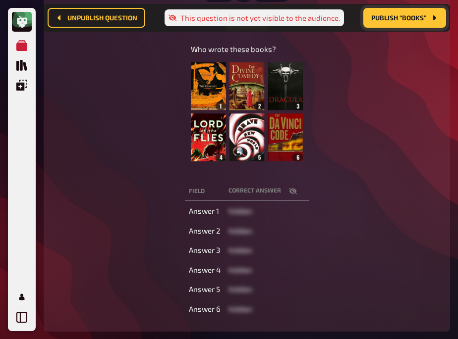
click at [291, 191] on icon "button" at bounding box center [293, 191] width 8 height 6
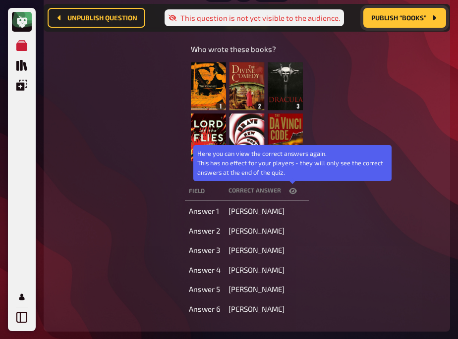
click at [291, 191] on icon "button" at bounding box center [293, 191] width 8 height 8
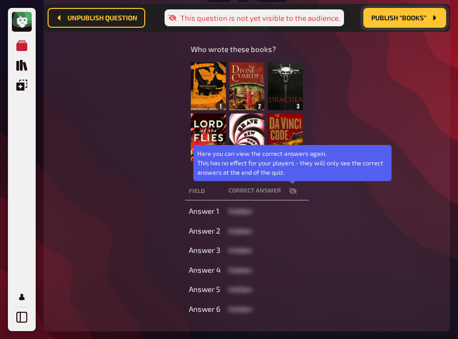
scroll to position [303, 0]
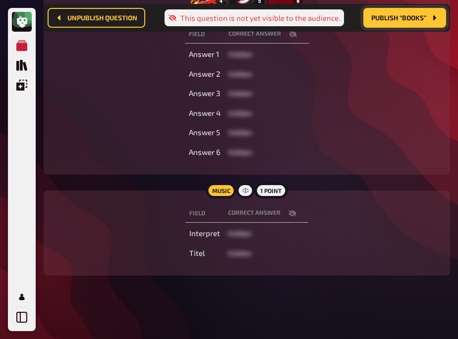
click at [285, 210] on button "button" at bounding box center [292, 214] width 24 height 10
click at [120, 127] on div "Field correct answer Answer 1 hidden Answer 2 hidden Answer 3 hidden Answer 4 h…" at bounding box center [246, 93] width 382 height 140
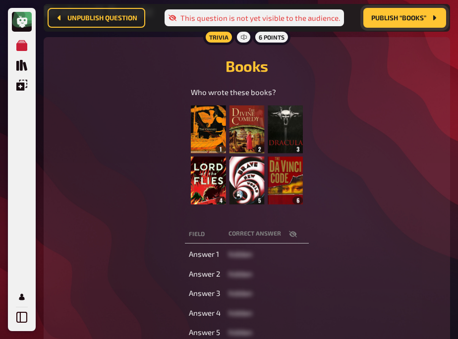
scroll to position [0, 0]
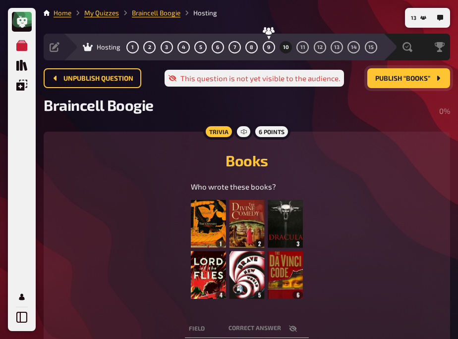
click at [403, 78] on span "Publish “Books”" at bounding box center [402, 78] width 55 height 7
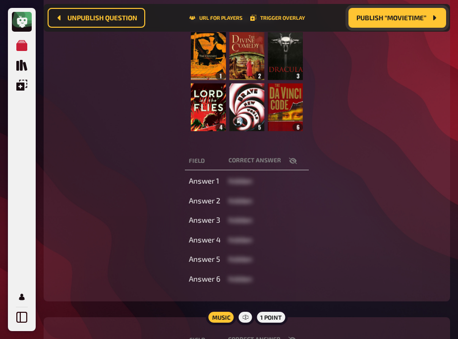
scroll to position [177, 0]
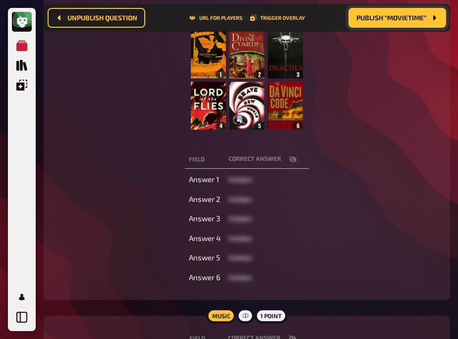
click at [291, 157] on icon "button" at bounding box center [293, 160] width 8 height 8
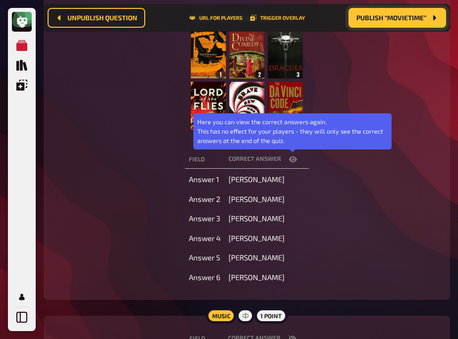
click at [291, 157] on icon "button" at bounding box center [293, 160] width 8 height 6
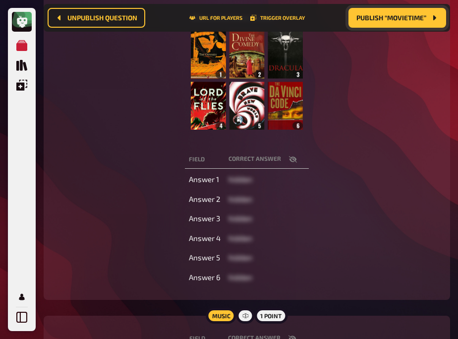
click at [111, 123] on div "Who wrote these books? ﻿" at bounding box center [246, 76] width 382 height 129
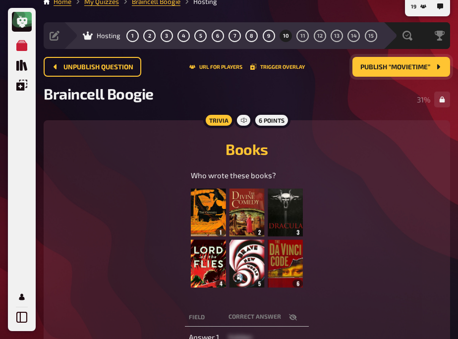
scroll to position [0, 0]
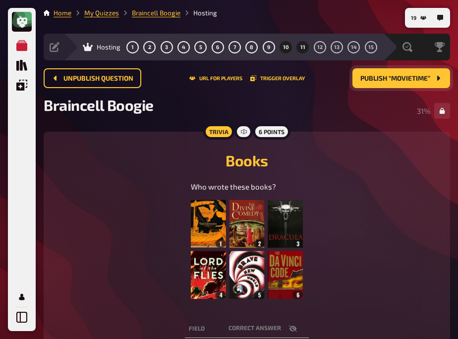
click at [301, 51] on button "11" at bounding box center [303, 47] width 16 height 16
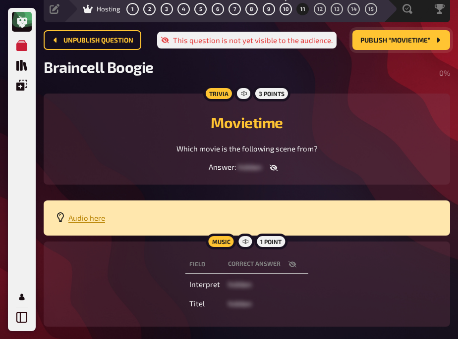
scroll to position [36, 0]
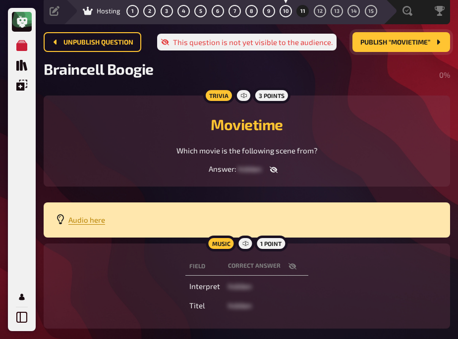
click at [64, 101] on div "Trivia 3 points Movietime Which movie is the following scene from? Answer : hid…" at bounding box center [247, 141] width 406 height 91
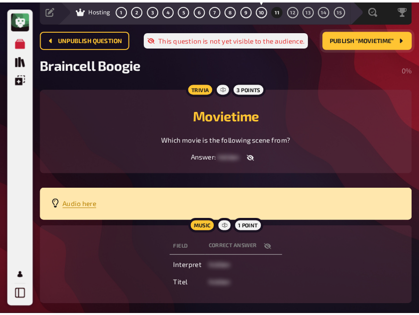
scroll to position [0, 0]
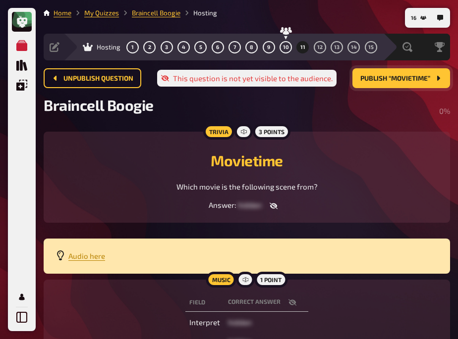
click at [382, 72] on button "Publish “Movietime”" at bounding box center [401, 78] width 98 height 20
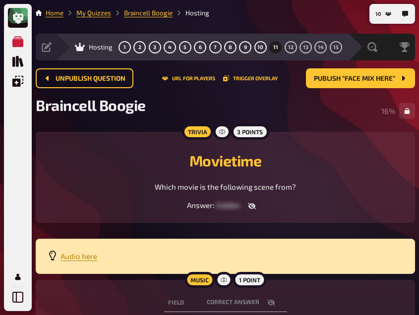
click at [309, 128] on main "Home My Quizzes Braincell Boogie Hosting Setup Edit Content Quiz Lobby Hosting …" at bounding box center [225, 194] width 379 height 373
click at [292, 50] on span "12" at bounding box center [290, 47] width 5 height 5
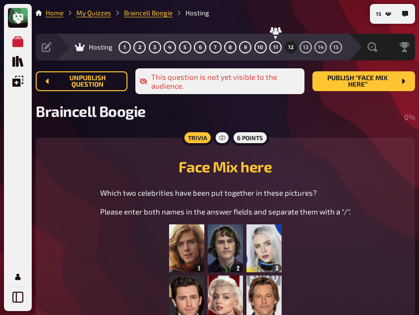
click at [77, 172] on h2 "Face Mix here" at bounding box center [225, 167] width 355 height 18
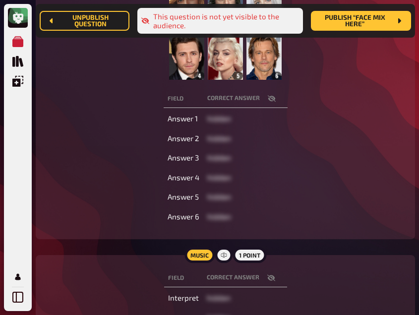
scroll to position [252, 0]
click at [272, 97] on icon "button" at bounding box center [271, 98] width 8 height 6
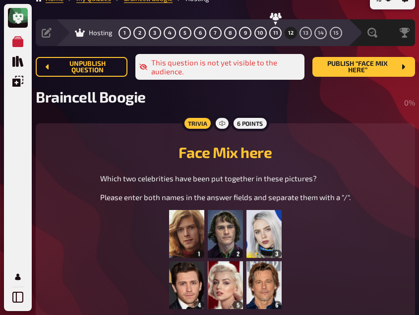
scroll to position [0, 0]
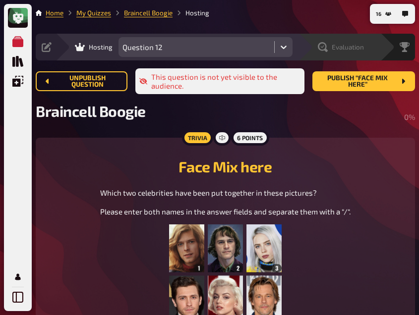
click at [347, 46] on span "Evaluation" at bounding box center [347, 47] width 32 height 8
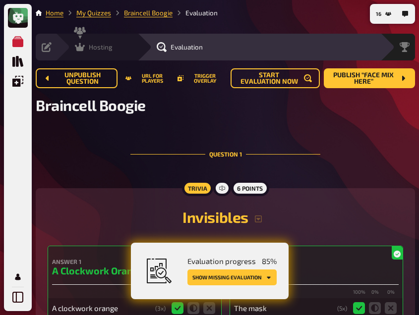
click at [244, 276] on button "Show missing evaluation" at bounding box center [231, 277] width 89 height 16
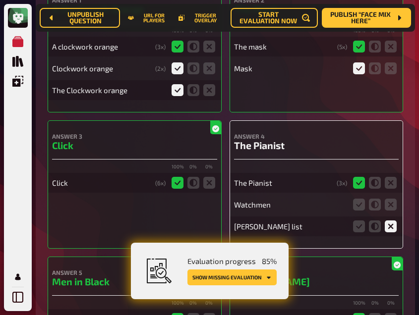
scroll to position [304, 0]
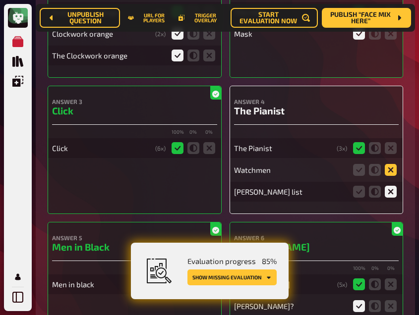
click at [386, 169] on icon at bounding box center [390, 170] width 12 height 12
click at [0, 0] on input "radio" at bounding box center [0, 0] width 0 height 0
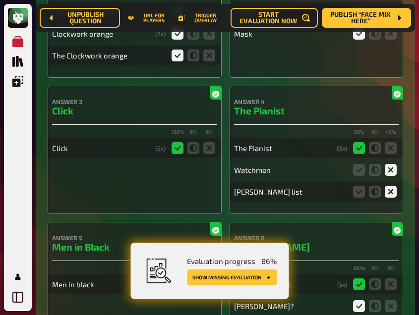
click at [231, 279] on button "Show missing evaluation" at bounding box center [232, 277] width 90 height 16
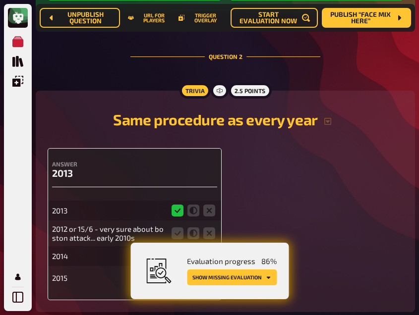
scroll to position [868, 0]
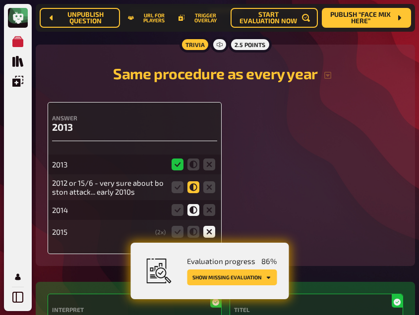
click at [193, 184] on icon at bounding box center [193, 187] width 12 height 12
click at [0, 0] on input "radio" at bounding box center [0, 0] width 0 height 0
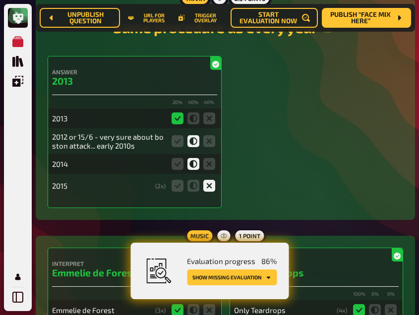
scroll to position [914, 0]
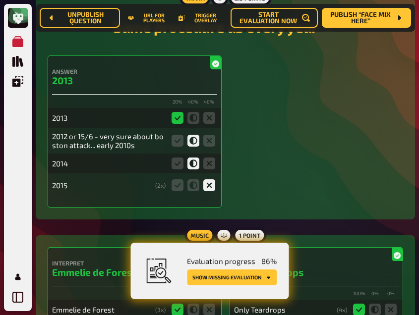
click at [223, 278] on button "Show missing evaluation" at bounding box center [232, 277] width 90 height 16
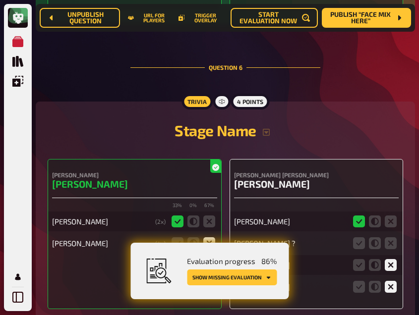
scroll to position [2914, 0]
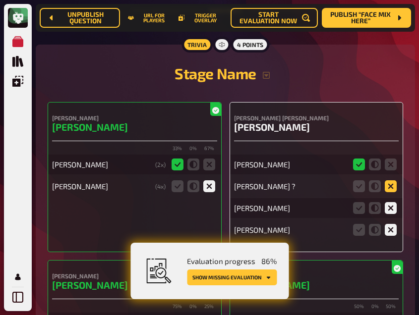
click at [387, 185] on icon at bounding box center [390, 186] width 12 height 12
click at [0, 0] on input "radio" at bounding box center [0, 0] width 0 height 0
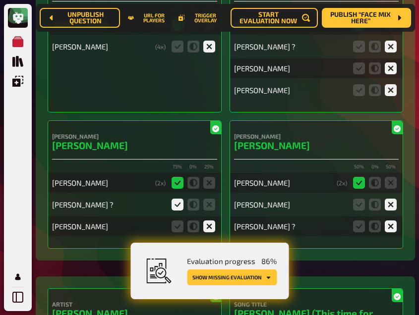
scroll to position [3053, 0]
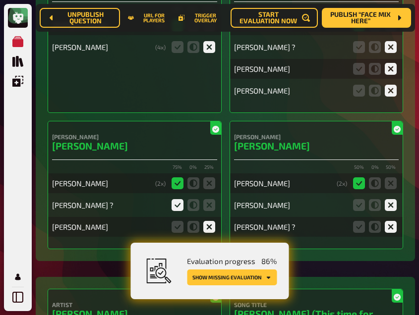
click at [225, 274] on button "Show missing evaluation" at bounding box center [232, 277] width 90 height 16
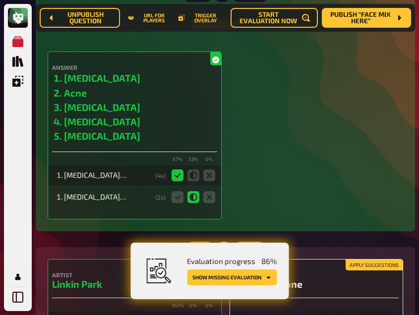
scroll to position [3790, 0]
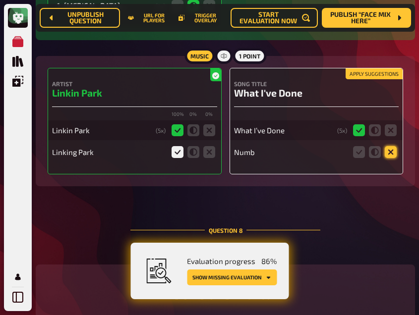
click at [390, 146] on icon at bounding box center [390, 152] width 12 height 12
click at [0, 0] on input "radio" at bounding box center [0, 0] width 0 height 0
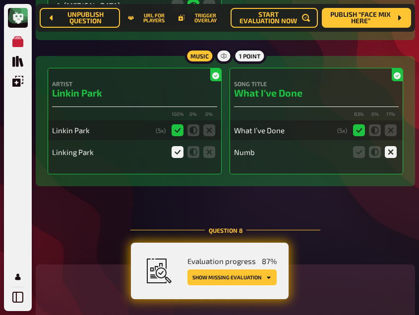
click at [249, 279] on button "Show missing evaluation" at bounding box center [231, 277] width 89 height 16
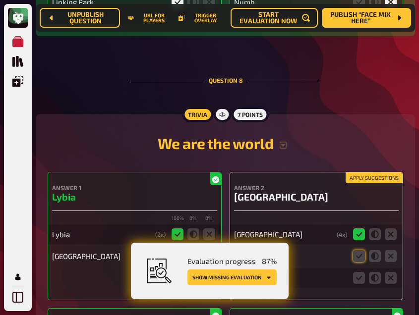
scroll to position [3999, 0]
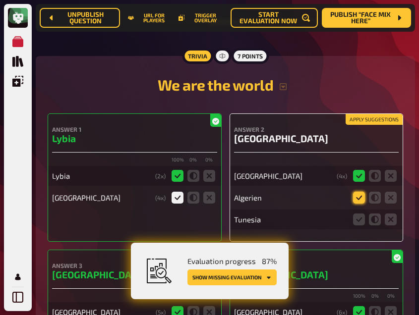
click at [354, 192] on icon at bounding box center [359, 198] width 12 height 12
click at [0, 0] on input "radio" at bounding box center [0, 0] width 0 height 0
click at [391, 213] on icon at bounding box center [390, 219] width 12 height 12
click at [0, 0] on input "radio" at bounding box center [0, 0] width 0 height 0
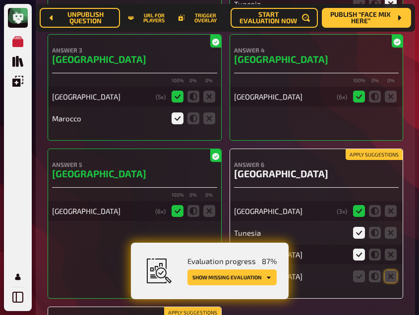
scroll to position [4335, 0]
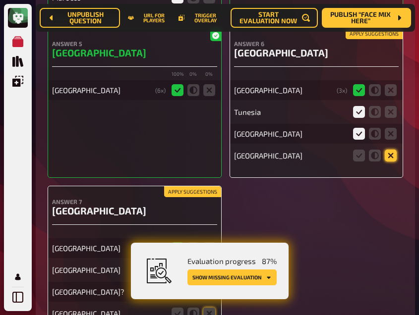
click at [390, 150] on icon at bounding box center [390, 156] width 12 height 12
click at [0, 0] on input "radio" at bounding box center [0, 0] width 0 height 0
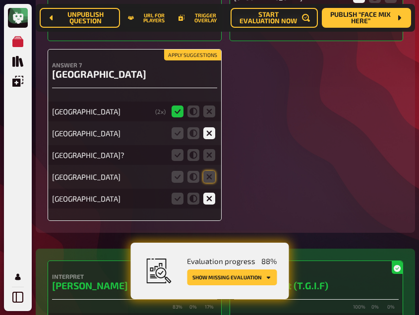
scroll to position [4473, 0]
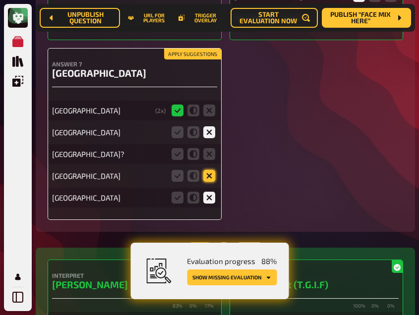
click at [208, 170] on icon at bounding box center [209, 176] width 12 height 12
click at [0, 0] on input "radio" at bounding box center [0, 0] width 0 height 0
click at [207, 148] on icon at bounding box center [209, 154] width 12 height 12
click at [0, 0] on input "radio" at bounding box center [0, 0] width 0 height 0
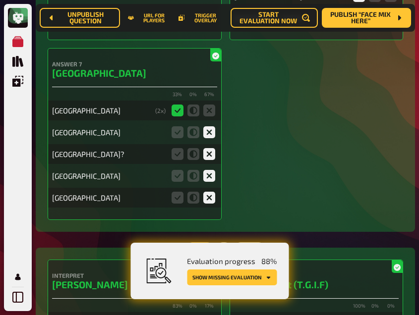
click at [247, 277] on button "Show missing evaluation" at bounding box center [232, 277] width 90 height 16
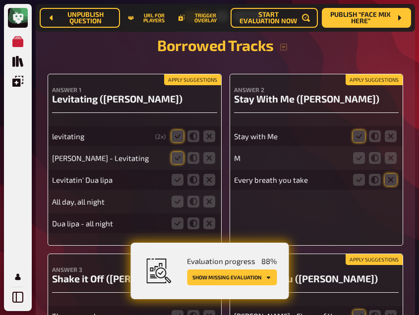
scroll to position [4940, 0]
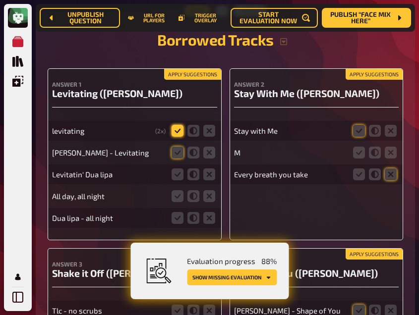
click at [174, 125] on icon at bounding box center [177, 131] width 12 height 12
click at [0, 0] on input "radio" at bounding box center [0, 0] width 0 height 0
click at [174, 147] on icon at bounding box center [177, 153] width 12 height 12
click at [0, 0] on input "radio" at bounding box center [0, 0] width 0 height 0
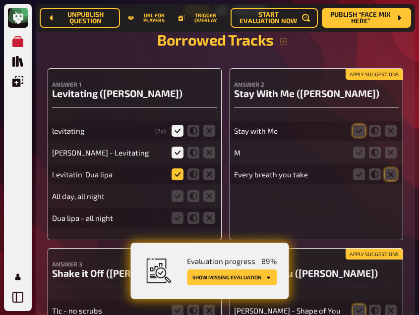
click at [178, 168] on icon at bounding box center [177, 174] width 12 height 12
click at [0, 0] on input "radio" at bounding box center [0, 0] width 0 height 0
click at [207, 190] on icon at bounding box center [209, 196] width 12 height 12
click at [0, 0] on input "radio" at bounding box center [0, 0] width 0 height 0
click at [207, 212] on icon at bounding box center [209, 218] width 12 height 12
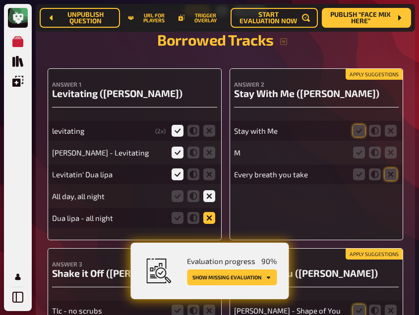
click at [0, 0] on input "radio" at bounding box center [0, 0] width 0 height 0
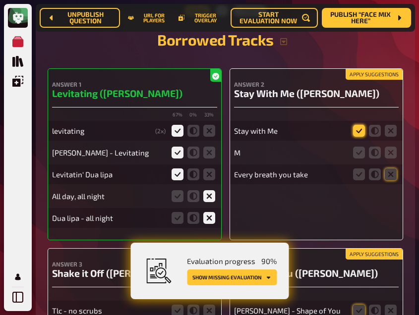
click at [357, 125] on icon at bounding box center [359, 131] width 12 height 12
click at [0, 0] on input "radio" at bounding box center [0, 0] width 0 height 0
click at [393, 147] on icon at bounding box center [390, 153] width 12 height 12
click at [0, 0] on input "radio" at bounding box center [0, 0] width 0 height 0
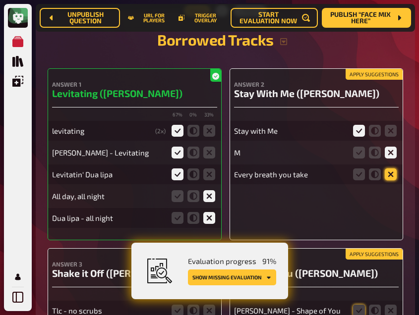
click at [388, 168] on icon at bounding box center [390, 174] width 12 height 12
click at [0, 0] on input "radio" at bounding box center [0, 0] width 0 height 0
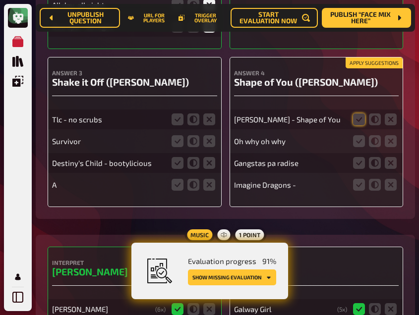
scroll to position [5132, 0]
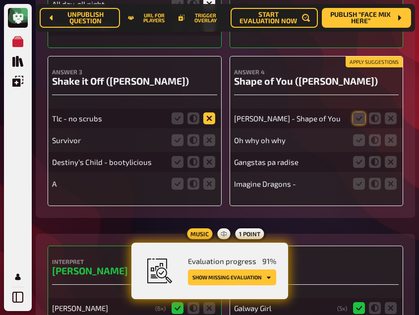
click at [207, 112] on icon at bounding box center [209, 118] width 12 height 12
click at [0, 0] on input "radio" at bounding box center [0, 0] width 0 height 0
click at [207, 134] on icon at bounding box center [209, 140] width 12 height 12
click at [0, 0] on input "radio" at bounding box center [0, 0] width 0 height 0
click at [207, 156] on icon at bounding box center [209, 162] width 12 height 12
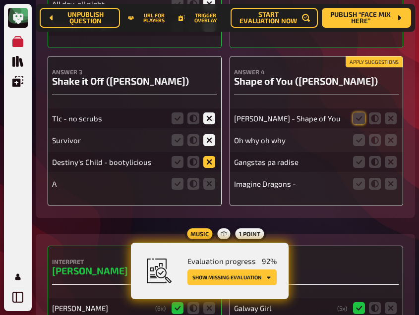
click at [0, 0] on input "radio" at bounding box center [0, 0] width 0 height 0
click at [207, 178] on icon at bounding box center [209, 184] width 12 height 12
click at [0, 0] on input "radio" at bounding box center [0, 0] width 0 height 0
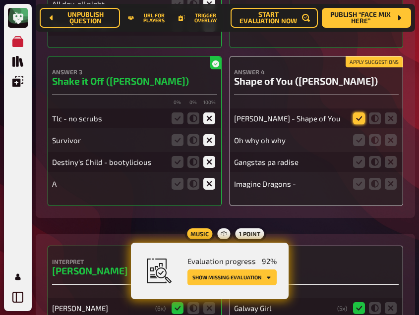
click at [358, 112] on icon at bounding box center [359, 118] width 12 height 12
click at [0, 0] on input "radio" at bounding box center [0, 0] width 0 height 0
click at [388, 134] on icon at bounding box center [390, 140] width 12 height 12
click at [0, 0] on input "radio" at bounding box center [0, 0] width 0 height 0
click at [387, 152] on div "Gangstas pa radise" at bounding box center [316, 162] width 165 height 20
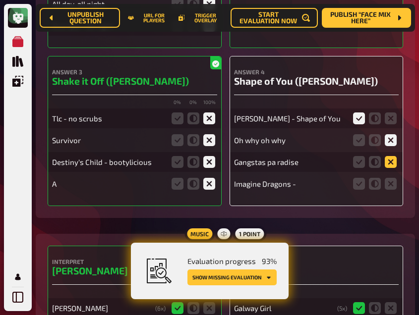
click at [387, 156] on icon at bounding box center [390, 162] width 12 height 12
click at [0, 0] on input "radio" at bounding box center [0, 0] width 0 height 0
click at [390, 178] on icon at bounding box center [390, 184] width 12 height 12
click at [0, 0] on input "radio" at bounding box center [0, 0] width 0 height 0
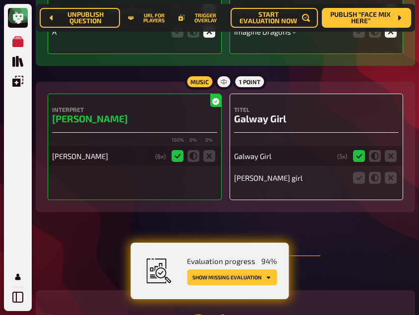
scroll to position [5285, 0]
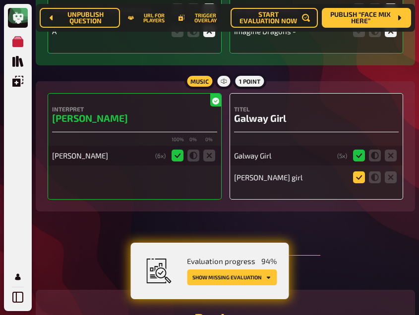
click at [359, 171] on icon at bounding box center [359, 177] width 12 height 12
click at [0, 0] on input "radio" at bounding box center [0, 0] width 0 height 0
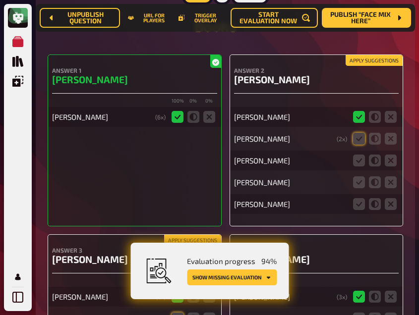
scroll to position [5578, 0]
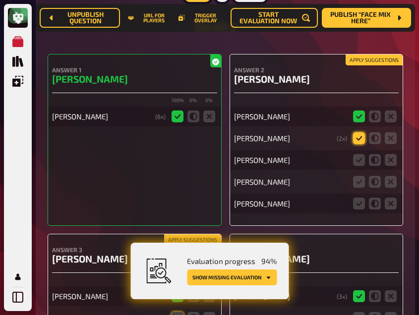
click at [359, 132] on icon at bounding box center [359, 138] width 12 height 12
click at [0, 0] on input "radio" at bounding box center [0, 0] width 0 height 0
click at [358, 154] on icon at bounding box center [359, 160] width 12 height 12
click at [0, 0] on input "radio" at bounding box center [0, 0] width 0 height 0
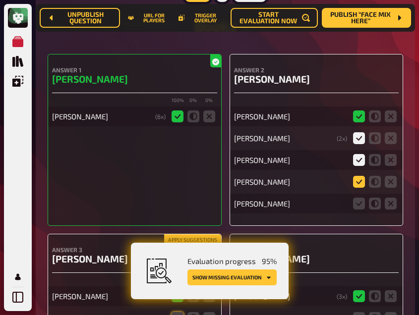
click at [359, 176] on icon at bounding box center [359, 182] width 12 height 12
click at [0, 0] on input "radio" at bounding box center [0, 0] width 0 height 0
click at [358, 198] on icon at bounding box center [359, 204] width 12 height 12
click at [0, 0] on input "radio" at bounding box center [0, 0] width 0 height 0
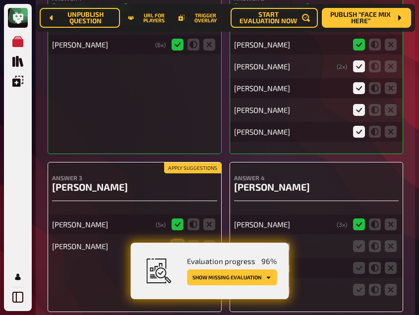
scroll to position [5751, 0]
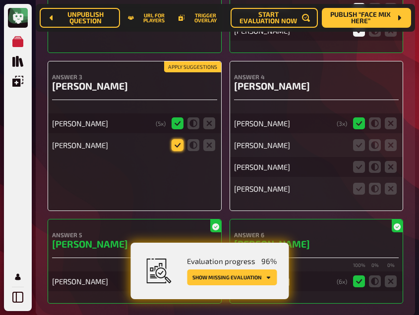
click at [176, 139] on icon at bounding box center [177, 145] width 12 height 12
click at [0, 0] on input "radio" at bounding box center [0, 0] width 0 height 0
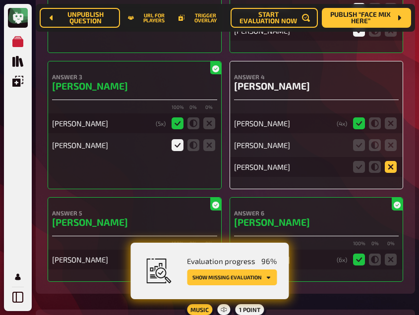
click at [390, 161] on icon at bounding box center [390, 167] width 12 height 12
click at [0, 0] on input "radio" at bounding box center [0, 0] width 0 height 0
click at [375, 139] on icon at bounding box center [375, 145] width 12 height 12
click at [0, 0] on input "radio" at bounding box center [0, 0] width 0 height 0
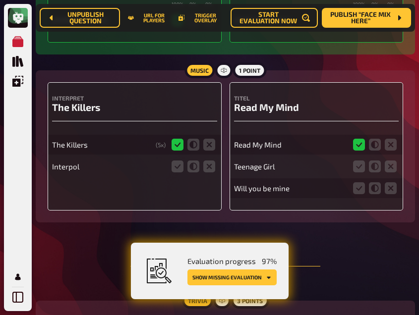
scroll to position [5993, 0]
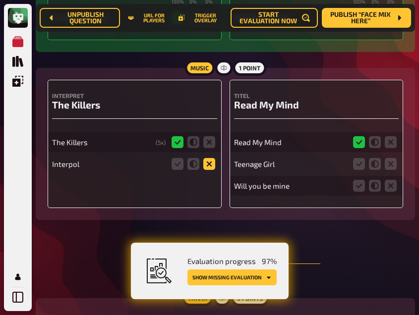
click at [208, 158] on icon at bounding box center [209, 164] width 12 height 12
click at [0, 0] on input "radio" at bounding box center [0, 0] width 0 height 0
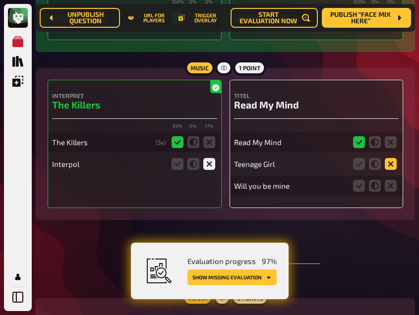
click at [388, 158] on icon at bounding box center [390, 164] width 12 height 12
click at [0, 0] on input "radio" at bounding box center [0, 0] width 0 height 0
click at [387, 180] on icon at bounding box center [390, 186] width 12 height 12
click at [0, 0] on input "radio" at bounding box center [0, 0] width 0 height 0
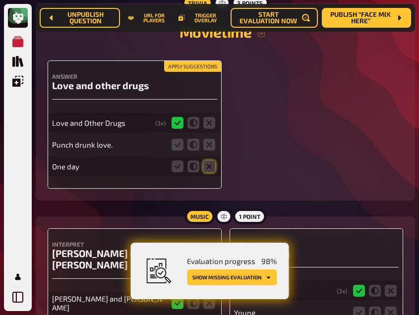
scroll to position [6288, 0]
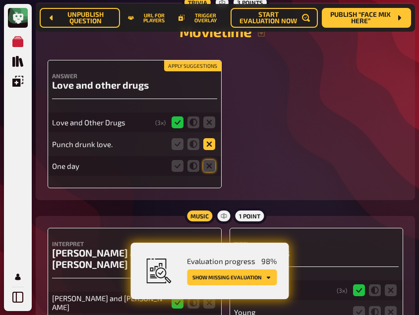
click at [210, 138] on icon at bounding box center [209, 144] width 12 height 12
click at [0, 0] on input "radio" at bounding box center [0, 0] width 0 height 0
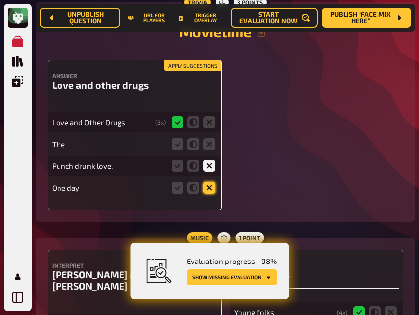
click at [210, 182] on icon at bounding box center [209, 188] width 12 height 12
click at [0, 0] on input "radio" at bounding box center [0, 0] width 0 height 0
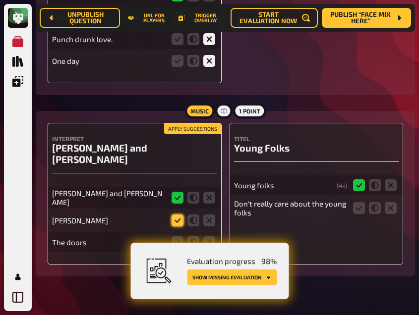
click at [178, 214] on icon at bounding box center [177, 220] width 12 height 12
click at [0, 0] on input "radio" at bounding box center [0, 0] width 0 height 0
click at [206, 236] on icon at bounding box center [209, 242] width 12 height 12
click at [0, 0] on input "radio" at bounding box center [0, 0] width 0 height 0
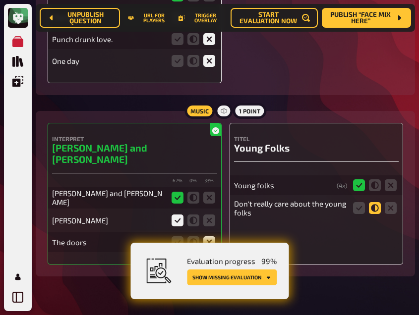
click at [373, 202] on icon at bounding box center [375, 208] width 12 height 12
click at [0, 0] on input "radio" at bounding box center [0, 0] width 0 height 0
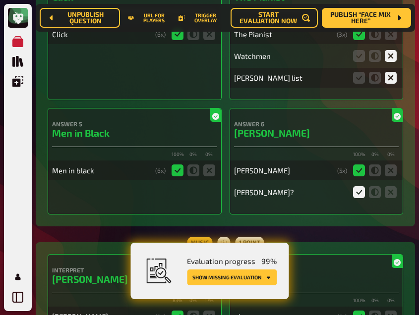
scroll to position [0, 0]
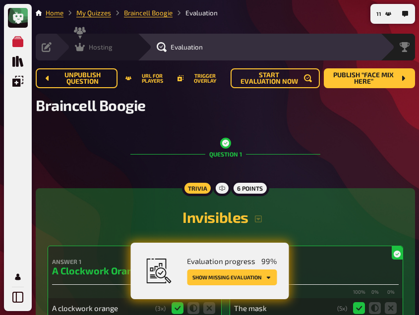
click at [84, 47] on icon at bounding box center [80, 47] width 10 height 10
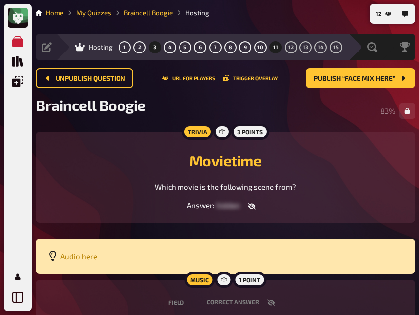
click at [155, 46] on span "3" at bounding box center [154, 47] width 3 height 5
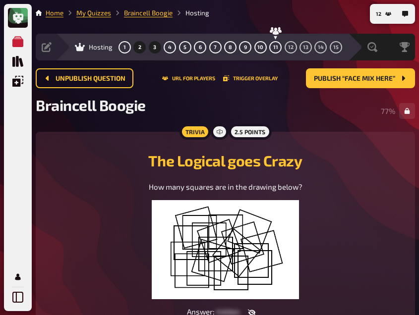
click at [141, 47] on span "2" at bounding box center [139, 47] width 3 height 5
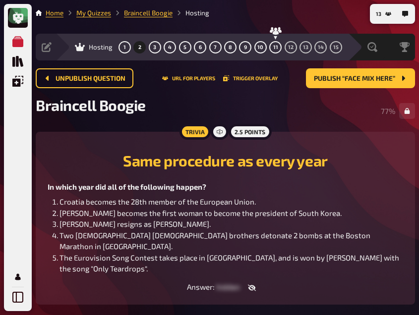
click at [78, 142] on div "Trivia 2.5 points Same procedure as every year In which year did all of the fol…" at bounding box center [225, 218] width 379 height 173
click at [342, 78] on span "Publish “Face Mix here”" at bounding box center [354, 78] width 81 height 7
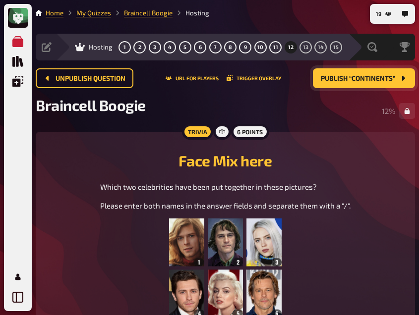
click at [60, 143] on div "Trivia 6 points Face Mix here Which two celebrities have been put together in t…" at bounding box center [225, 304] width 379 height 345
click at [83, 159] on h2 "Face Mix here" at bounding box center [225, 161] width 355 height 18
click at [304, 47] on span "13" at bounding box center [305, 47] width 5 height 5
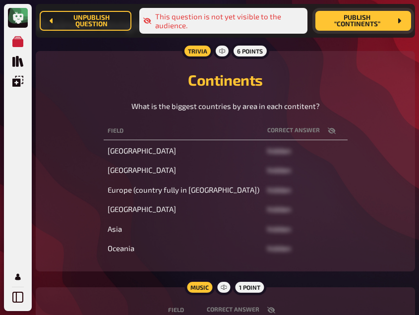
scroll to position [103, 0]
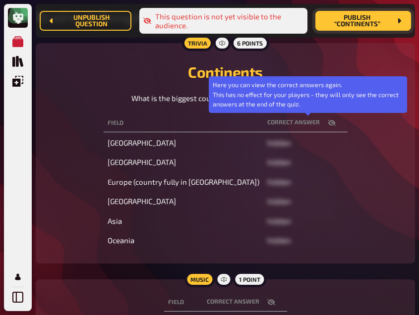
click at [327, 123] on icon "button" at bounding box center [331, 123] width 8 height 8
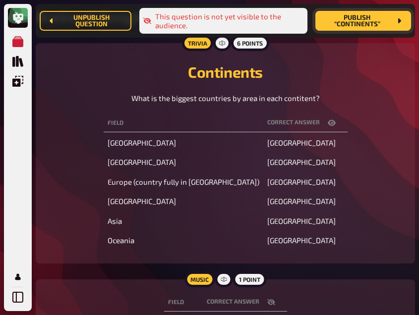
click at [87, 114] on div "Field correct answer North America Canada South America Brazil Europe (country …" at bounding box center [225, 182] width 355 height 140
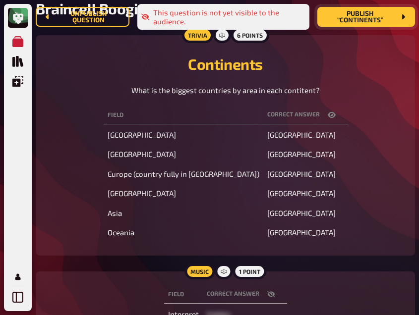
scroll to position [0, 0]
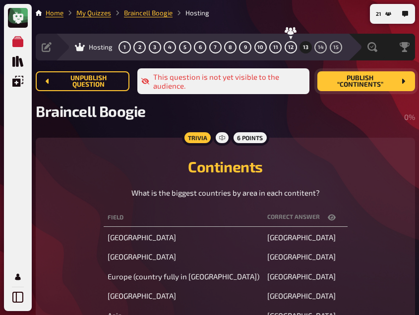
click at [359, 83] on span "Publish “Continents”" at bounding box center [360, 81] width 70 height 13
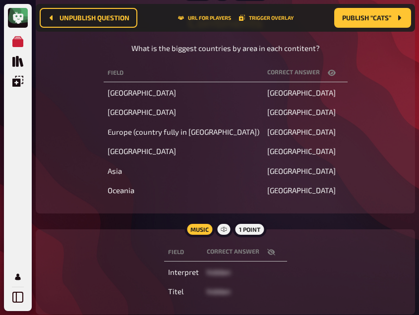
scroll to position [153, 0]
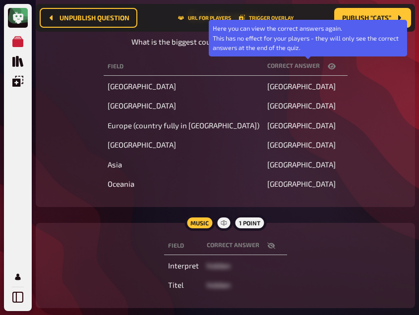
click at [327, 62] on icon "button" at bounding box center [331, 66] width 8 height 8
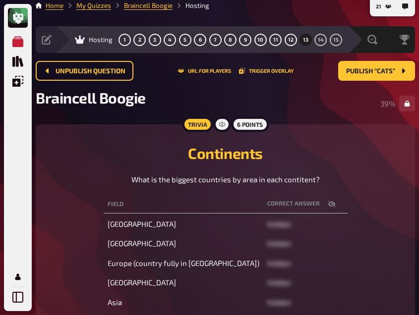
scroll to position [0, 0]
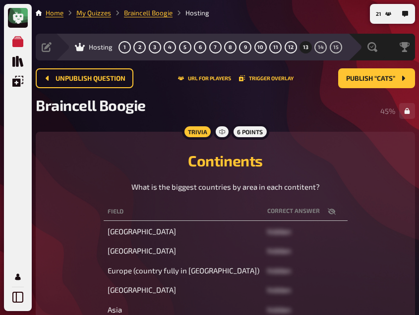
click at [84, 187] on div "What is the biggest countries by area in each contitent?" at bounding box center [225, 186] width 355 height 11
click at [318, 49] on span "14" at bounding box center [321, 47] width 6 height 5
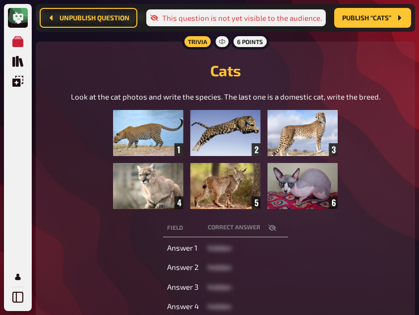
scroll to position [99, 0]
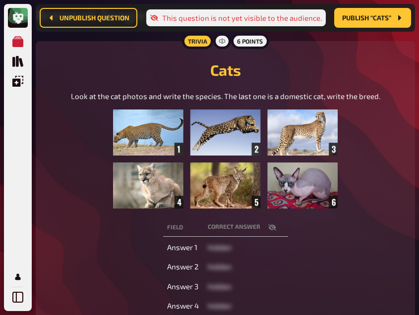
click at [270, 225] on icon "button" at bounding box center [271, 227] width 8 height 6
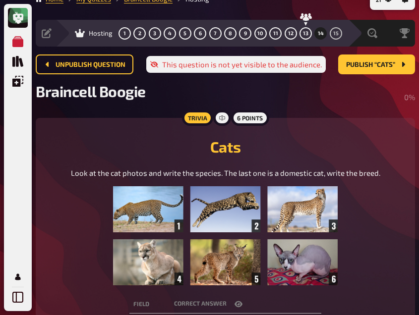
scroll to position [13, 0]
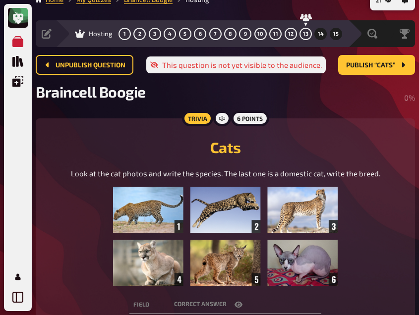
click at [336, 29] on button "15" at bounding box center [335, 34] width 16 height 16
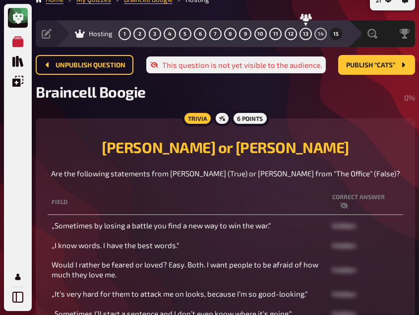
click at [336, 29] on button "15" at bounding box center [335, 34] width 16 height 16
click at [318, 33] on span "14" at bounding box center [321, 33] width 6 height 5
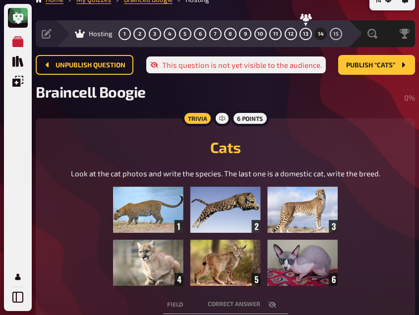
click at [84, 138] on h2 "Cats" at bounding box center [225, 147] width 355 height 18
click at [361, 66] on span "Publish “Cats”" at bounding box center [370, 65] width 49 height 7
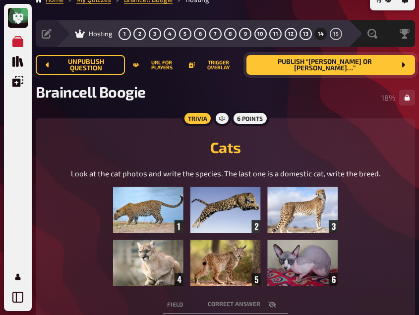
click at [65, 132] on div "Cats Look at the cat photos and write the species. The last one is a domestic c…" at bounding box center [225, 208] width 355 height 156
click at [62, 142] on h2 "Cats" at bounding box center [225, 147] width 355 height 18
click at [336, 36] on span "15" at bounding box center [335, 33] width 5 height 5
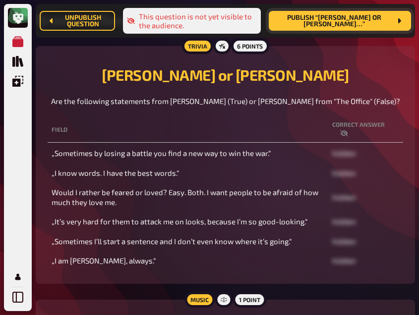
scroll to position [100, 0]
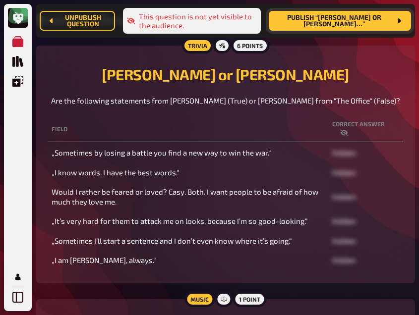
click at [344, 133] on icon "button" at bounding box center [344, 133] width 8 height 8
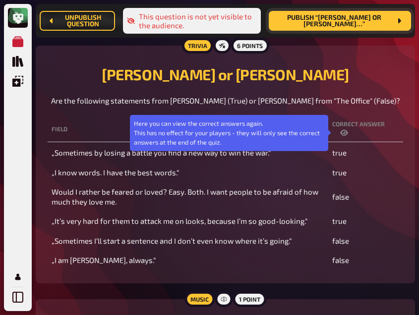
click at [344, 133] on icon "button" at bounding box center [344, 133] width 8 height 6
click at [344, 133] on icon "button" at bounding box center [344, 133] width 8 height 8
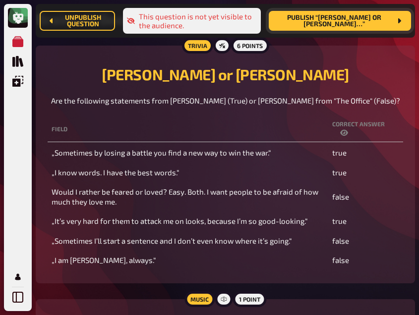
click at [345, 130] on icon "button" at bounding box center [344, 133] width 8 height 6
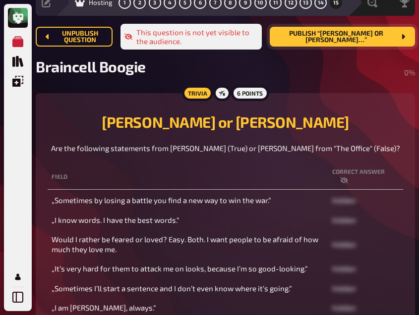
scroll to position [0, 0]
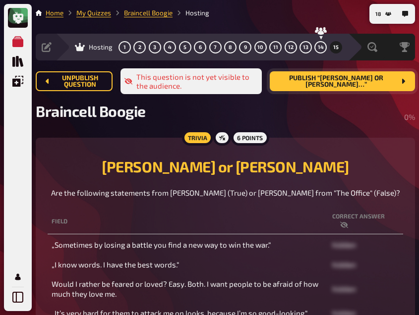
click at [68, 155] on div "Donald Trump or Michael Scott Are the following statements from Donald Trump (T…" at bounding box center [225, 174] width 355 height 49
click at [350, 82] on span "Publish “Donald Trump or Michael…”" at bounding box center [335, 81] width 117 height 13
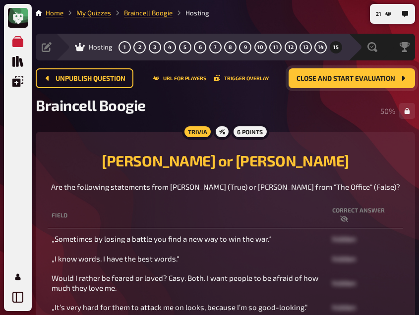
click at [83, 151] on div "Donald Trump or Michael Scott Are the following statements from Donald Trump (T…" at bounding box center [225, 168] width 355 height 49
click at [80, 135] on div "Trivia 6 points Donald Trump or Michael Scott Are the following statements from…" at bounding box center [225, 251] width 379 height 238
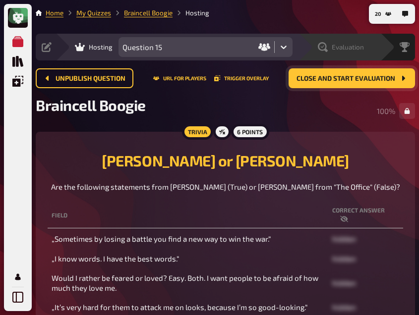
click at [330, 45] on div "Evaluation" at bounding box center [341, 47] width 46 height 10
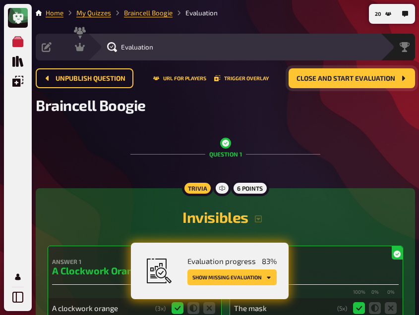
click at [215, 280] on button "Show missing evaluation" at bounding box center [231, 277] width 89 height 16
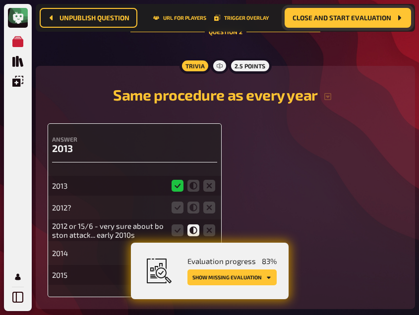
scroll to position [860, 0]
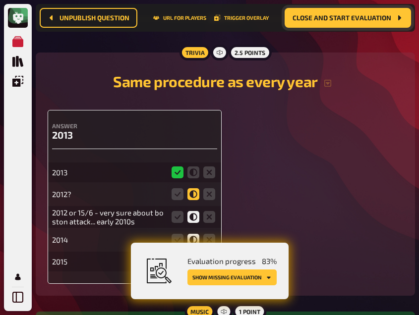
click at [193, 197] on icon at bounding box center [193, 194] width 12 height 12
click at [0, 0] on input "radio" at bounding box center [0, 0] width 0 height 0
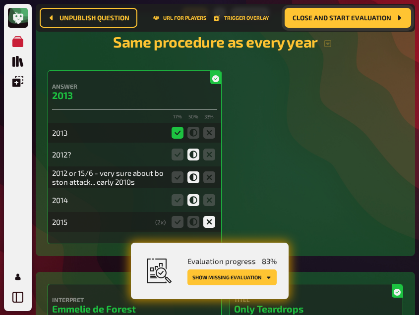
scroll to position [902, 0]
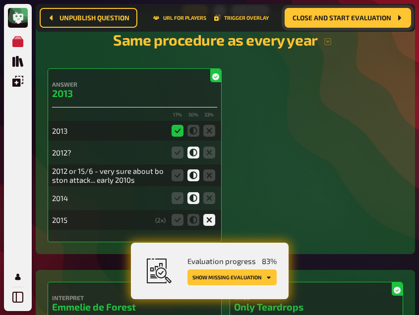
click at [219, 278] on button "Show missing evaluation" at bounding box center [231, 277] width 89 height 16
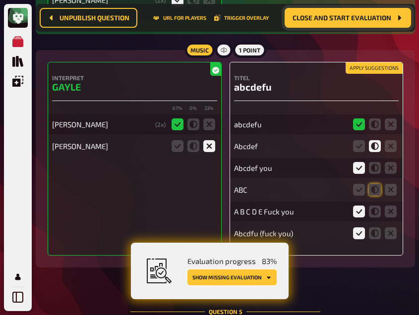
scroll to position [2129, 0]
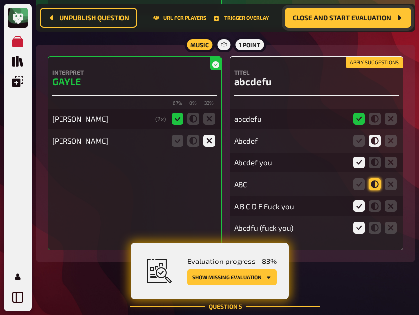
click at [374, 182] on icon at bounding box center [375, 184] width 12 height 12
click at [0, 0] on input "radio" at bounding box center [0, 0] width 0 height 0
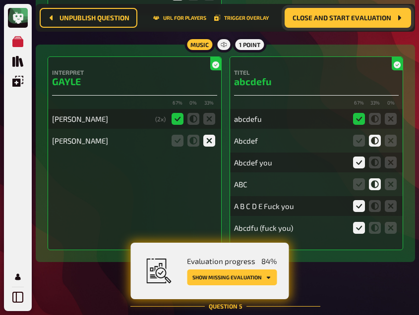
click at [252, 276] on button "Show missing evaluation" at bounding box center [232, 277] width 90 height 16
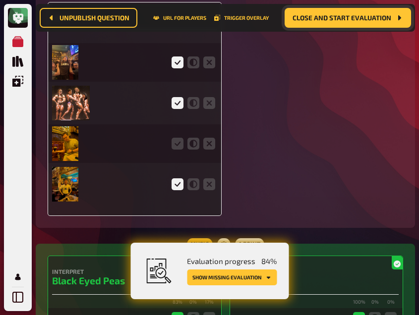
scroll to position [2540, 0]
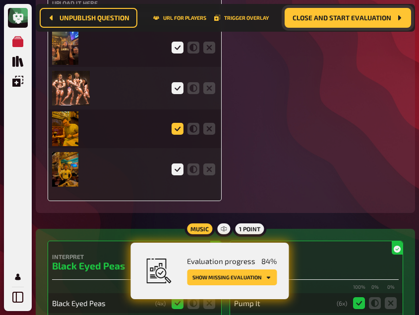
click at [175, 131] on icon at bounding box center [177, 129] width 12 height 12
click at [0, 0] on input "radio" at bounding box center [0, 0] width 0 height 0
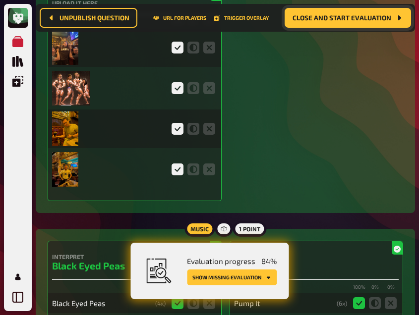
click at [250, 276] on button "Show missing evaluation" at bounding box center [232, 277] width 90 height 16
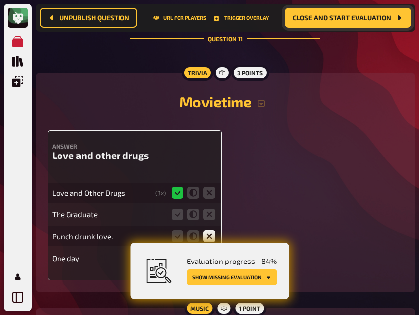
scroll to position [6276, 0]
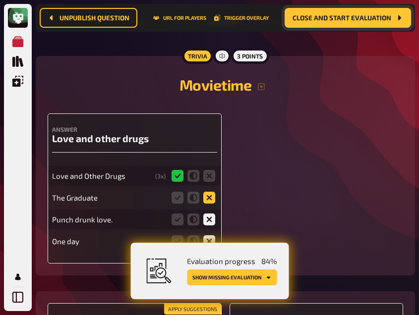
click at [205, 192] on icon at bounding box center [209, 198] width 12 height 12
click at [0, 0] on input "radio" at bounding box center [0, 0] width 0 height 0
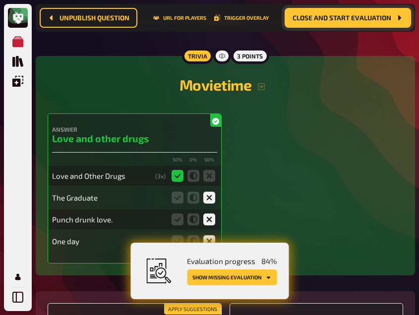
click at [235, 276] on button "Show missing evaluation" at bounding box center [232, 277] width 90 height 16
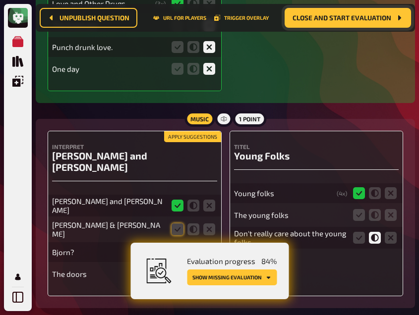
scroll to position [6511, 0]
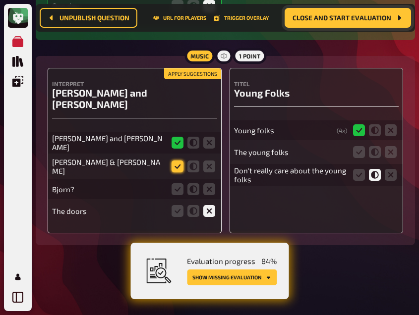
click at [175, 160] on icon at bounding box center [177, 166] width 12 height 12
click at [0, 0] on input "radio" at bounding box center [0, 0] width 0 height 0
click at [193, 183] on icon at bounding box center [193, 189] width 12 height 12
click at [0, 0] on input "radio" at bounding box center [0, 0] width 0 height 0
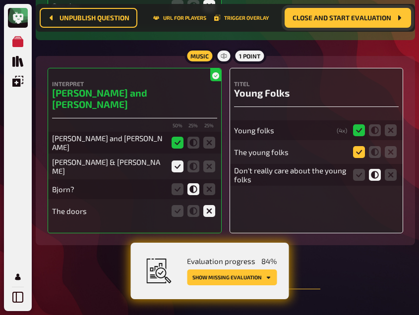
click at [358, 146] on icon at bounding box center [359, 152] width 12 height 12
click at [0, 0] on input "radio" at bounding box center [0, 0] width 0 height 0
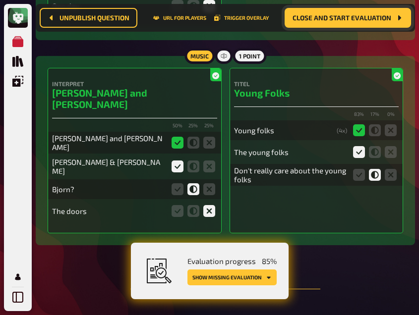
click at [251, 278] on button "Show missing evaluation" at bounding box center [231, 277] width 89 height 16
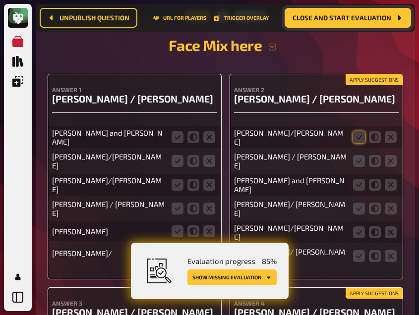
scroll to position [6821, 0]
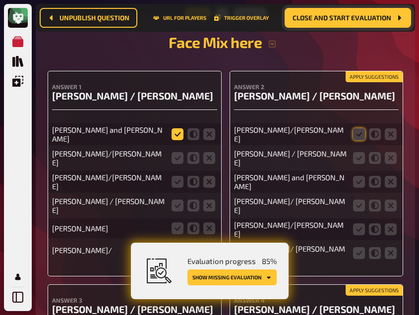
click at [176, 128] on icon at bounding box center [177, 134] width 12 height 12
click at [0, 0] on input "radio" at bounding box center [0, 0] width 0 height 0
click at [176, 152] on icon at bounding box center [177, 158] width 12 height 12
click at [0, 0] on input "radio" at bounding box center [0, 0] width 0 height 0
click at [193, 176] on icon at bounding box center [193, 182] width 12 height 12
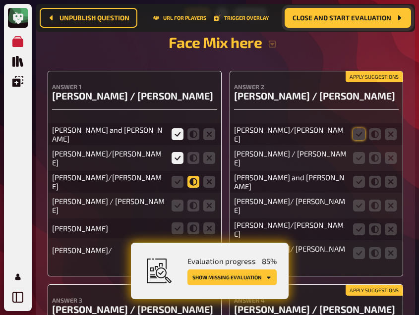
click at [0, 0] on input "radio" at bounding box center [0, 0] width 0 height 0
click at [207, 200] on icon at bounding box center [209, 206] width 12 height 12
click at [0, 0] on input "radio" at bounding box center [0, 0] width 0 height 0
click at [206, 222] on icon at bounding box center [209, 228] width 12 height 12
click at [0, 0] on input "radio" at bounding box center [0, 0] width 0 height 0
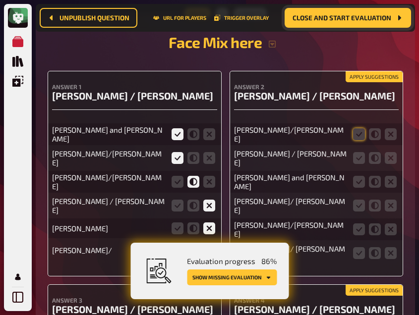
click at [206, 244] on icon at bounding box center [209, 250] width 12 height 12
click at [0, 0] on input "radio" at bounding box center [0, 0] width 0 height 0
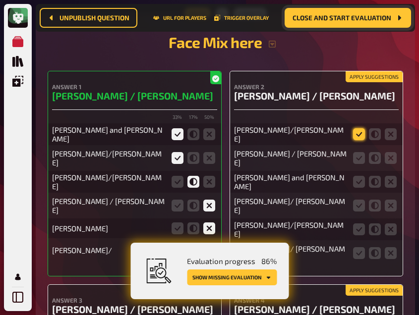
click at [357, 128] on icon at bounding box center [359, 134] width 12 height 12
click at [0, 0] on input "radio" at bounding box center [0, 0] width 0 height 0
click at [356, 152] on icon at bounding box center [359, 158] width 12 height 12
click at [0, 0] on input "radio" at bounding box center [0, 0] width 0 height 0
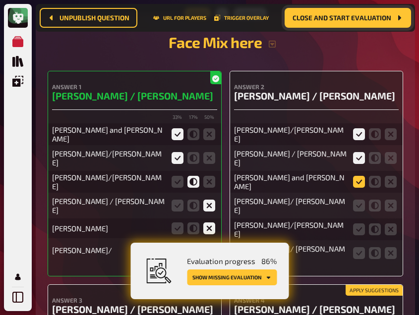
click at [356, 176] on icon at bounding box center [359, 182] width 12 height 12
click at [0, 0] on input "radio" at bounding box center [0, 0] width 0 height 0
click at [356, 200] on icon at bounding box center [359, 206] width 12 height 12
click at [0, 0] on input "radio" at bounding box center [0, 0] width 0 height 0
click at [376, 223] on icon at bounding box center [375, 229] width 12 height 12
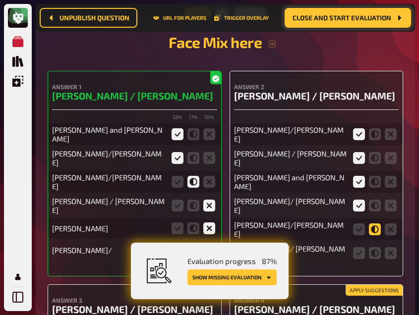
click at [0, 0] on input "radio" at bounding box center [0, 0] width 0 height 0
click at [357, 247] on icon at bounding box center [359, 253] width 12 height 12
click at [0, 0] on input "radio" at bounding box center [0, 0] width 0 height 0
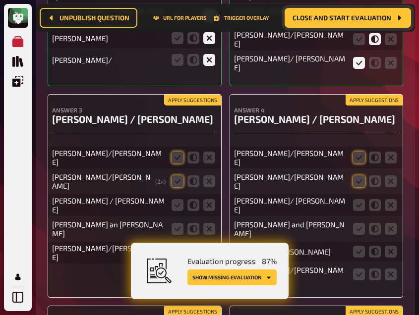
scroll to position [7012, 0]
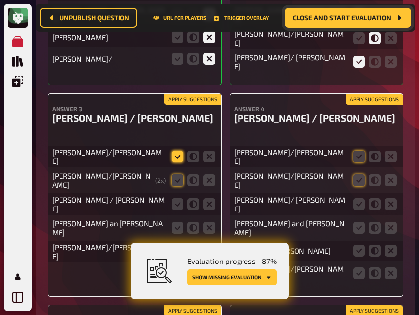
click at [173, 151] on icon at bounding box center [177, 157] width 12 height 12
click at [0, 0] on input "radio" at bounding box center [0, 0] width 0 height 0
click at [174, 174] on icon at bounding box center [177, 180] width 12 height 12
click at [0, 0] on input "radio" at bounding box center [0, 0] width 0 height 0
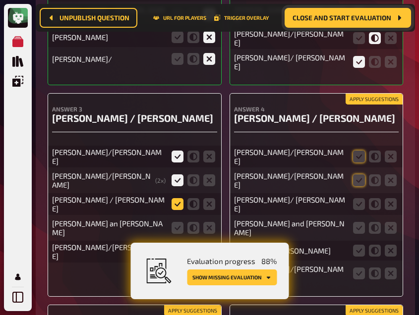
click at [175, 198] on icon at bounding box center [177, 204] width 12 height 12
click at [0, 0] on input "radio" at bounding box center [0, 0] width 0 height 0
click at [177, 222] on icon at bounding box center [177, 228] width 12 height 12
click at [0, 0] on input "radio" at bounding box center [0, 0] width 0 height 0
click at [176, 246] on icon at bounding box center [177, 252] width 12 height 12
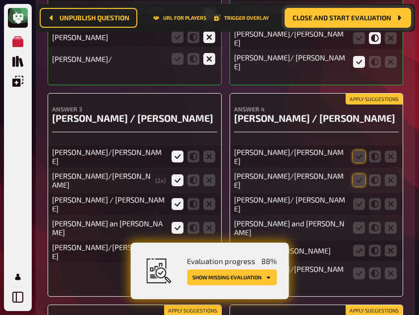
click at [0, 0] on input "radio" at bounding box center [0, 0] width 0 height 0
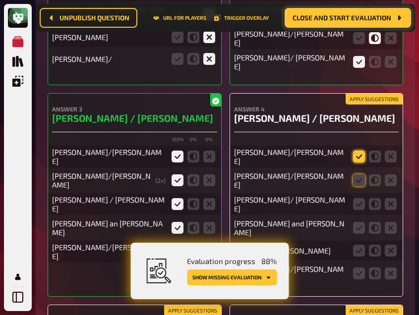
click at [363, 151] on icon at bounding box center [359, 157] width 12 height 12
click at [0, 0] on input "radio" at bounding box center [0, 0] width 0 height 0
click at [360, 174] on icon at bounding box center [359, 180] width 12 height 12
click at [0, 0] on input "radio" at bounding box center [0, 0] width 0 height 0
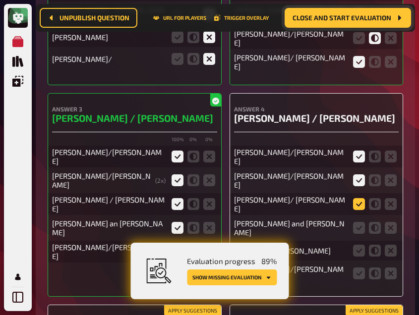
click at [360, 198] on icon at bounding box center [359, 204] width 12 height 12
click at [0, 0] on input "radio" at bounding box center [0, 0] width 0 height 0
click at [356, 222] on icon at bounding box center [359, 228] width 12 height 12
click at [0, 0] on input "radio" at bounding box center [0, 0] width 0 height 0
click at [356, 245] on icon at bounding box center [359, 251] width 12 height 12
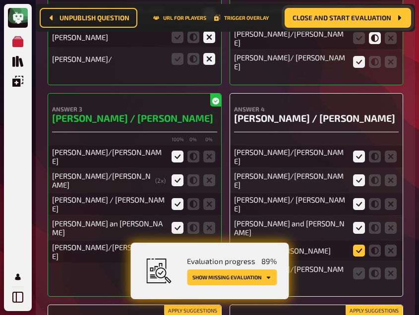
click at [0, 0] on input "radio" at bounding box center [0, 0] width 0 height 0
click at [354, 267] on icon at bounding box center [359, 273] width 12 height 12
click at [0, 0] on input "radio" at bounding box center [0, 0] width 0 height 0
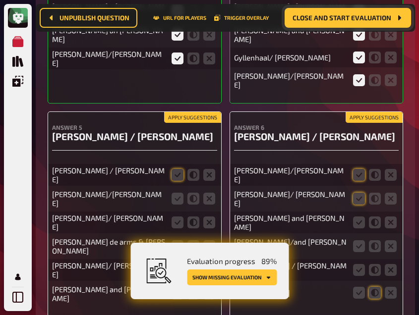
scroll to position [7206, 0]
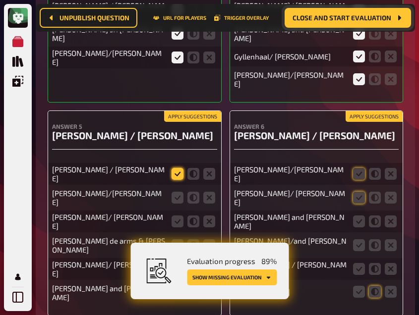
click at [175, 168] on icon at bounding box center [177, 174] width 12 height 12
click at [0, 0] on input "radio" at bounding box center [0, 0] width 0 height 0
click at [175, 192] on icon at bounding box center [177, 198] width 12 height 12
click at [0, 0] on input "radio" at bounding box center [0, 0] width 0 height 0
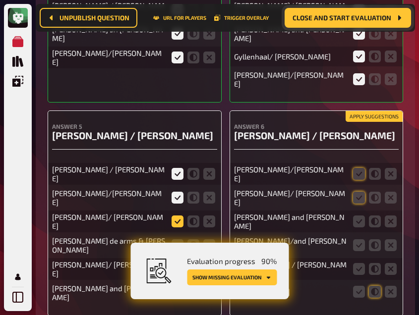
click at [175, 215] on icon at bounding box center [177, 221] width 12 height 12
click at [0, 0] on input "radio" at bounding box center [0, 0] width 0 height 0
click at [174, 239] on icon at bounding box center [177, 245] width 12 height 12
click at [0, 0] on input "radio" at bounding box center [0, 0] width 0 height 0
click at [177, 263] on icon at bounding box center [177, 269] width 12 height 12
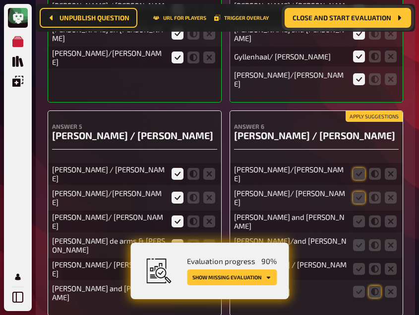
click at [0, 0] on input "radio" at bounding box center [0, 0] width 0 height 0
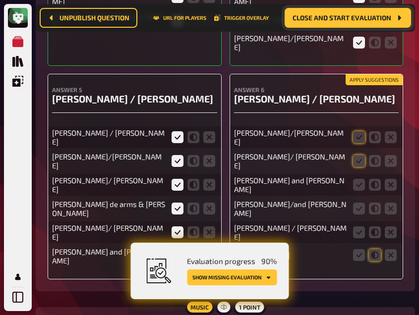
scroll to position [7244, 0]
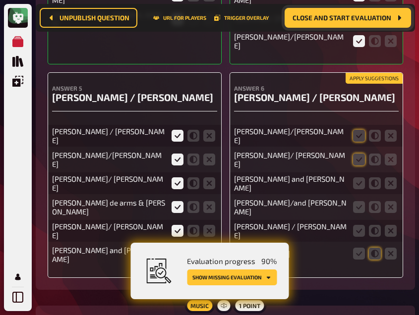
click at [176, 249] on icon at bounding box center [177, 255] width 12 height 12
click at [0, 0] on input "radio" at bounding box center [0, 0] width 0 height 0
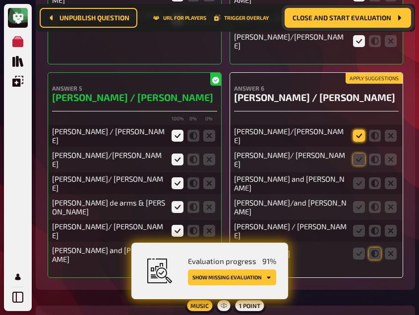
click at [361, 130] on icon at bounding box center [359, 136] width 12 height 12
click at [0, 0] on input "radio" at bounding box center [0, 0] width 0 height 0
click at [360, 154] on icon at bounding box center [359, 160] width 12 height 12
click at [0, 0] on input "radio" at bounding box center [0, 0] width 0 height 0
click at [355, 177] on icon at bounding box center [359, 183] width 12 height 12
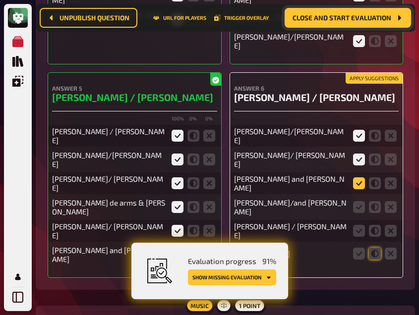
click at [0, 0] on input "radio" at bounding box center [0, 0] width 0 height 0
click at [355, 201] on icon at bounding box center [359, 207] width 12 height 12
click at [0, 0] on input "radio" at bounding box center [0, 0] width 0 height 0
click at [378, 225] on icon at bounding box center [375, 231] width 12 height 12
click at [0, 0] on input "radio" at bounding box center [0, 0] width 0 height 0
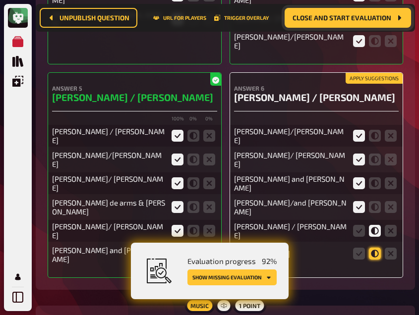
click at [373, 248] on icon at bounding box center [375, 254] width 12 height 12
click at [0, 0] on input "radio" at bounding box center [0, 0] width 0 height 0
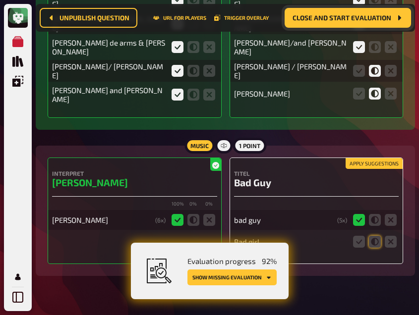
scroll to position [7435, 0]
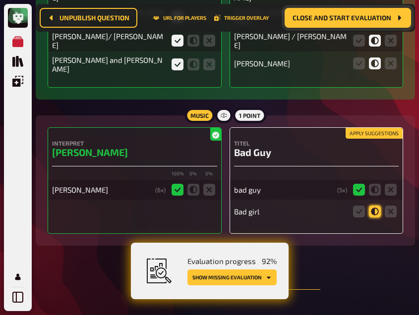
click at [373, 206] on icon at bounding box center [375, 212] width 12 height 12
click at [0, 0] on input "radio" at bounding box center [0, 0] width 0 height 0
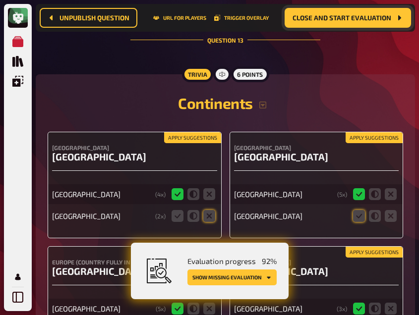
scroll to position [7688, 0]
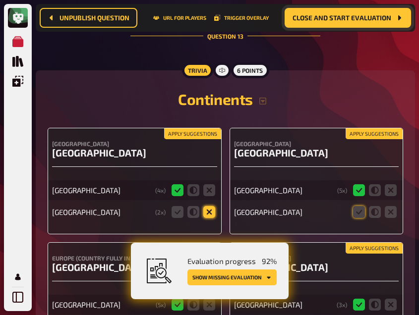
click at [209, 206] on icon at bounding box center [209, 212] width 12 height 12
click at [0, 0] on input "radio" at bounding box center [0, 0] width 0 height 0
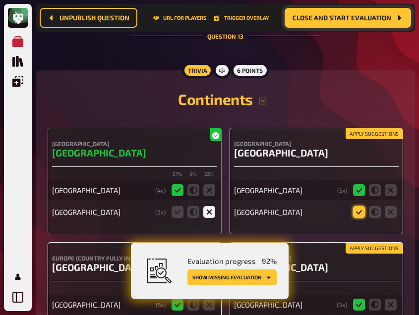
click at [355, 206] on icon at bounding box center [359, 212] width 12 height 12
click at [0, 0] on input "radio" at bounding box center [0, 0] width 0 height 0
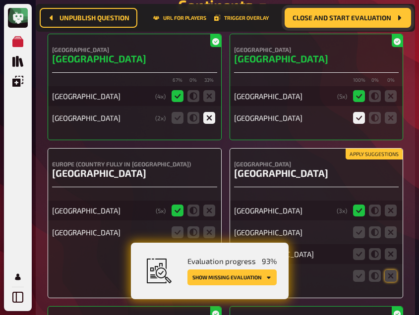
scroll to position [7785, 0]
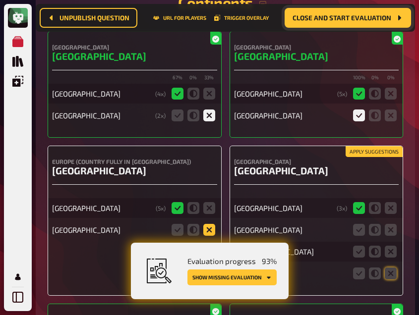
click at [209, 224] on icon at bounding box center [209, 230] width 12 height 12
click at [0, 0] on input "radio" at bounding box center [0, 0] width 0 height 0
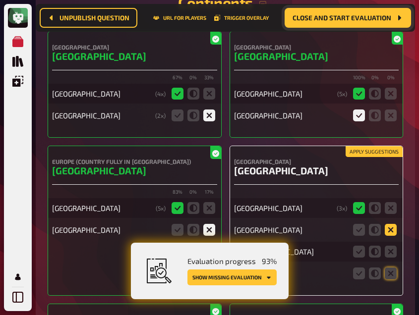
click at [391, 224] on icon at bounding box center [390, 230] width 12 height 12
click at [0, 0] on input "radio" at bounding box center [0, 0] width 0 height 0
click at [389, 246] on icon at bounding box center [390, 252] width 12 height 12
click at [0, 0] on input "radio" at bounding box center [0, 0] width 0 height 0
click at [388, 266] on fieldset at bounding box center [375, 274] width 48 height 16
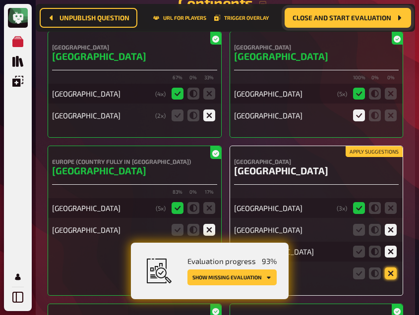
click at [389, 267] on icon at bounding box center [390, 273] width 12 height 12
click at [0, 0] on input "radio" at bounding box center [0, 0] width 0 height 0
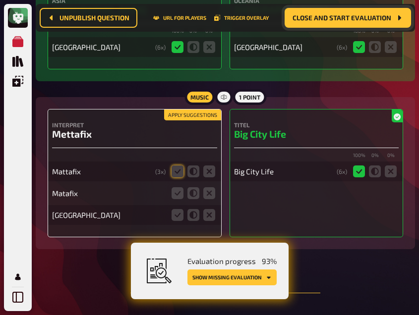
scroll to position [8104, 0]
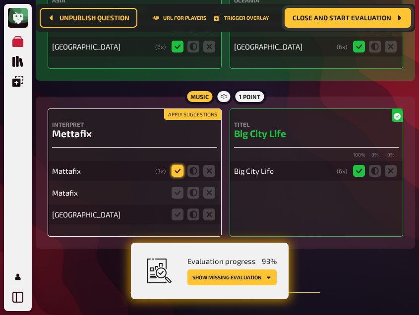
click at [173, 165] on icon at bounding box center [177, 171] width 12 height 12
click at [0, 0] on input "radio" at bounding box center [0, 0] width 0 height 0
click at [175, 187] on icon at bounding box center [177, 193] width 12 height 12
click at [0, 0] on input "radio" at bounding box center [0, 0] width 0 height 0
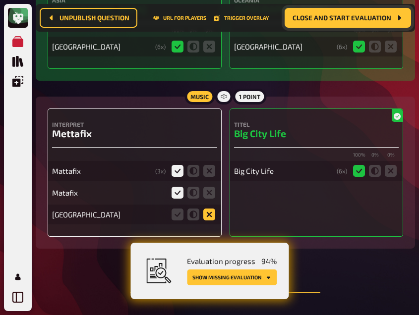
click at [206, 209] on icon at bounding box center [209, 215] width 12 height 12
click at [0, 0] on input "radio" at bounding box center [0, 0] width 0 height 0
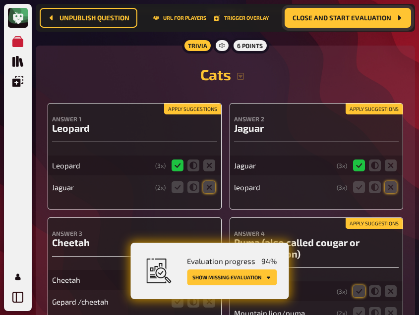
scroll to position [8386, 0]
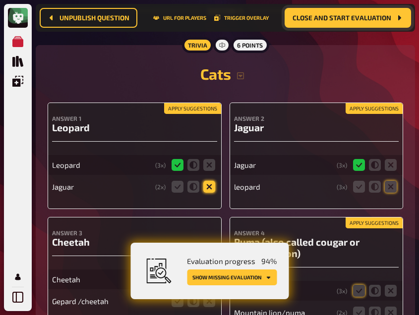
click at [209, 181] on icon at bounding box center [209, 187] width 12 height 12
click at [0, 0] on input "radio" at bounding box center [0, 0] width 0 height 0
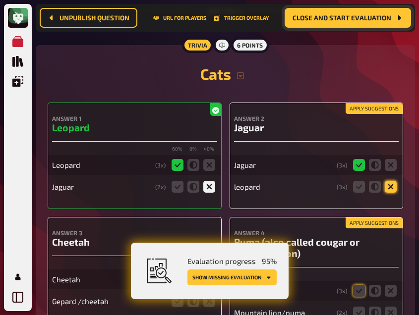
click at [392, 181] on icon at bounding box center [390, 187] width 12 height 12
click at [0, 0] on input "radio" at bounding box center [0, 0] width 0 height 0
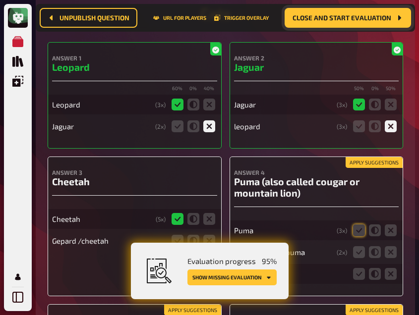
scroll to position [8473, 0]
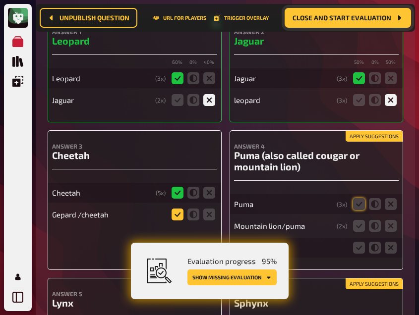
click at [176, 209] on icon at bounding box center [177, 215] width 12 height 12
click at [0, 0] on input "radio" at bounding box center [0, 0] width 0 height 0
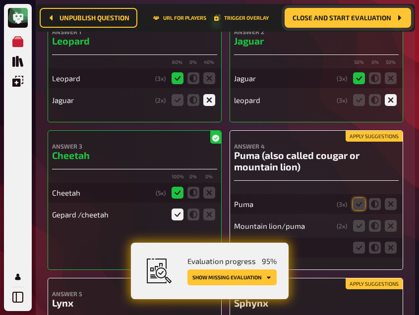
scroll to position [8495, 0]
click at [357, 220] on icon at bounding box center [359, 226] width 12 height 12
click at [0, 0] on input "radio" at bounding box center [0, 0] width 0 height 0
click at [357, 198] on icon at bounding box center [359, 204] width 12 height 12
click at [0, 0] on input "radio" at bounding box center [0, 0] width 0 height 0
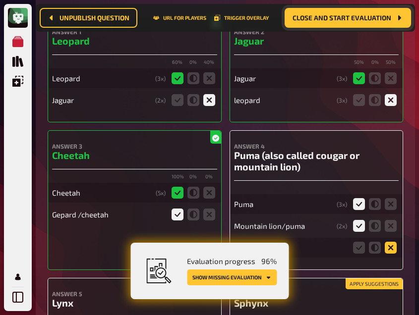
click at [389, 242] on icon at bounding box center [390, 248] width 12 height 12
click at [0, 0] on input "radio" at bounding box center [0, 0] width 0 height 0
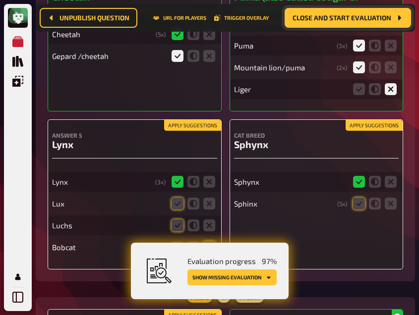
scroll to position [8654, 0]
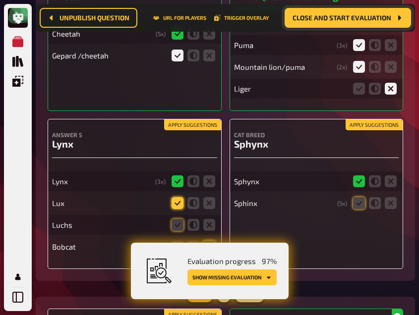
click at [177, 197] on icon at bounding box center [177, 203] width 12 height 12
click at [0, 0] on input "radio" at bounding box center [0, 0] width 0 height 0
click at [174, 219] on icon at bounding box center [177, 225] width 12 height 12
click at [0, 0] on input "radio" at bounding box center [0, 0] width 0 height 0
click at [209, 241] on icon at bounding box center [209, 247] width 12 height 12
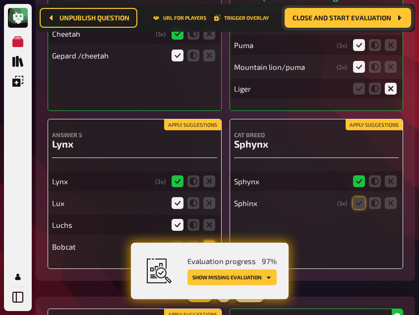
click at [0, 0] on input "radio" at bounding box center [0, 0] width 0 height 0
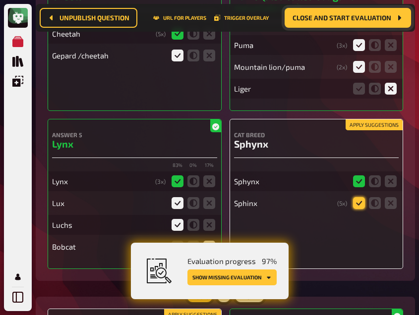
click at [357, 197] on icon at bounding box center [359, 203] width 12 height 12
click at [0, 0] on input "radio" at bounding box center [0, 0] width 0 height 0
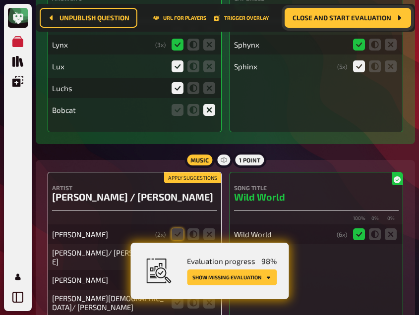
scroll to position [8794, 0]
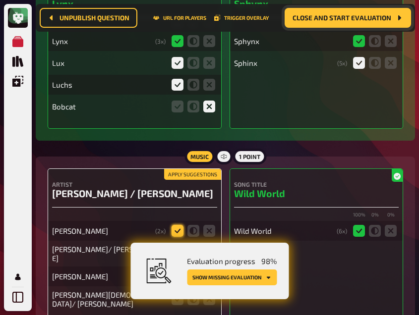
click at [173, 225] on icon at bounding box center [177, 231] width 12 height 12
click at [0, 0] on input "radio" at bounding box center [0, 0] width 0 height 0
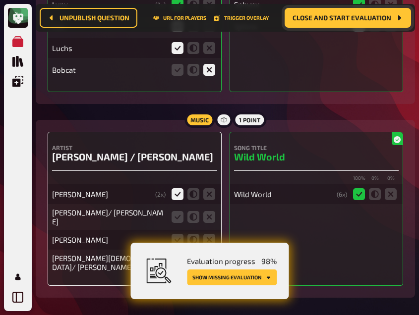
scroll to position [8852, 0]
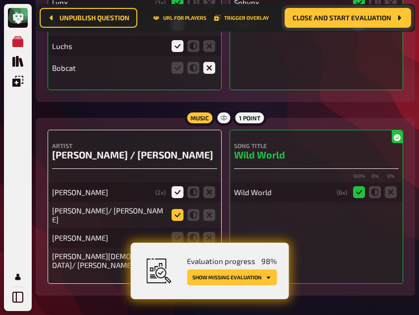
click at [175, 209] on icon at bounding box center [177, 215] width 12 height 12
click at [0, 0] on input "radio" at bounding box center [0, 0] width 0 height 0
click at [173, 232] on icon at bounding box center [177, 238] width 12 height 12
click at [0, 0] on input "radio" at bounding box center [0, 0] width 0 height 0
click at [176, 255] on icon at bounding box center [177, 261] width 12 height 12
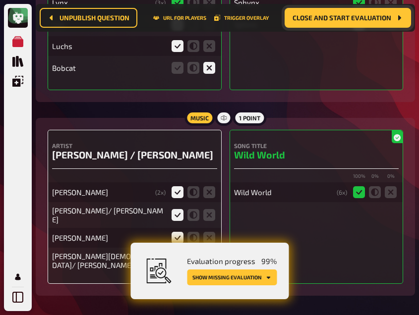
click at [0, 0] on input "radio" at bounding box center [0, 0] width 0 height 0
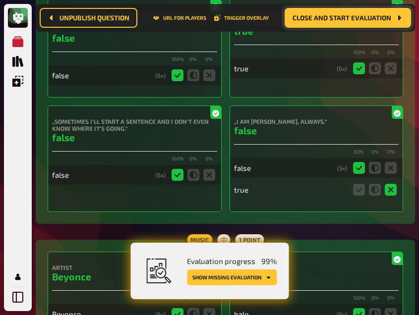
scroll to position [9370, 0]
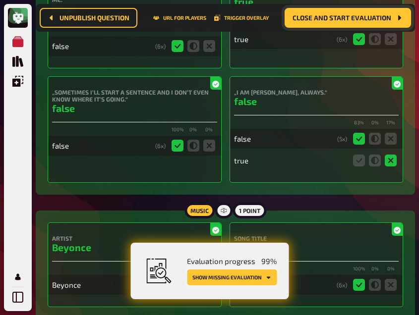
click at [235, 278] on button "Show missing evaluation" at bounding box center [232, 277] width 90 height 16
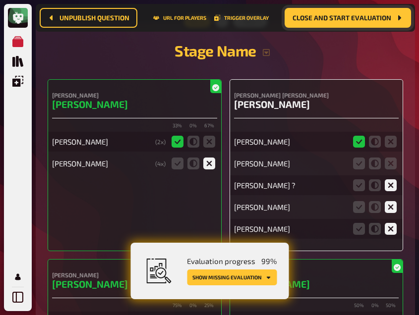
scroll to position [2954, 0]
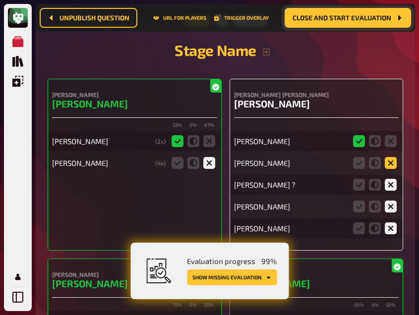
click at [387, 164] on icon at bounding box center [390, 163] width 12 height 12
click at [0, 0] on input "radio" at bounding box center [0, 0] width 0 height 0
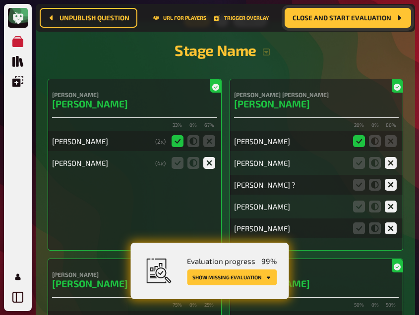
click at [222, 275] on button "Show missing evaluation" at bounding box center [232, 277] width 90 height 16
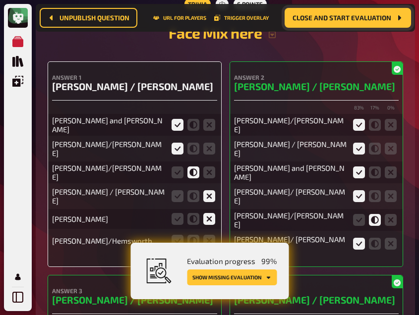
scroll to position [6829, 0]
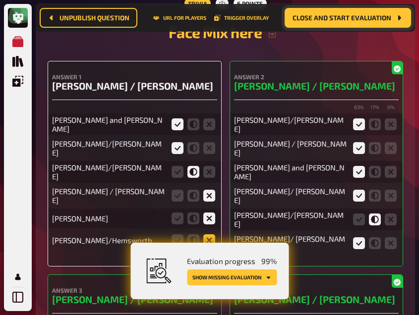
click at [207, 234] on icon at bounding box center [209, 240] width 12 height 12
click at [0, 0] on input "radio" at bounding box center [0, 0] width 0 height 0
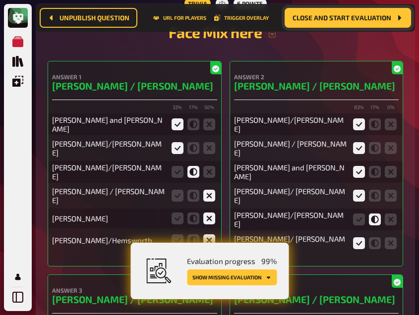
click at [249, 280] on button "Show missing evaluation" at bounding box center [232, 277] width 90 height 16
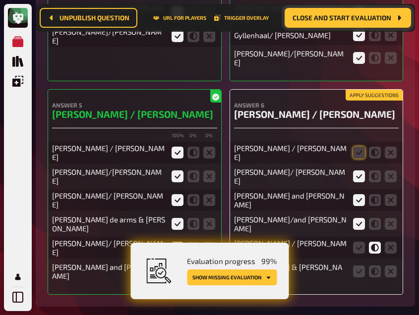
scroll to position [7310, 0]
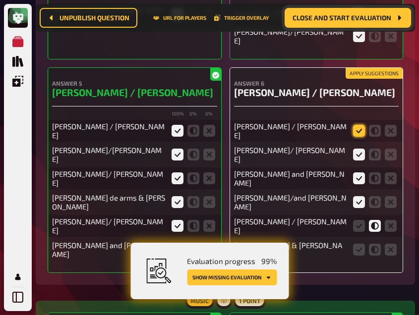
click at [356, 125] on icon at bounding box center [359, 131] width 12 height 12
click at [0, 0] on input "radio" at bounding box center [0, 0] width 0 height 0
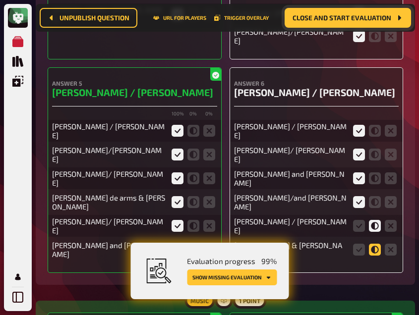
click at [373, 244] on icon at bounding box center [375, 250] width 12 height 12
click at [0, 0] on input "radio" at bounding box center [0, 0] width 0 height 0
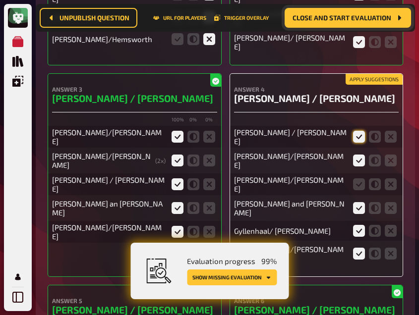
scroll to position [7092, 0]
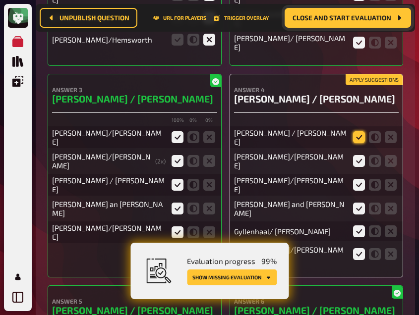
click at [356, 131] on icon at bounding box center [359, 137] width 12 height 12
click at [0, 0] on input "radio" at bounding box center [0, 0] width 0 height 0
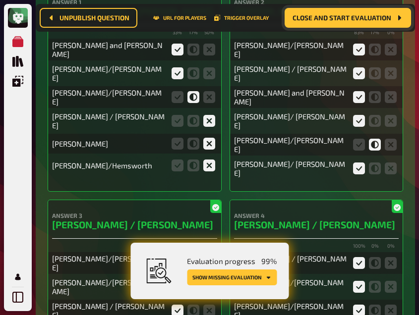
scroll to position [6965, 0]
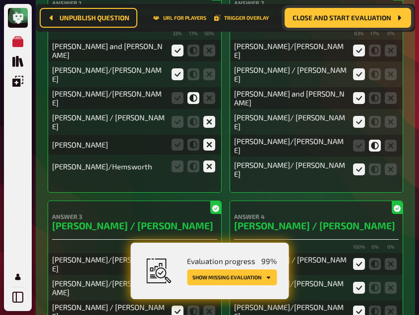
click at [238, 281] on button "Show missing evaluation" at bounding box center [232, 277] width 90 height 16
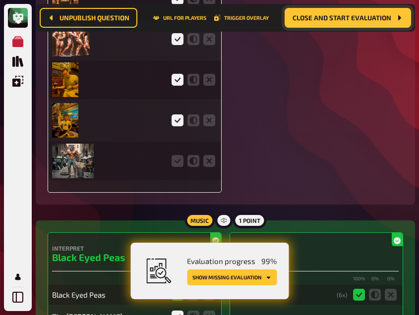
scroll to position [2544, 0]
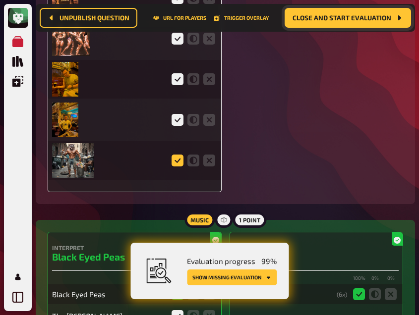
click at [174, 158] on icon at bounding box center [177, 161] width 12 height 12
click at [0, 0] on input "radio" at bounding box center [0, 0] width 0 height 0
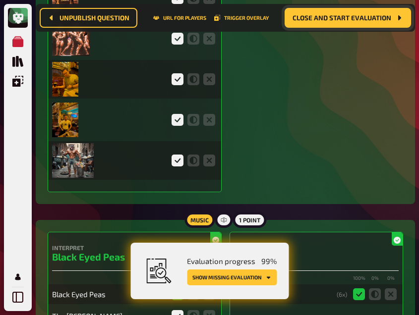
click at [213, 282] on button "Show missing evaluation" at bounding box center [232, 277] width 90 height 16
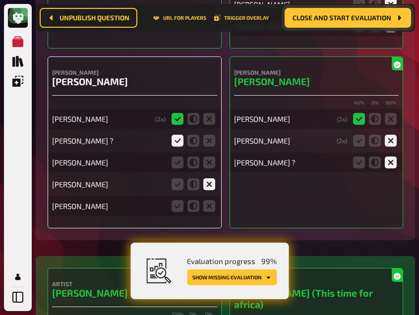
scroll to position [3176, 0]
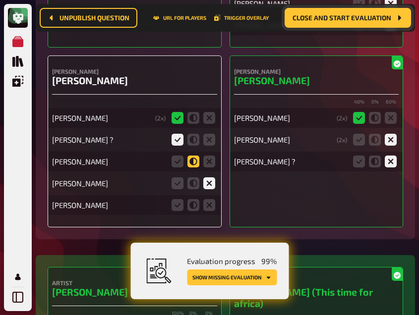
click at [196, 161] on icon at bounding box center [193, 162] width 12 height 12
click at [0, 0] on input "radio" at bounding box center [0, 0] width 0 height 0
click at [211, 161] on icon at bounding box center [209, 162] width 12 height 12
click at [0, 0] on input "radio" at bounding box center [0, 0] width 0 height 0
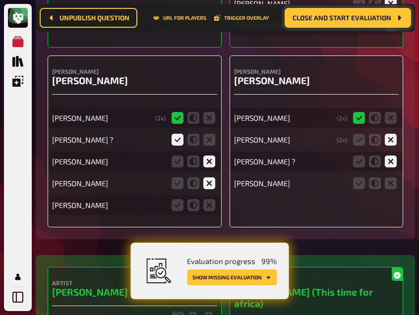
click at [319, 17] on span "Close and start evaluation" at bounding box center [341, 17] width 99 height 7
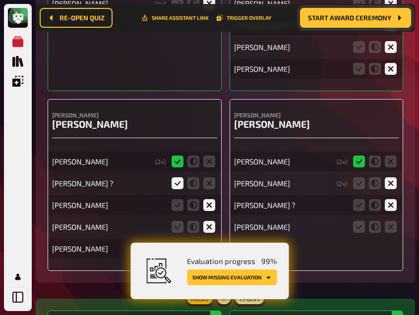
scroll to position [3219, 0]
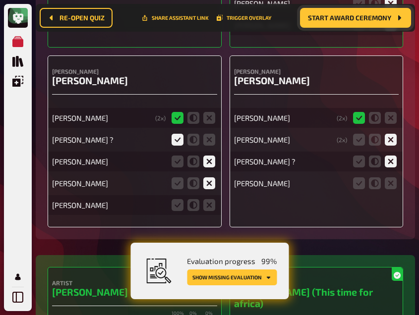
click at [154, 76] on h3 "Natalie Portman" at bounding box center [134, 80] width 165 height 11
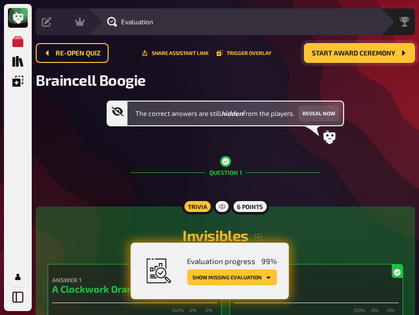
scroll to position [0, 0]
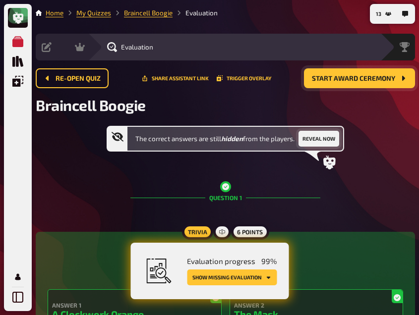
click at [319, 141] on button "Reveal now" at bounding box center [318, 139] width 41 height 16
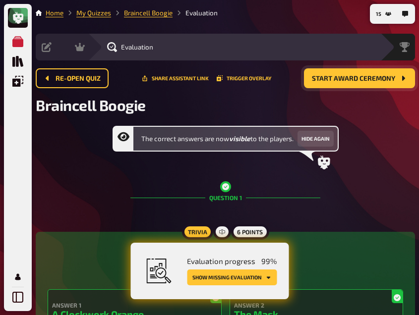
click at [65, 169] on div "The correct answers are now visible to the players. Hide again" at bounding box center [225, 148] width 379 height 44
click at [251, 279] on button "Show missing evaluation" at bounding box center [232, 277] width 90 height 16
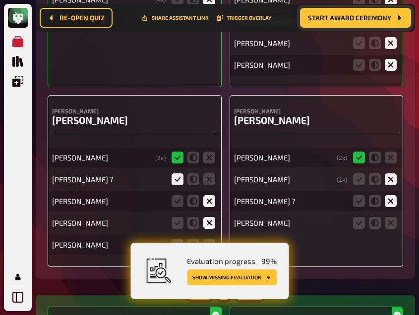
scroll to position [3244, 0]
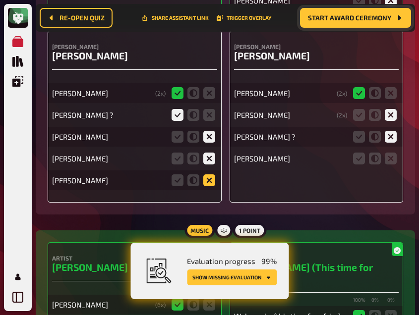
click at [209, 179] on icon at bounding box center [209, 180] width 12 height 12
click at [0, 0] on input "radio" at bounding box center [0, 0] width 0 height 0
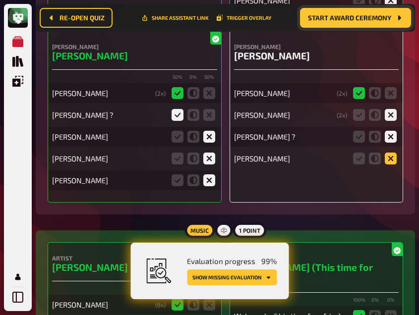
click at [389, 158] on icon at bounding box center [390, 159] width 12 height 12
click at [0, 0] on input "radio" at bounding box center [0, 0] width 0 height 0
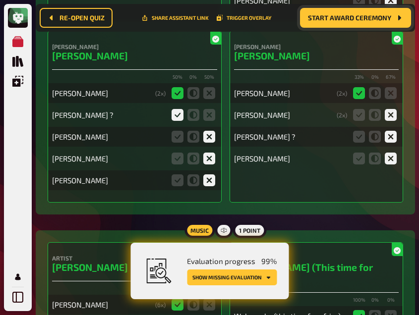
click at [224, 280] on button "Show missing evaluation" at bounding box center [232, 277] width 90 height 16
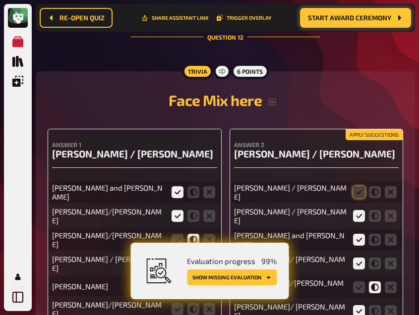
scroll to position [6949, 0]
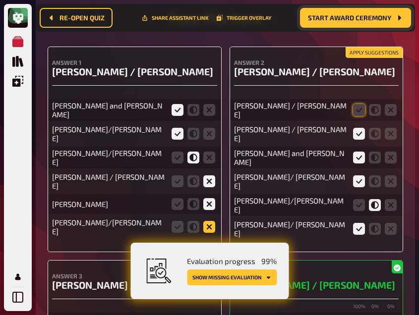
click at [207, 221] on icon at bounding box center [209, 227] width 12 height 12
click at [0, 0] on input "radio" at bounding box center [0, 0] width 0 height 0
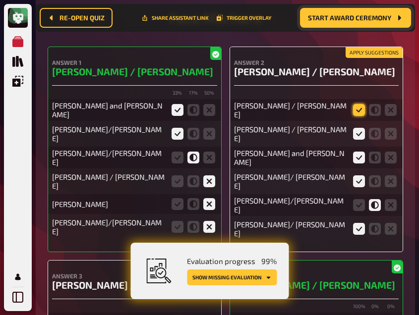
click at [359, 104] on icon at bounding box center [359, 110] width 12 height 12
click at [0, 0] on input "radio" at bounding box center [0, 0] width 0 height 0
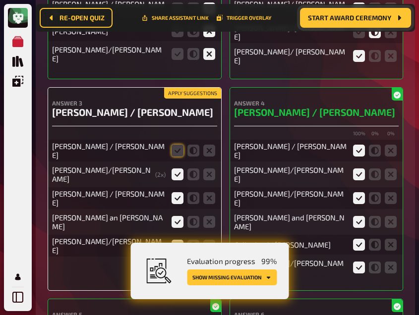
scroll to position [7128, 0]
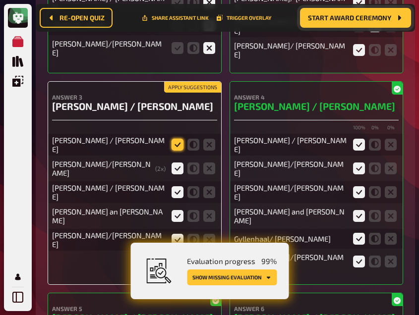
click at [175, 139] on icon at bounding box center [177, 145] width 12 height 12
click at [0, 0] on input "radio" at bounding box center [0, 0] width 0 height 0
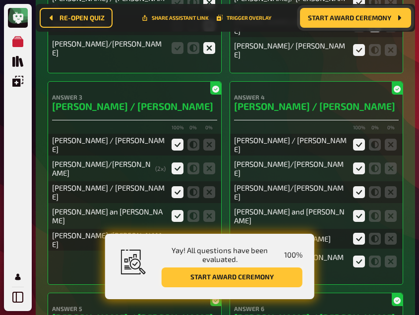
click at [219, 281] on button "Start award ceremony" at bounding box center [231, 277] width 141 height 20
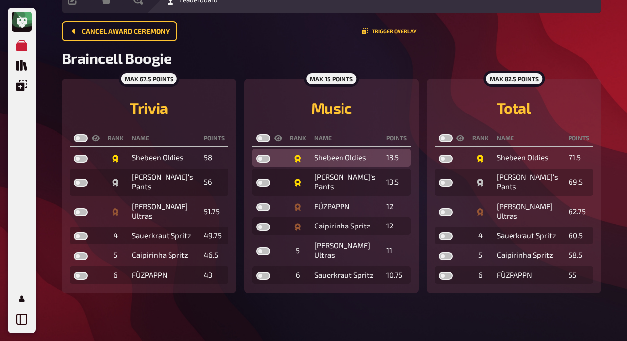
scroll to position [47, 0]
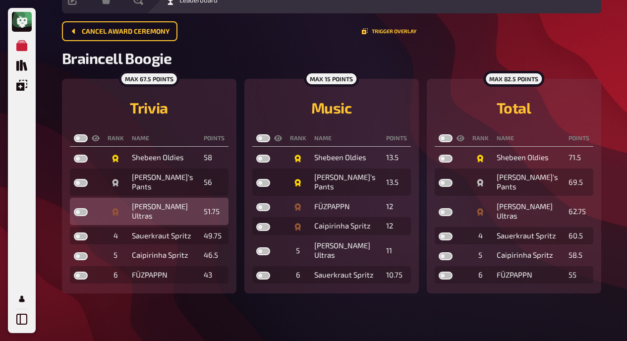
click at [80, 207] on td at bounding box center [87, 211] width 34 height 27
click at [81, 211] on label at bounding box center [81, 212] width 14 height 8
click at [74, 208] on input "checkbox" at bounding box center [73, 208] width 0 height 0
checkbox input "true"
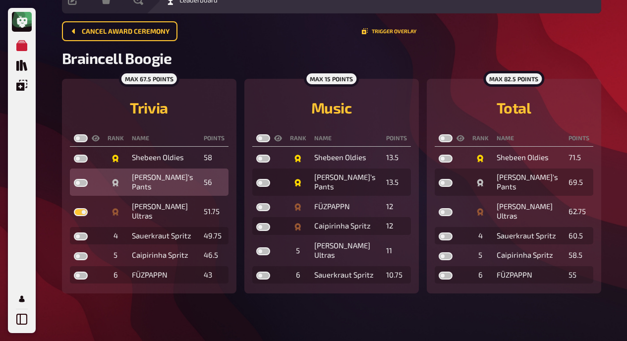
click at [79, 183] on label at bounding box center [81, 183] width 14 height 8
click at [74, 179] on input "checkbox" at bounding box center [73, 178] width 0 height 0
checkbox input "true"
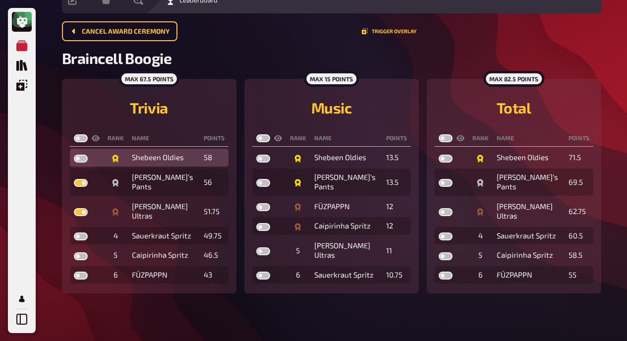
click at [83, 158] on label at bounding box center [81, 159] width 14 height 8
click at [74, 155] on input "checkbox" at bounding box center [73, 154] width 0 height 0
checkbox input "true"
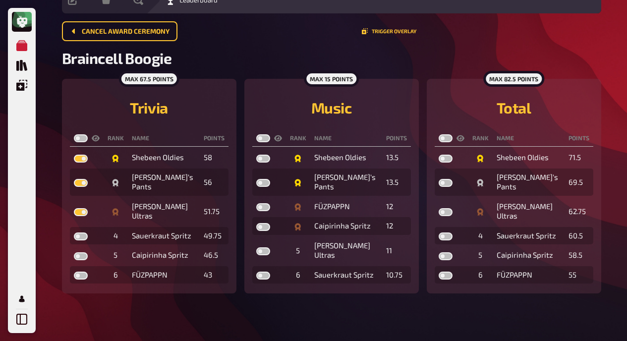
click at [83, 139] on label at bounding box center [81, 138] width 14 height 8
click at [74, 134] on input "checkbox" at bounding box center [73, 134] width 0 height 0
checkbox input "true"
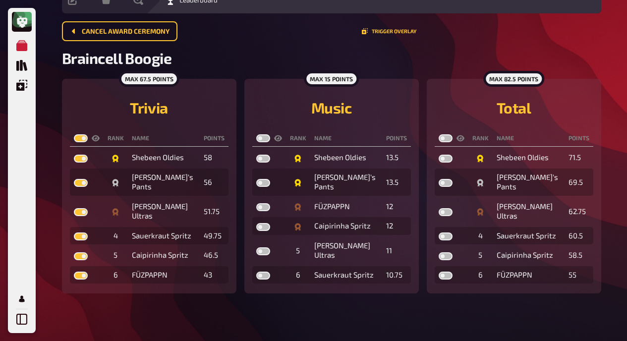
checkbox input "true"
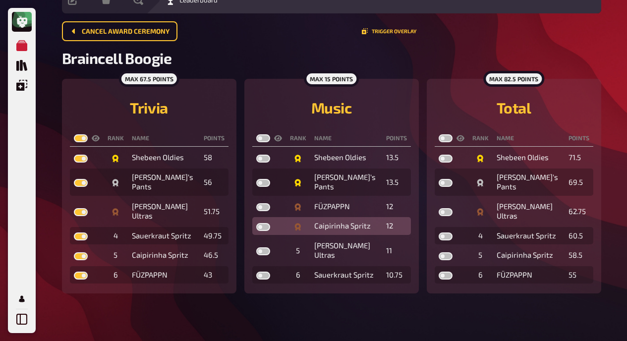
click at [265, 224] on label at bounding box center [263, 227] width 14 height 8
click at [256, 223] on input "checkbox" at bounding box center [256, 222] width 0 height 0
checkbox input "true"
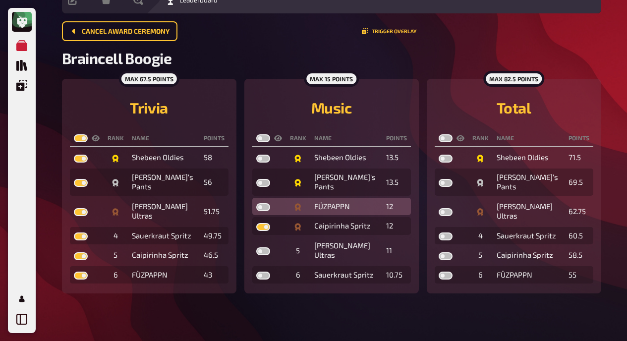
click at [263, 209] on label at bounding box center [263, 207] width 14 height 8
click at [256, 203] on input "checkbox" at bounding box center [256, 203] width 0 height 0
checkbox input "true"
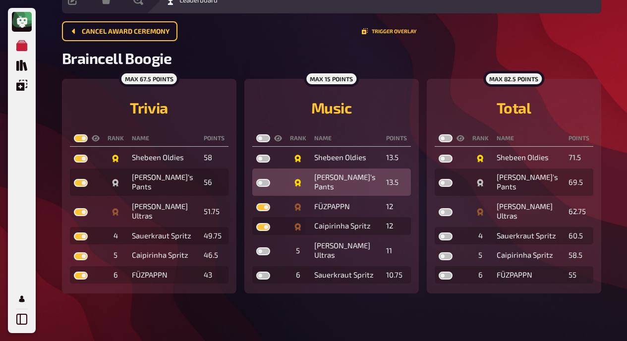
click at [263, 184] on label at bounding box center [263, 183] width 14 height 8
click at [256, 179] on input "checkbox" at bounding box center [256, 178] width 0 height 0
checkbox input "true"
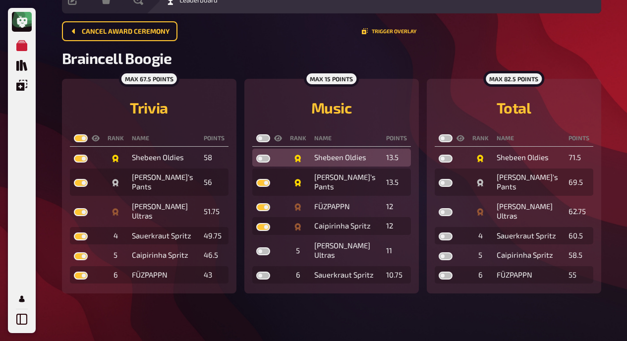
click at [263, 158] on label at bounding box center [263, 159] width 14 height 8
click at [256, 155] on input "checkbox" at bounding box center [256, 154] width 0 height 0
checkbox input "true"
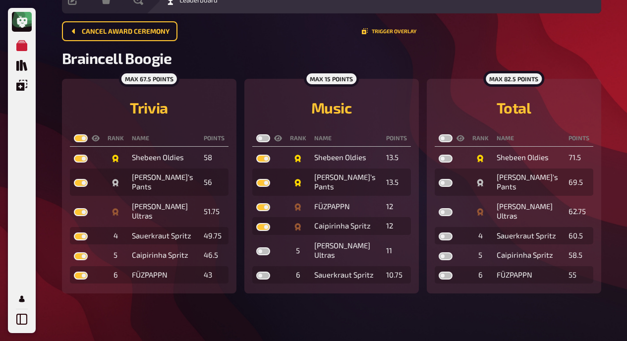
click at [264, 138] on label at bounding box center [263, 138] width 14 height 8
click at [256, 134] on input "checkbox" at bounding box center [256, 134] width 0 height 0
checkbox input "true"
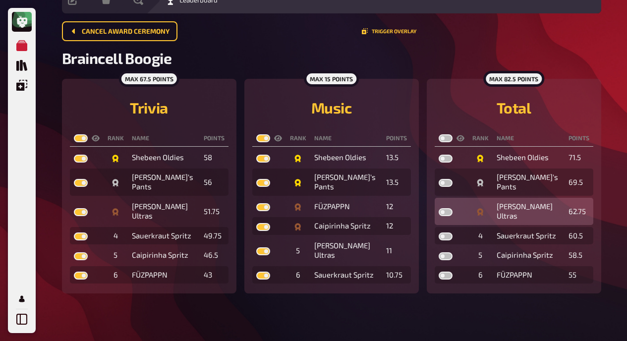
click at [426, 214] on label at bounding box center [445, 212] width 14 height 8
click at [426, 208] on input "checkbox" at bounding box center [438, 208] width 0 height 0
checkbox input "true"
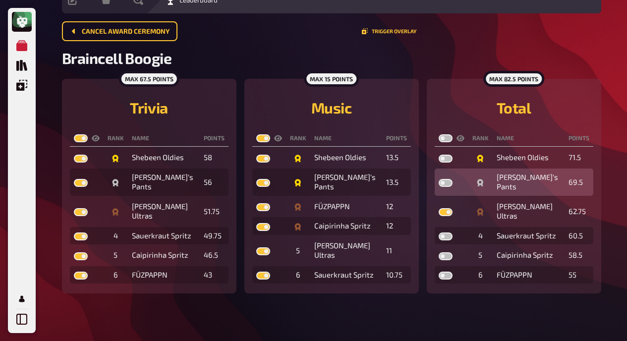
click at [426, 184] on label at bounding box center [445, 183] width 14 height 8
click at [426, 179] on input "checkbox" at bounding box center [438, 178] width 0 height 0
checkbox input "true"
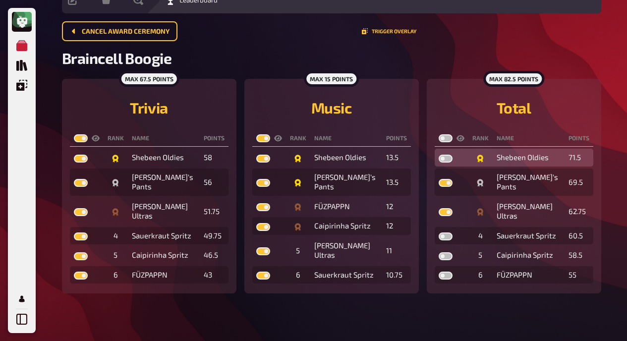
click at [426, 158] on label at bounding box center [445, 159] width 14 height 8
click at [426, 155] on input "checkbox" at bounding box center [438, 154] width 0 height 0
checkbox input "true"
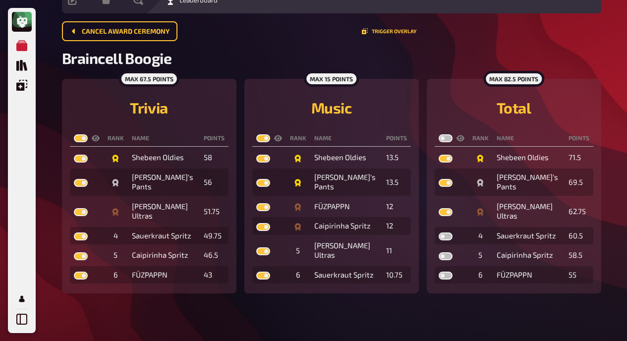
click at [426, 141] on label at bounding box center [445, 138] width 14 height 8
click at [426, 134] on input "checkbox" at bounding box center [438, 134] width 0 height 0
checkbox input "true"
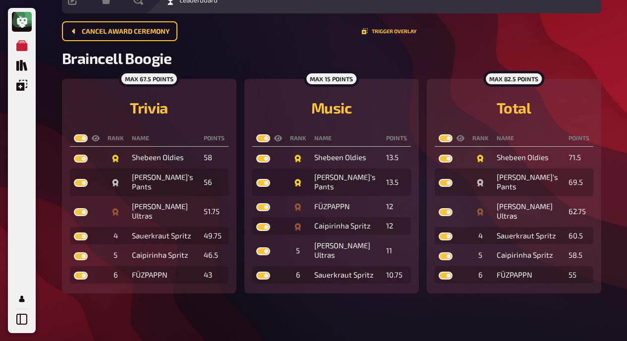
checkbox input "true"
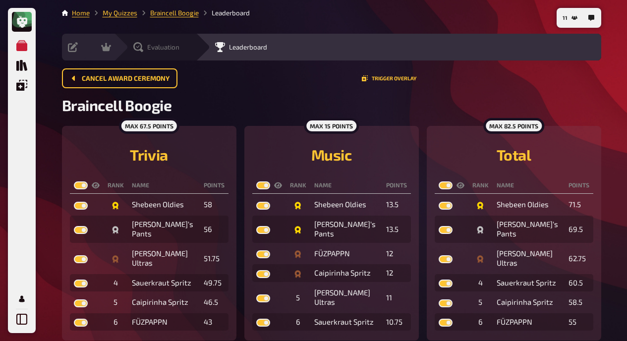
click at [137, 40] on div "Evaluation" at bounding box center [155, 47] width 82 height 27
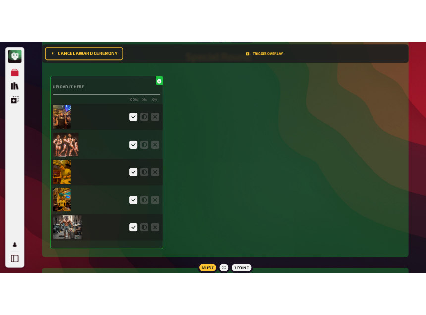
scroll to position [2286, 0]
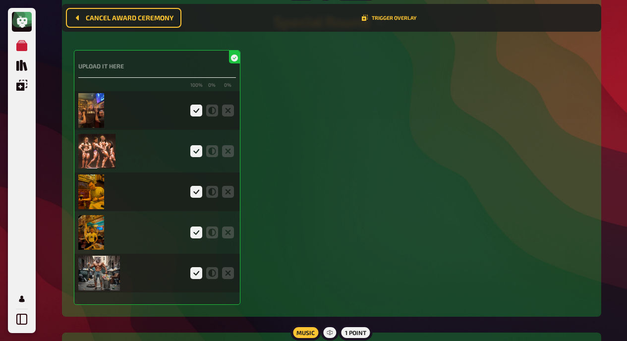
click at [97, 108] on img at bounding box center [91, 110] width 26 height 35
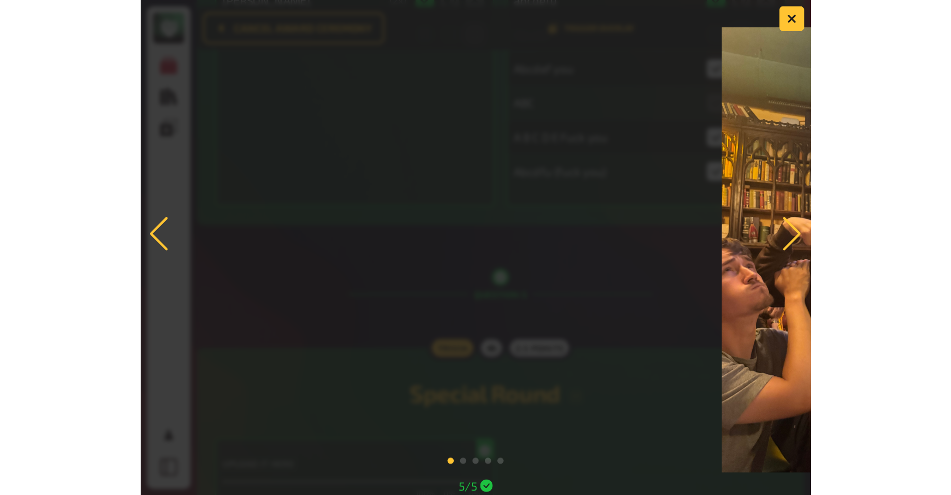
scroll to position [2280, 0]
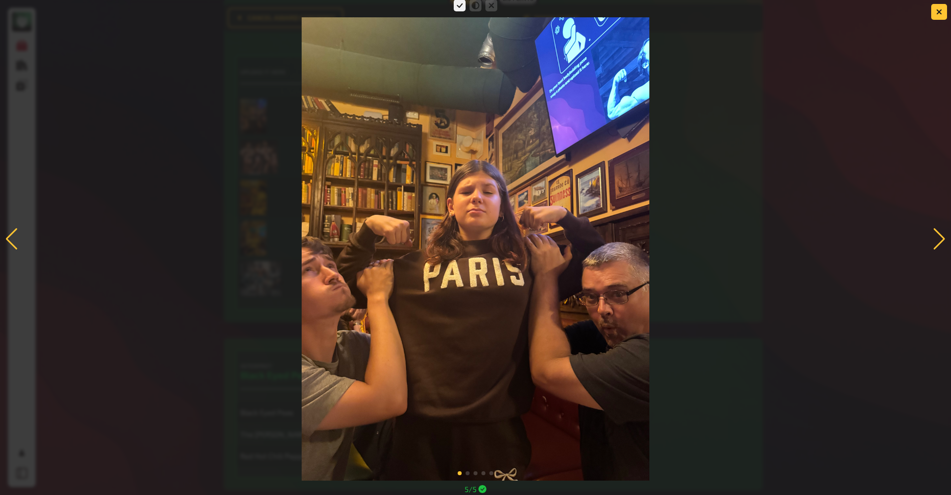
click at [426, 247] on div at bounding box center [939, 239] width 13 height 22
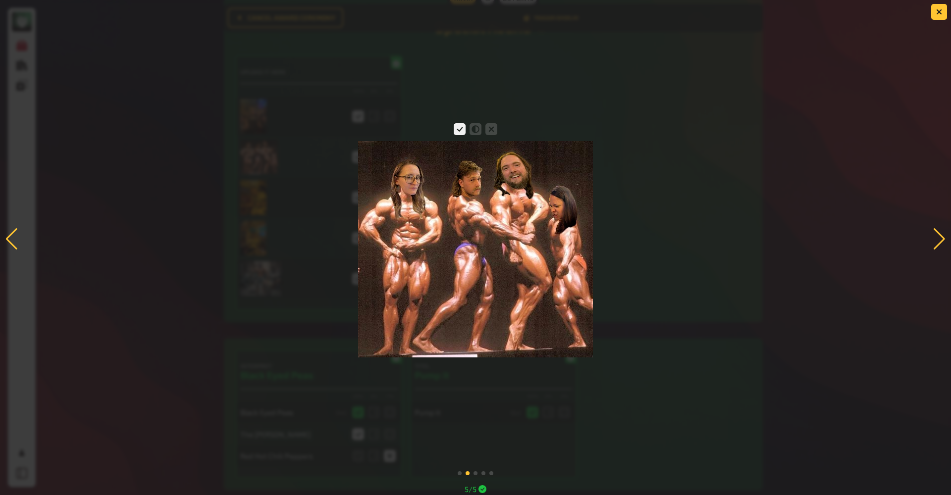
click at [426, 234] on div at bounding box center [939, 239] width 13 height 22
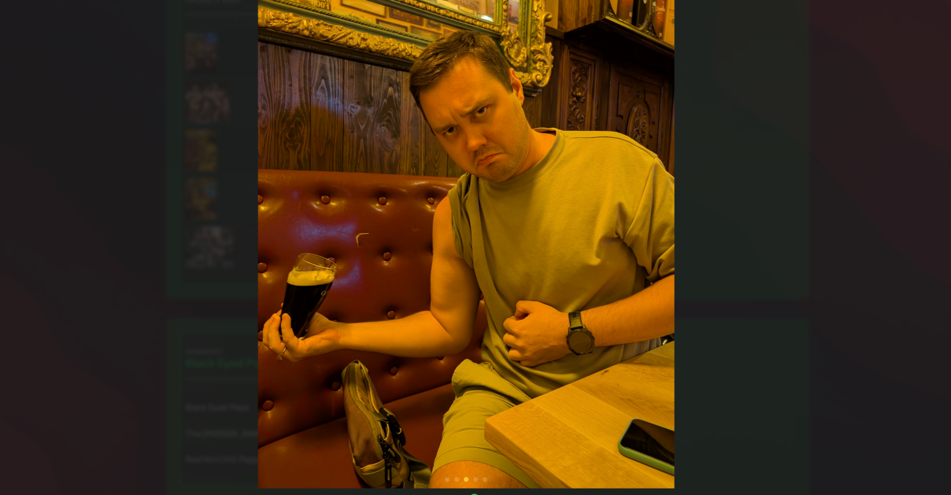
scroll to position [2280, 0]
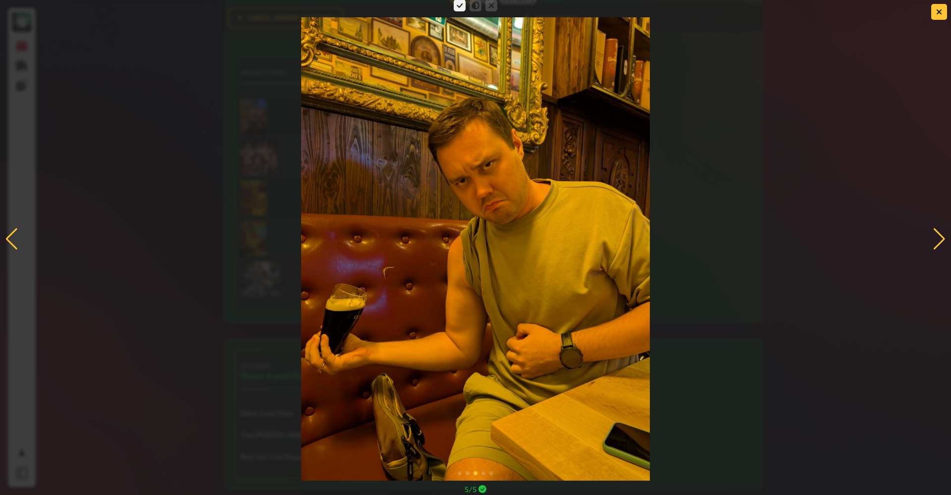
click at [426, 243] on div at bounding box center [939, 239] width 13 height 22
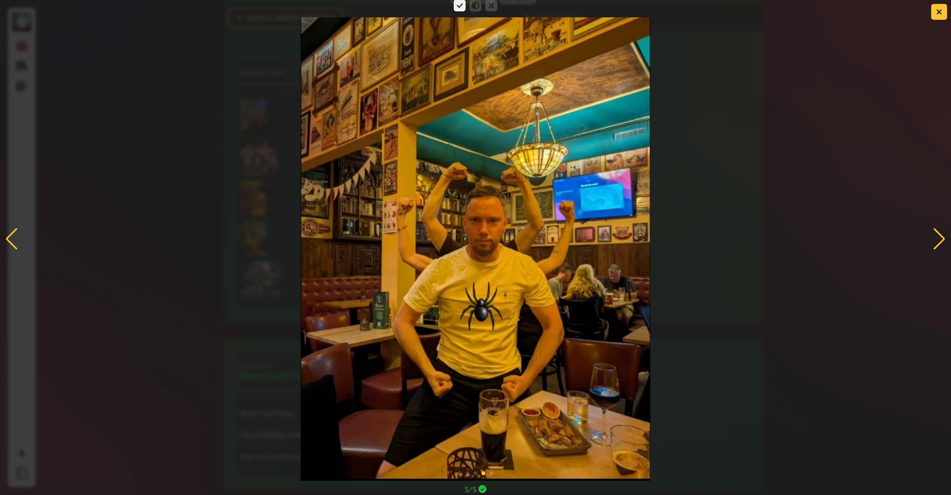
click at [426, 231] on div at bounding box center [939, 239] width 13 height 22
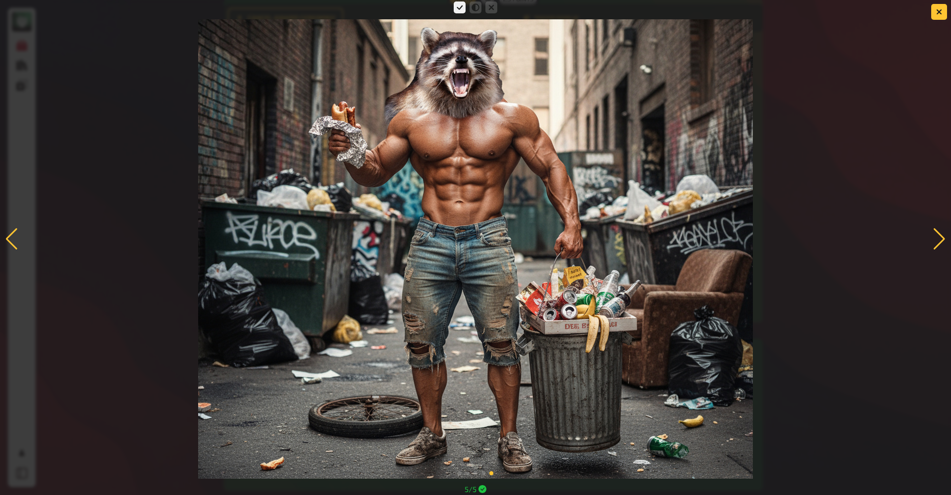
click at [426, 238] on div at bounding box center [939, 239] width 13 height 22
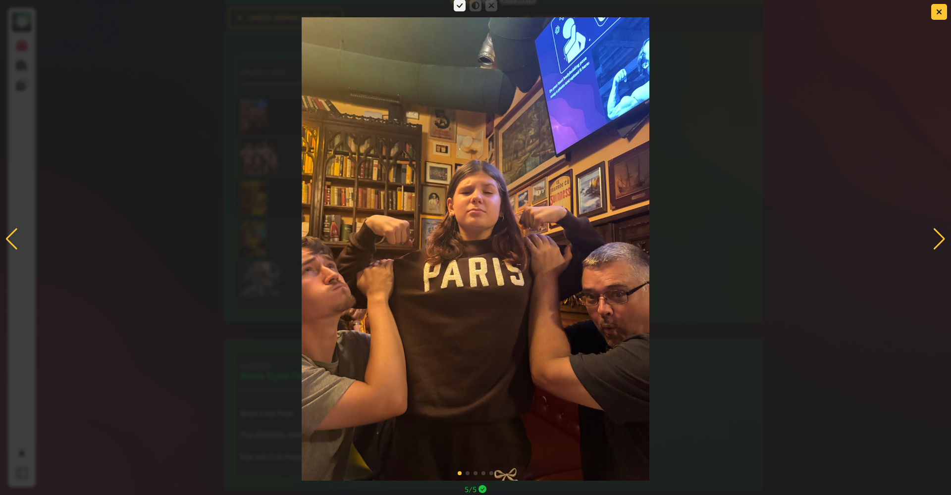
click at [426, 238] on div at bounding box center [939, 239] width 13 height 22
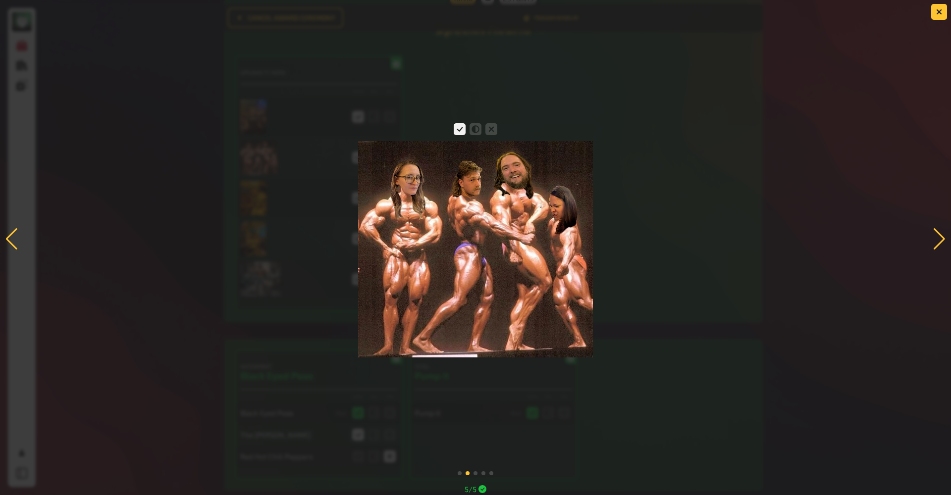
click at [426, 238] on div at bounding box center [939, 239] width 13 height 22
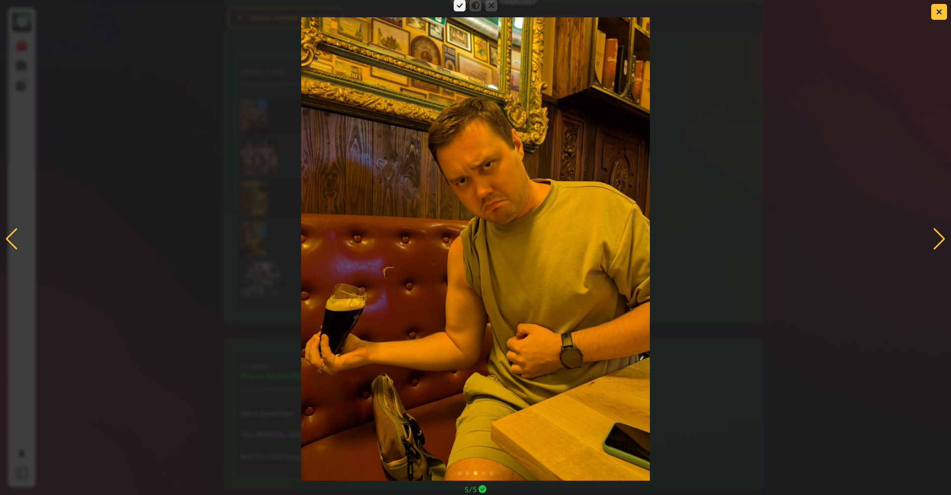
click at [426, 238] on div at bounding box center [939, 239] width 13 height 22
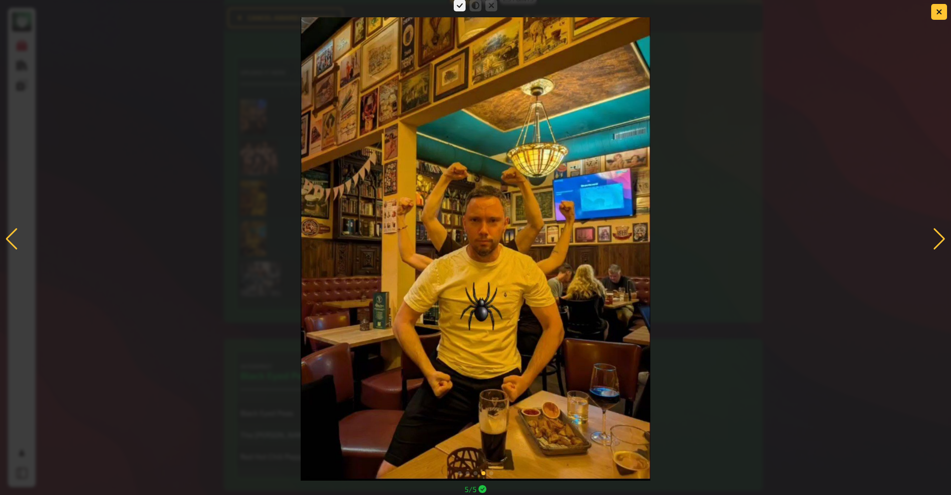
click at [426, 238] on div at bounding box center [939, 239] width 13 height 22
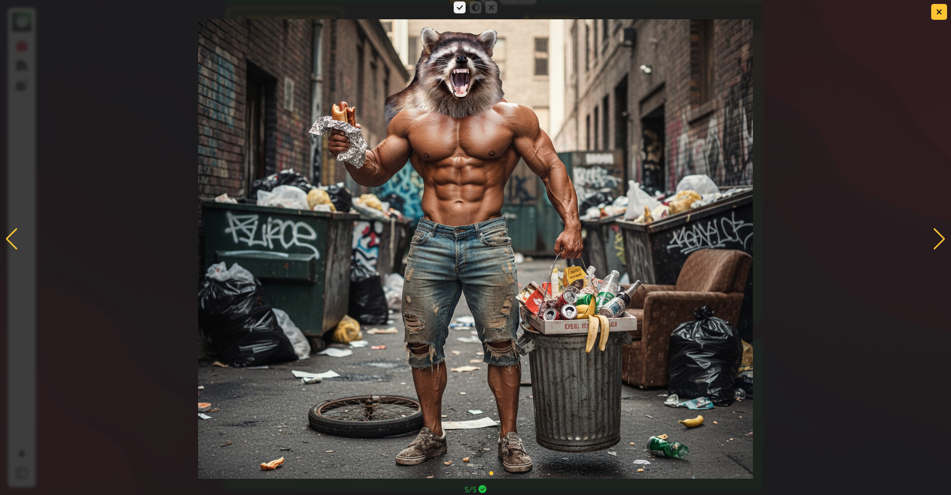
click at [426, 238] on div at bounding box center [939, 239] width 13 height 22
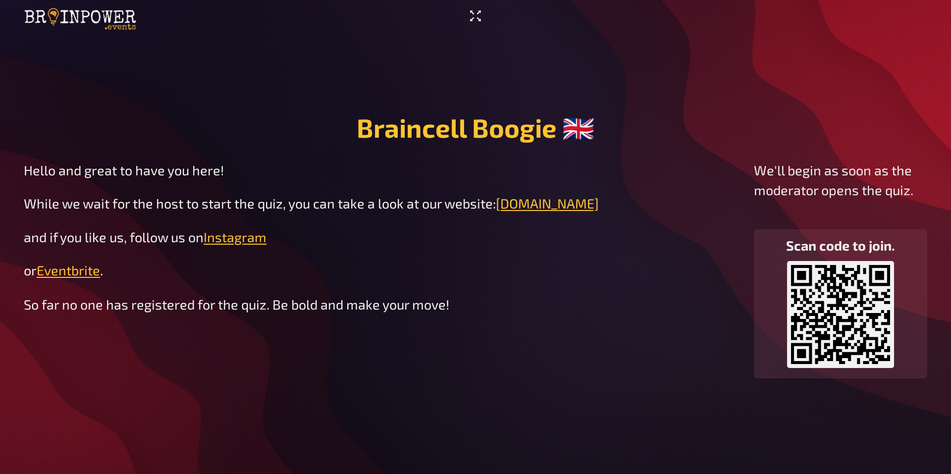
click at [478, 15] on icon "Enter Fullscreen" at bounding box center [476, 16] width 16 height 16
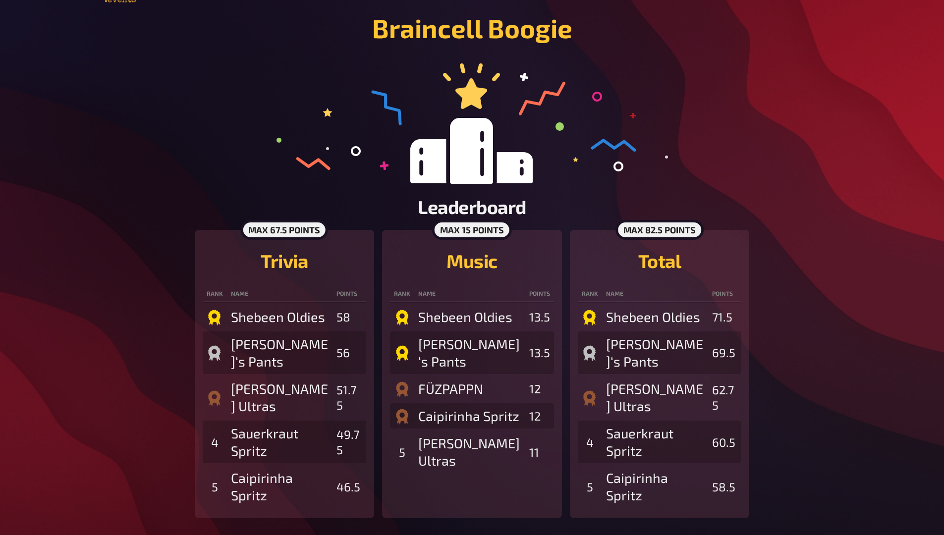
click at [648, 169] on icon at bounding box center [471, 123] width 391 height 120
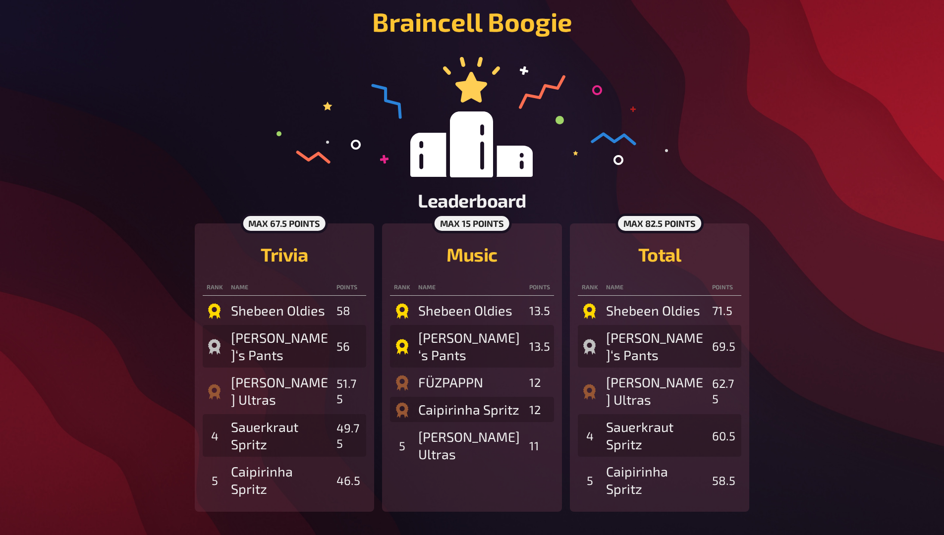
scroll to position [34, 0]
